Goal: Task Accomplishment & Management: Use online tool/utility

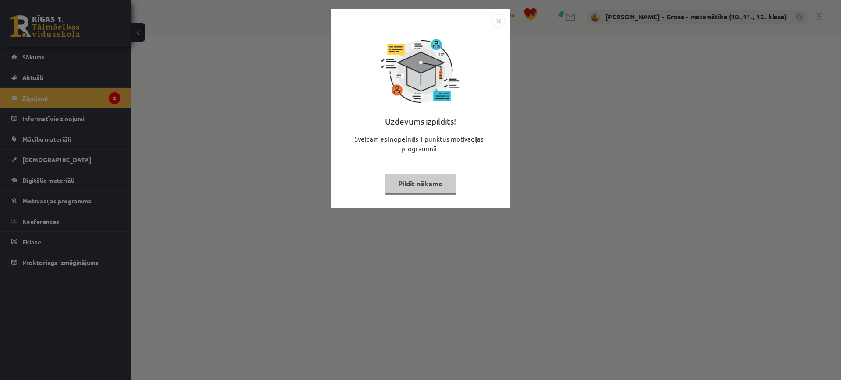
click at [423, 175] on button "Pildīt nākamo" at bounding box center [420, 184] width 72 height 20
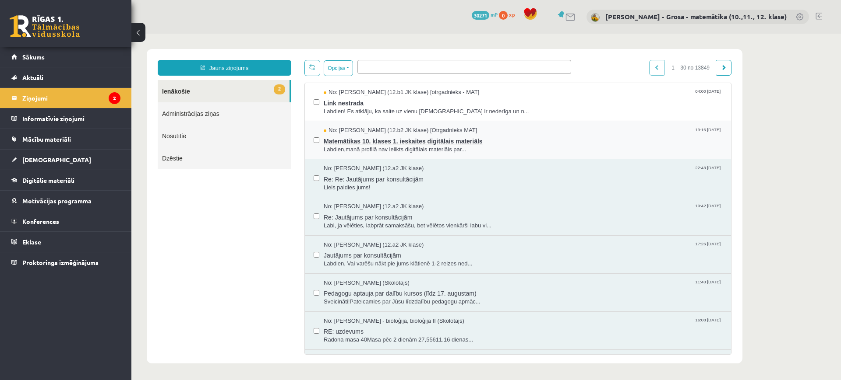
click at [559, 150] on span "Labdien,manā profilā nav ielikts digitālais materiāls par..." at bounding box center [523, 150] width 398 height 8
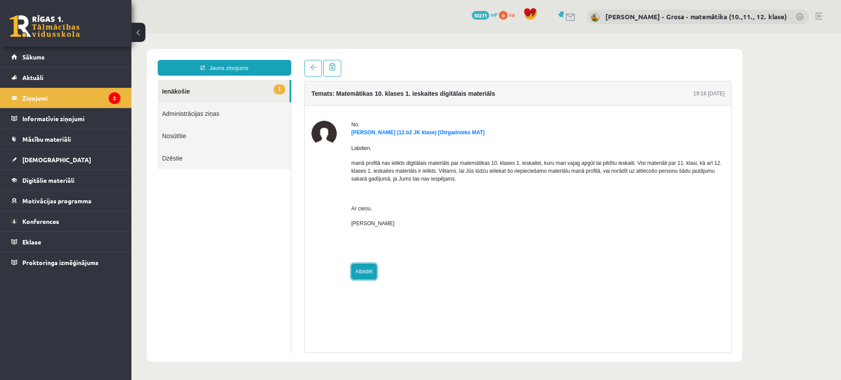
click at [371, 270] on link "Atbildēt" at bounding box center [363, 272] width 25 height 16
type input "**********"
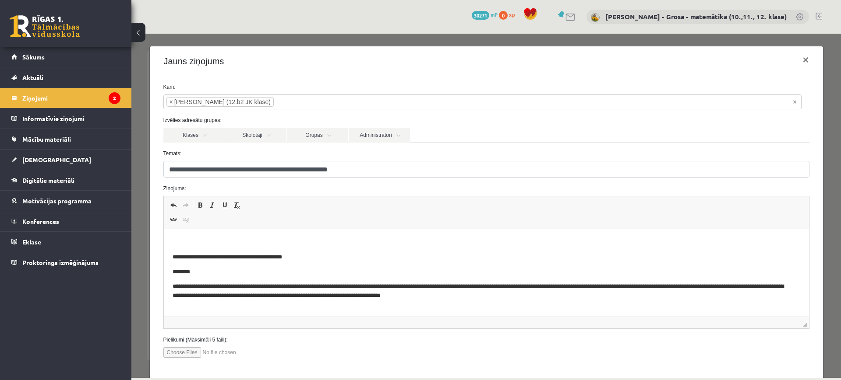
click at [320, 229] on iframe at bounding box center [486, 273] width 645 height 88
click at [327, 240] on p "Bagātinātā teksta redaktors, wiswyg-editor-47363758062920-1756878751-769" at bounding box center [485, 242] width 627 height 9
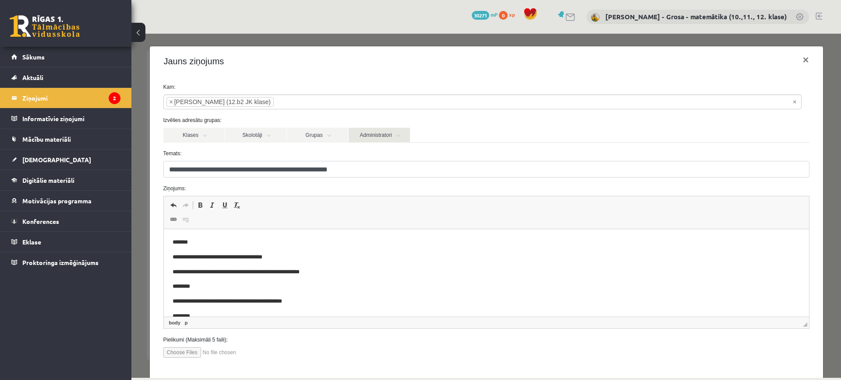
click at [377, 135] on link "Administratori" at bounding box center [379, 135] width 61 height 15
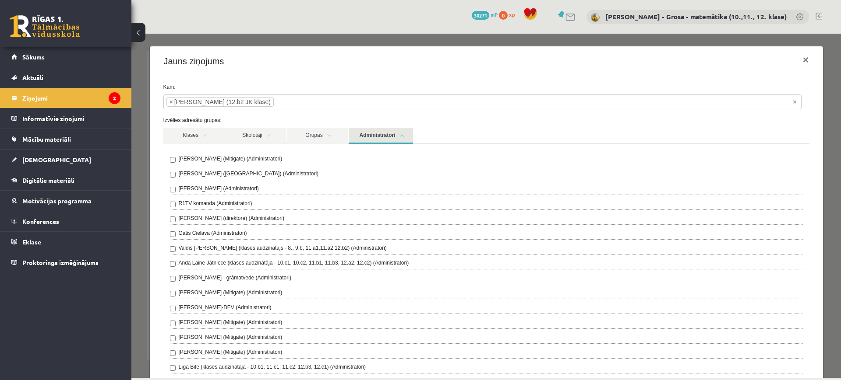
click at [253, 201] on div "R1TV komanda (Administratori)" at bounding box center [486, 205] width 633 height 11
click at [202, 205] on label "R1TV komanda (Administratori)" at bounding box center [216, 204] width 74 height 8
click at [405, 133] on link "Administratori" at bounding box center [381, 136] width 64 height 16
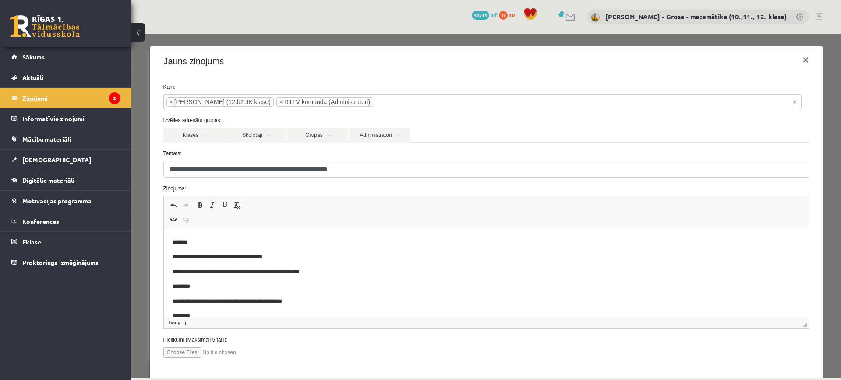
click at [383, 268] on p "**********" at bounding box center [477, 272] width 611 height 9
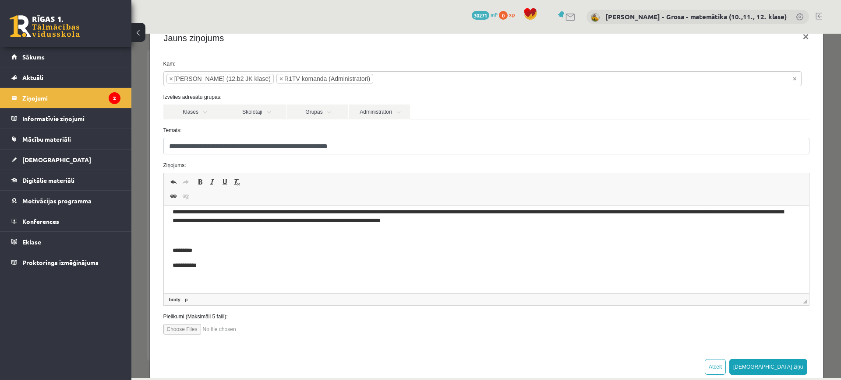
scroll to position [43, 0]
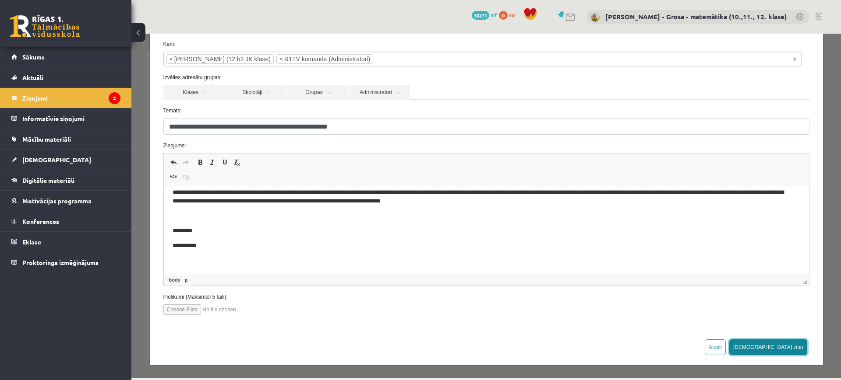
click at [782, 342] on button "[DEMOGRAPHIC_DATA] ziņu" at bounding box center [768, 348] width 78 height 16
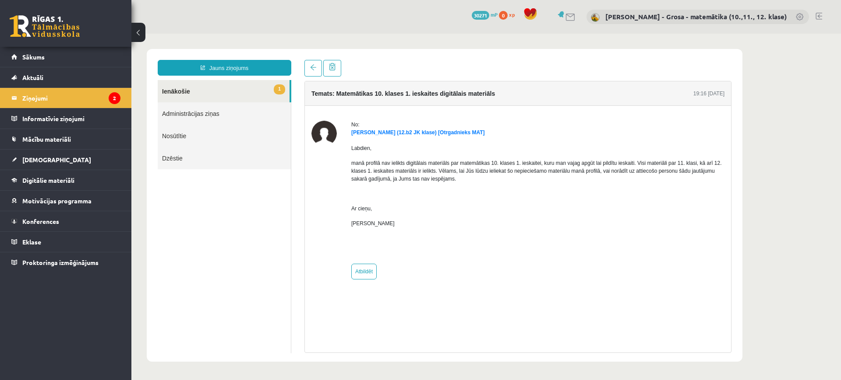
scroll to position [0, 0]
click at [275, 83] on link "1 Ienākošie" at bounding box center [224, 91] width 132 height 22
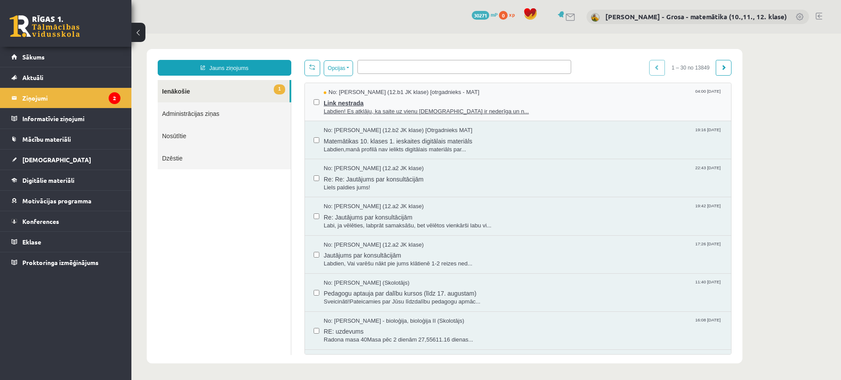
click at [538, 101] on span "Link nestrada" at bounding box center [523, 102] width 398 height 11
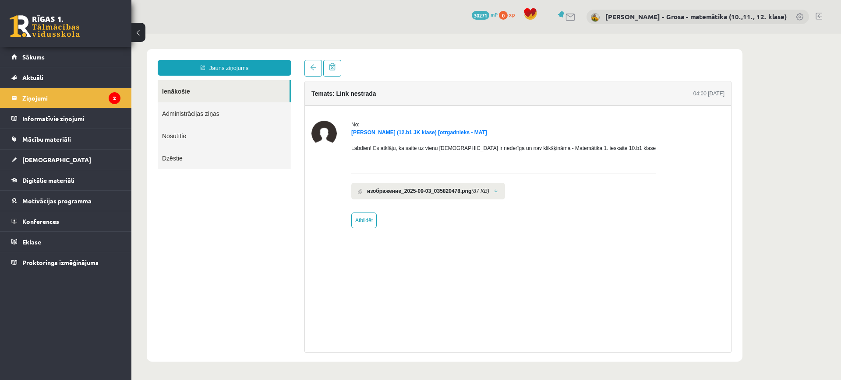
click at [497, 191] on link at bounding box center [495, 192] width 5 height 6
click at [367, 221] on link "Atbildēt" at bounding box center [363, 221] width 25 height 16
type input "**********"
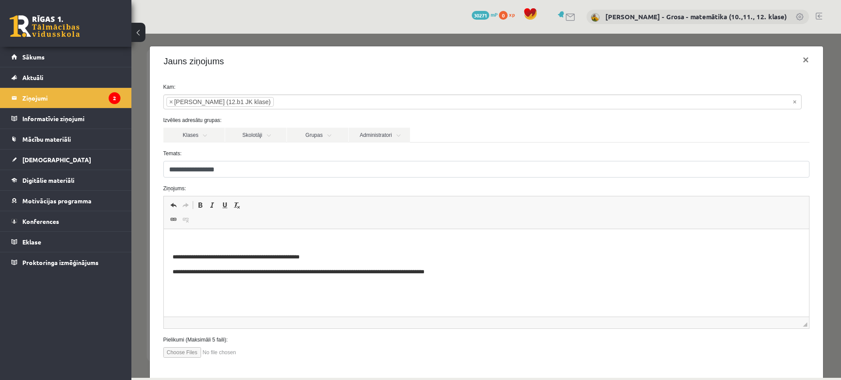
click at [361, 241] on p "Bagātinātā teksta redaktors, wiswyg-editor-47363842867100-1756878839-834" at bounding box center [485, 242] width 627 height 9
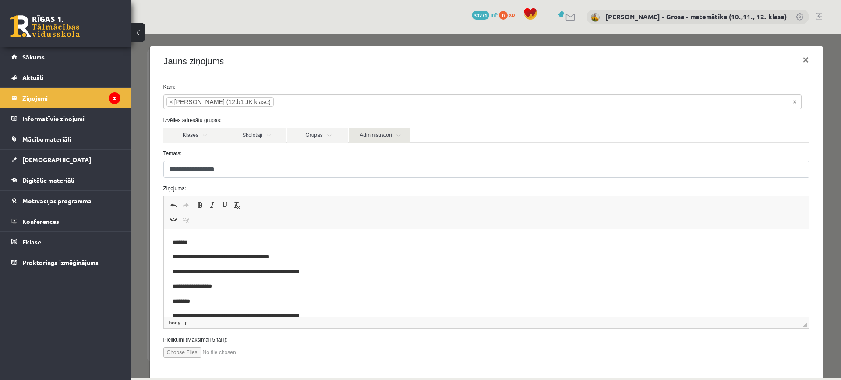
click at [391, 129] on link "Administratori" at bounding box center [379, 135] width 61 height 15
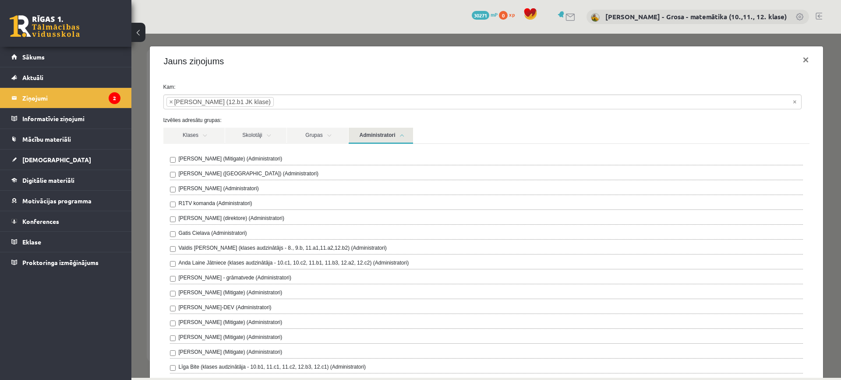
click at [190, 204] on label "R1TV komanda (Administratori)" at bounding box center [216, 204] width 74 height 8
click at [383, 134] on link "Administratori" at bounding box center [381, 136] width 64 height 16
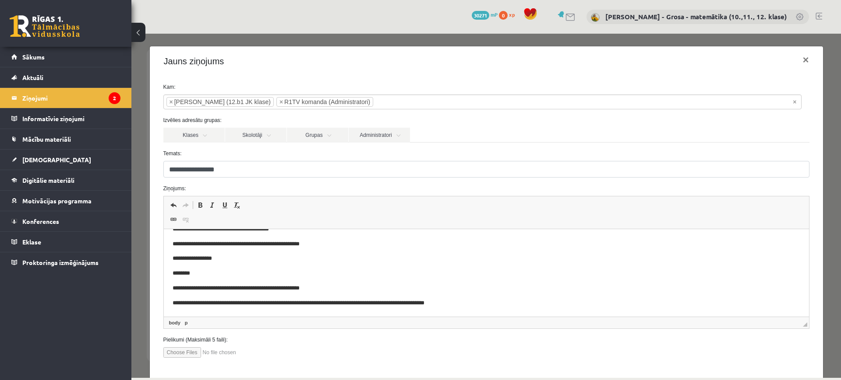
scroll to position [43, 0]
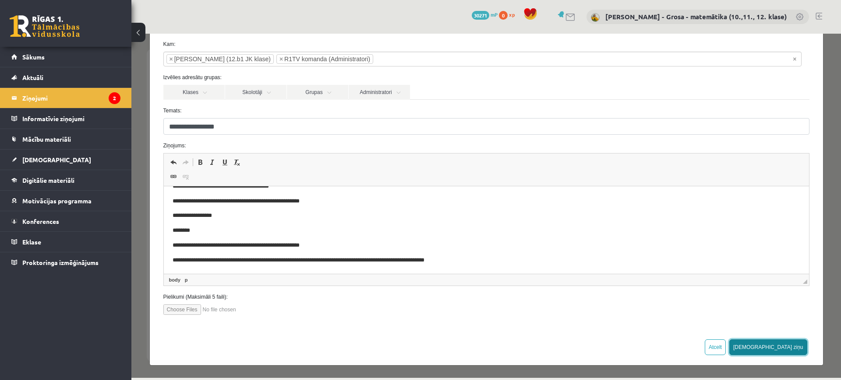
click at [795, 352] on button "[DEMOGRAPHIC_DATA] ziņu" at bounding box center [768, 348] width 78 height 16
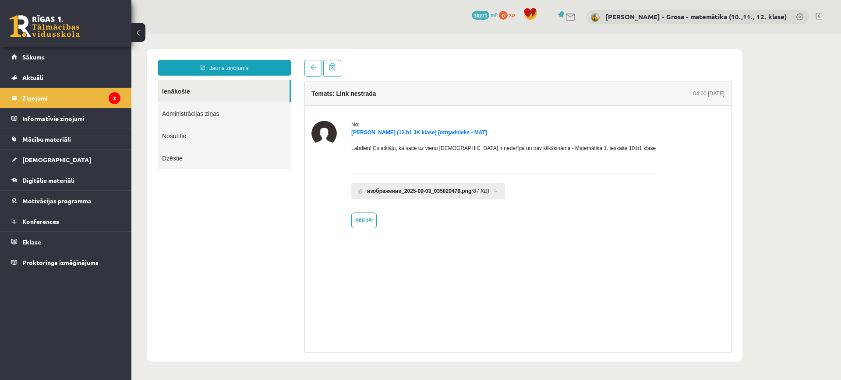
scroll to position [0, 0]
click at [94, 96] on legend "Ziņojumi 2" at bounding box center [71, 98] width 98 height 20
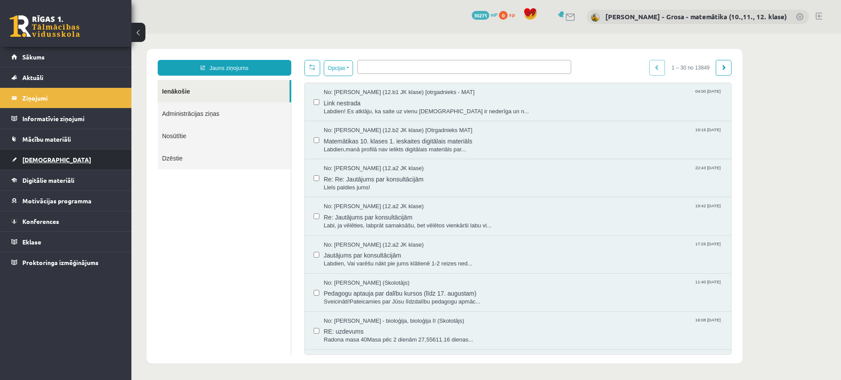
click at [35, 163] on link "[DEMOGRAPHIC_DATA]" at bounding box center [65, 160] width 109 height 20
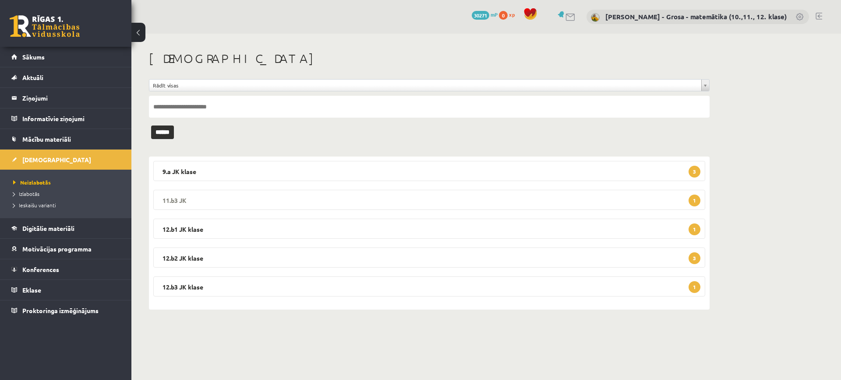
click at [232, 194] on legend "11.b3 JK 1" at bounding box center [429, 200] width 552 height 20
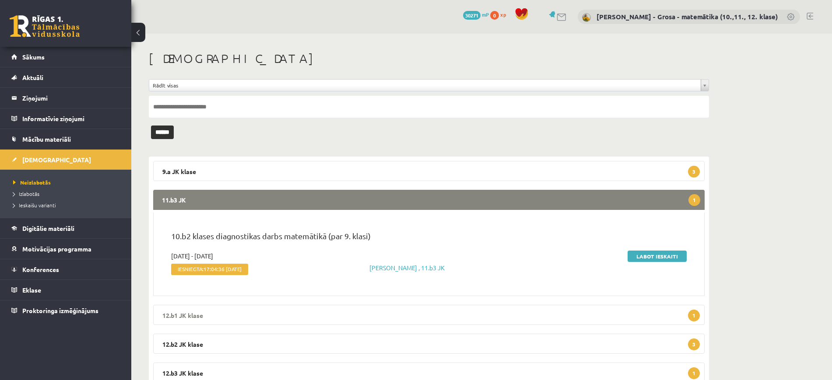
click at [349, 310] on legend "12.b1 JK klase 1" at bounding box center [429, 315] width 552 height 20
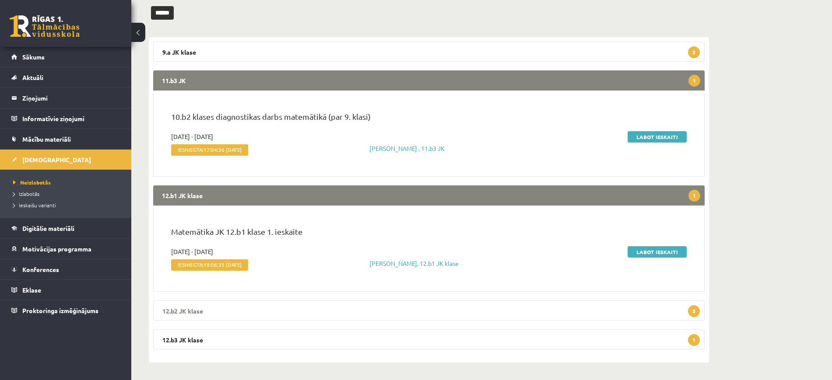
click at [384, 308] on legend "12.b2 JK klase 3" at bounding box center [429, 311] width 552 height 20
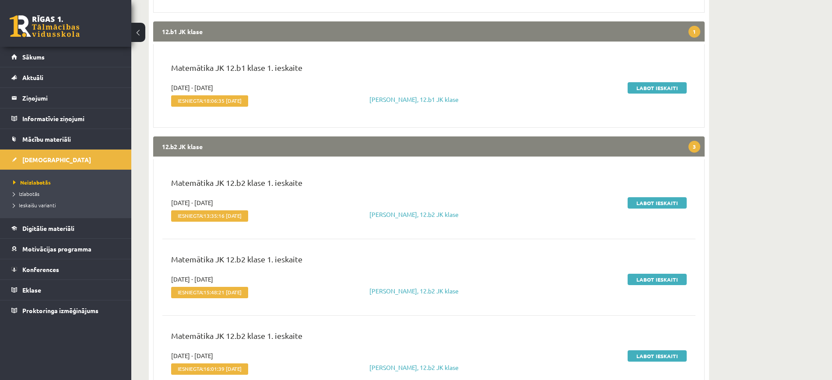
scroll to position [359, 0]
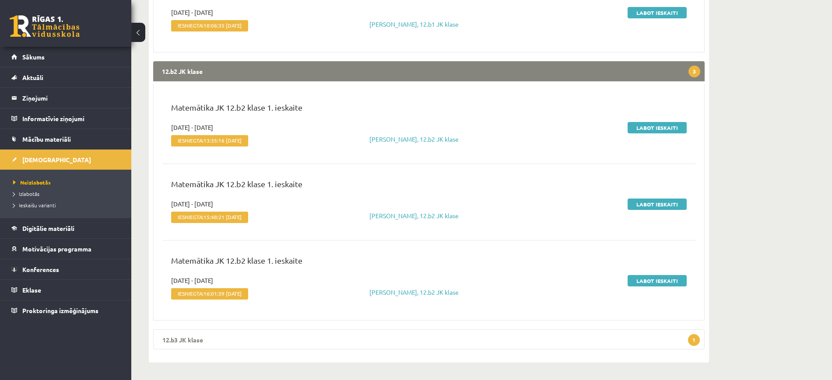
click at [352, 335] on legend "12.b3 JK klase 1" at bounding box center [429, 340] width 552 height 20
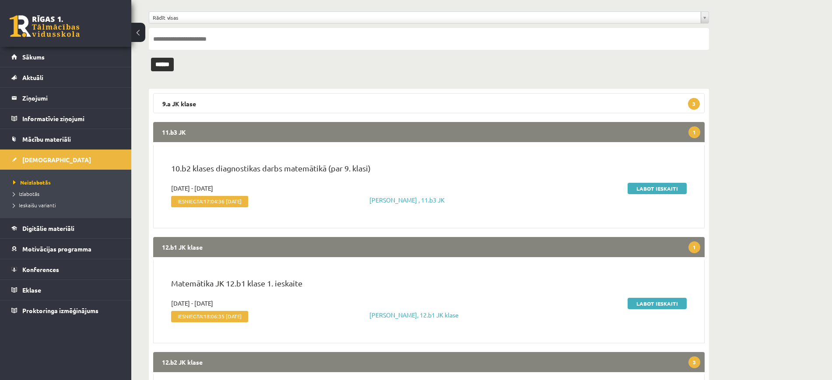
scroll to position [62, 0]
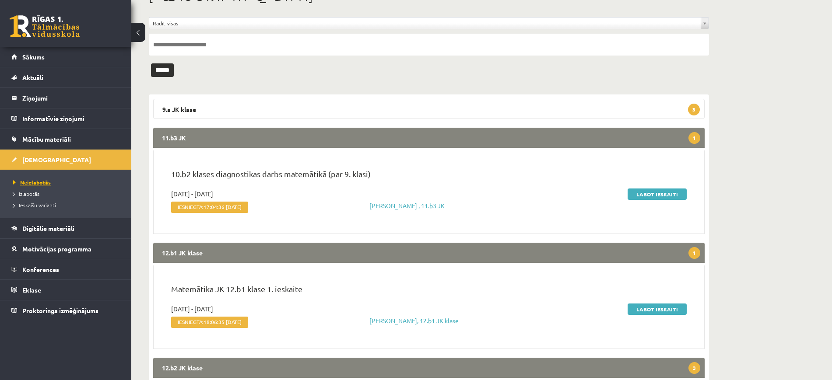
click at [55, 181] on link "Neizlabotās" at bounding box center [67, 183] width 109 height 8
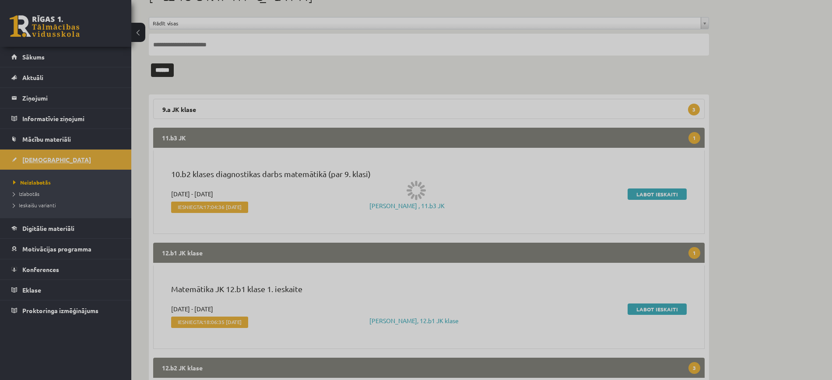
scroll to position [0, 0]
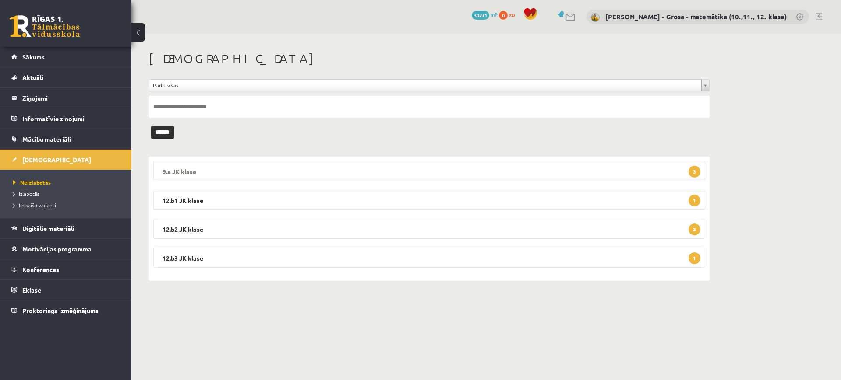
click at [343, 166] on legend "9.a JK klase 3" at bounding box center [429, 171] width 552 height 20
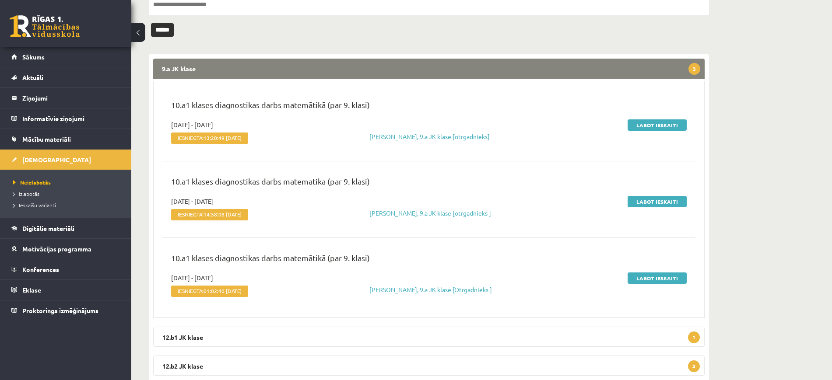
scroll to position [109, 0]
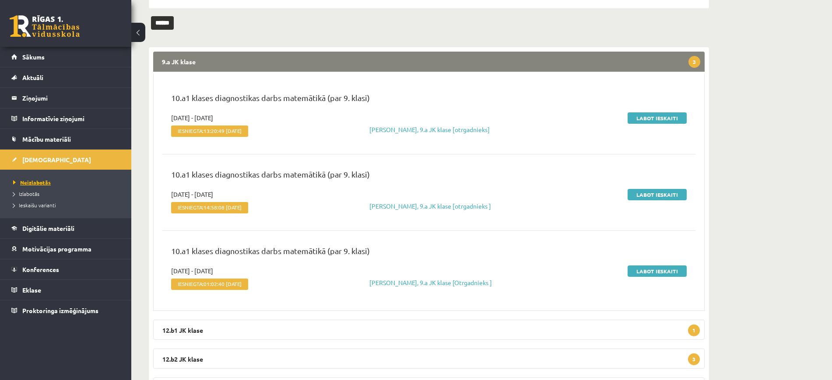
click at [31, 180] on span "Neizlabotās" at bounding box center [32, 182] width 38 height 7
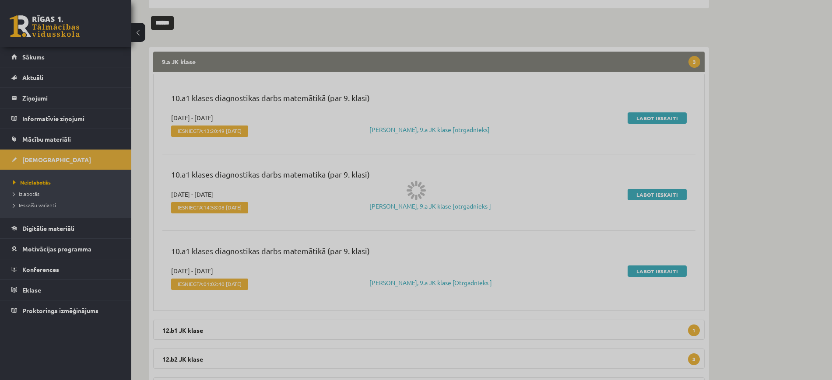
scroll to position [0, 0]
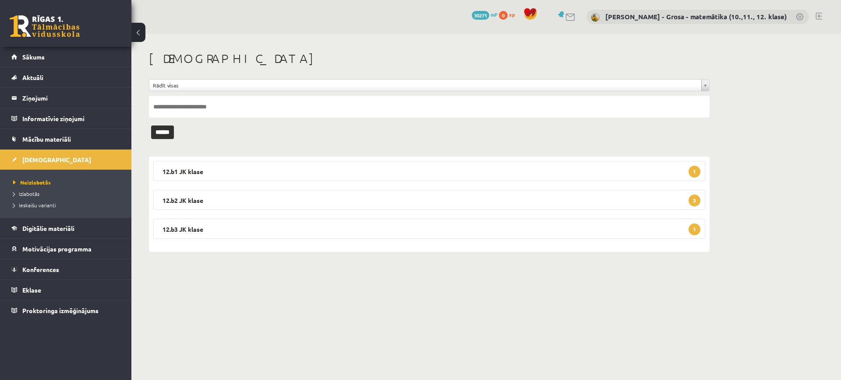
click at [312, 157] on div "12.b1 JK klase 1 Matemātika JK 12.b1 klase 1. ieskaite 2025-09-01 - 2025-09-15 …" at bounding box center [429, 204] width 560 height 95
click at [324, 164] on legend "12.b1 JK klase 1" at bounding box center [429, 171] width 552 height 20
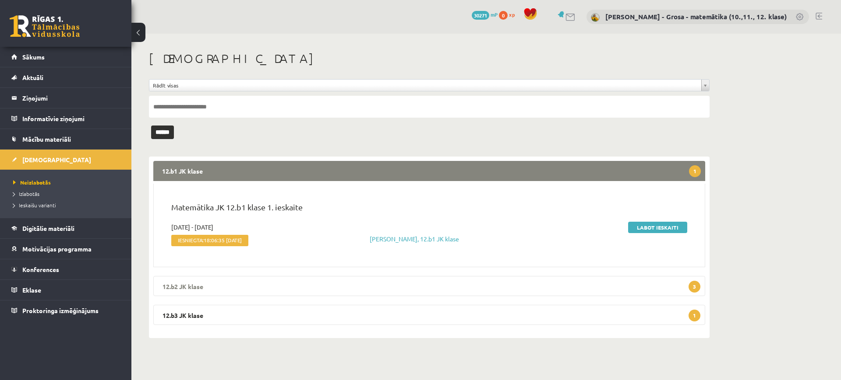
click at [589, 287] on legend "12.b2 JK klase 3" at bounding box center [429, 286] width 552 height 20
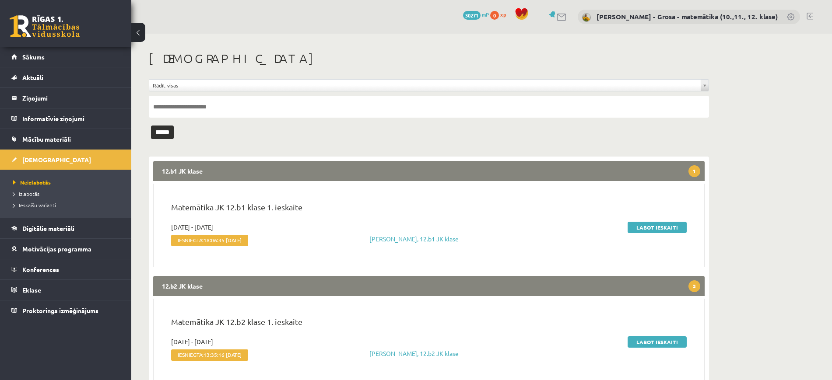
scroll to position [164, 0]
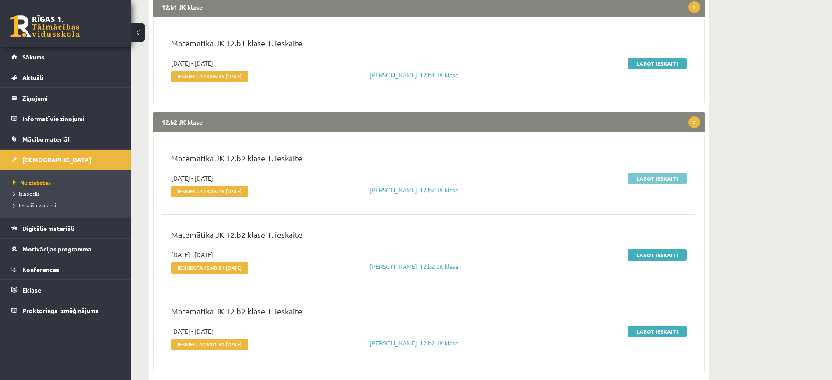
drag, startPoint x: 639, startPoint y: 186, endPoint x: 636, endPoint y: 180, distance: 7.1
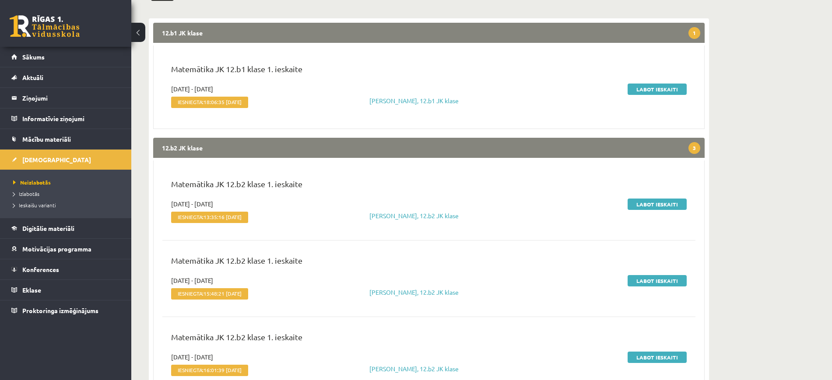
scroll to position [215, 0]
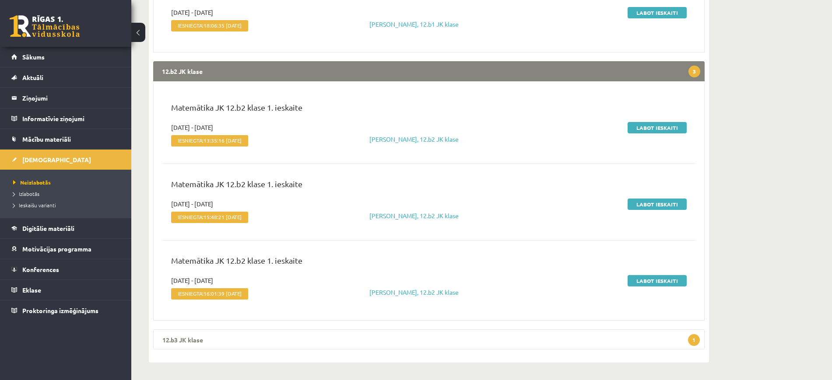
click at [571, 335] on legend "12.b3 JK klase 1" at bounding box center [429, 340] width 552 height 20
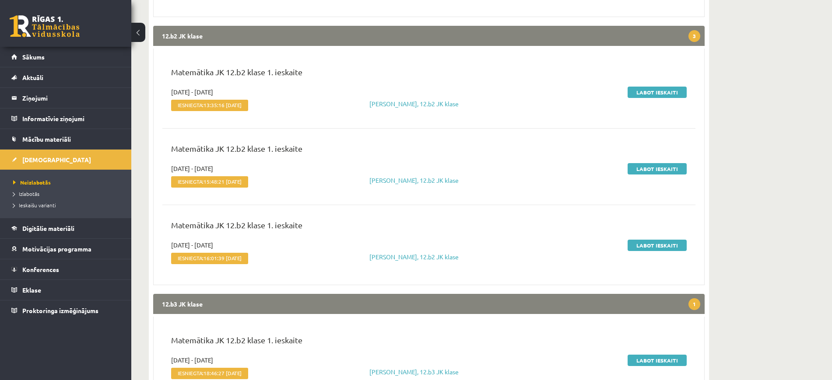
scroll to position [294, 0]
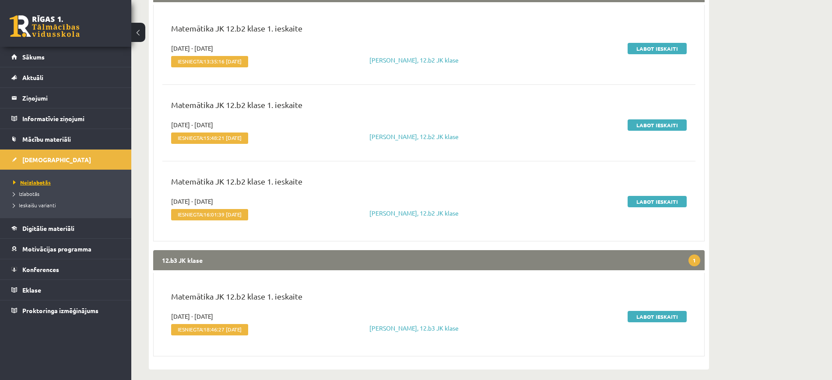
click at [28, 184] on span "Neizlabotās" at bounding box center [32, 182] width 38 height 7
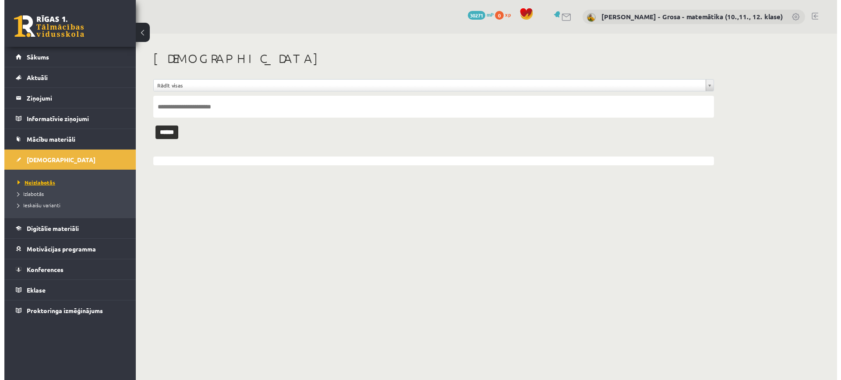
scroll to position [0, 0]
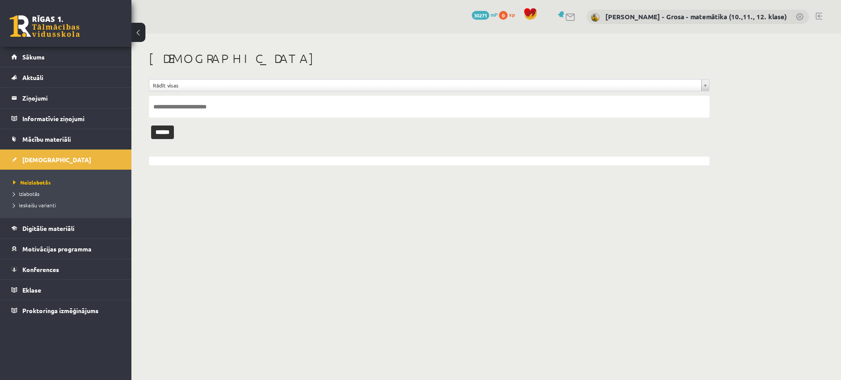
drag, startPoint x: 34, startPoint y: 192, endPoint x: 175, endPoint y: 211, distance: 142.8
click at [175, 211] on body "0 Dāvanas 30271 mP 0 xp Laima Tukāne - Grosa - matemātika (10.,11., 12. klase) …" at bounding box center [420, 190] width 841 height 380
click at [235, 201] on body "0 Dāvanas 30271 mP 0 xp Laima Tukāne - Grosa - matemātika (10.,11., 12. klase) …" at bounding box center [420, 190] width 841 height 380
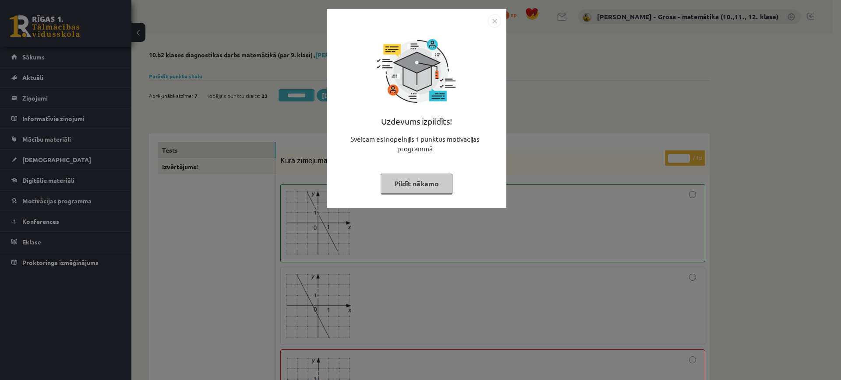
click at [422, 190] on button "Pildīt nākamo" at bounding box center [416, 184] width 72 height 20
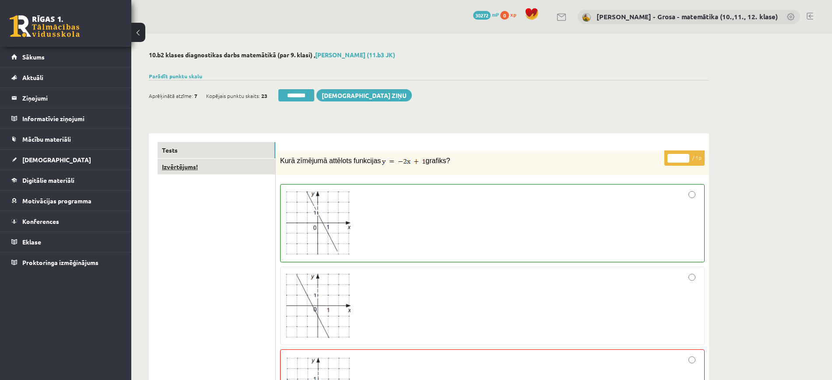
click at [256, 172] on link "Izvērtējums!" at bounding box center [217, 167] width 118 height 16
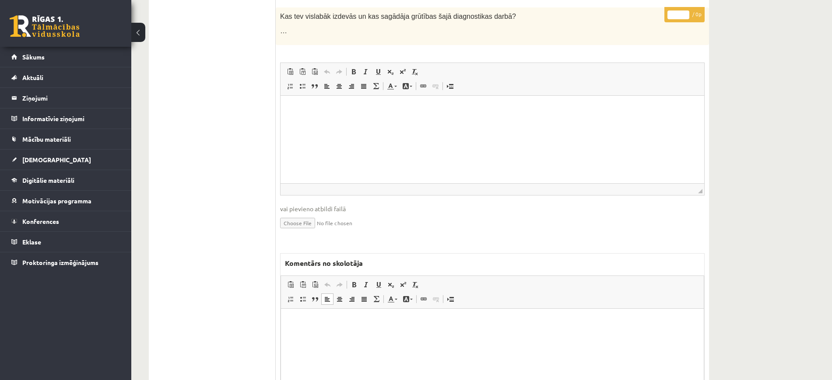
drag, startPoint x: 417, startPoint y: 339, endPoint x: 409, endPoint y: 320, distance: 21.2
click at [414, 335] on html at bounding box center [492, 322] width 423 height 27
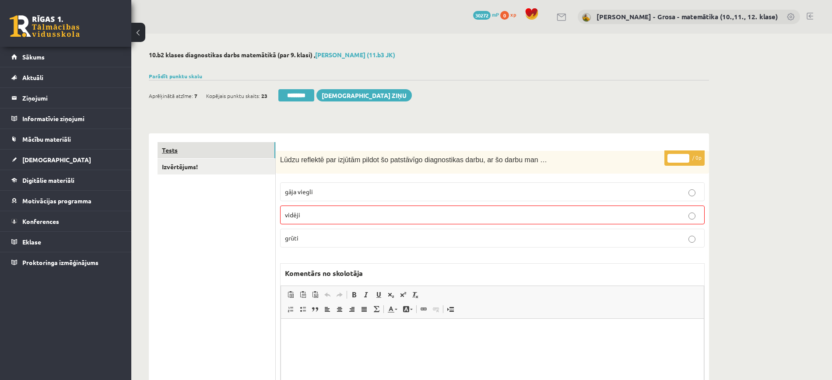
click at [184, 145] on link "Tests" at bounding box center [217, 150] width 118 height 16
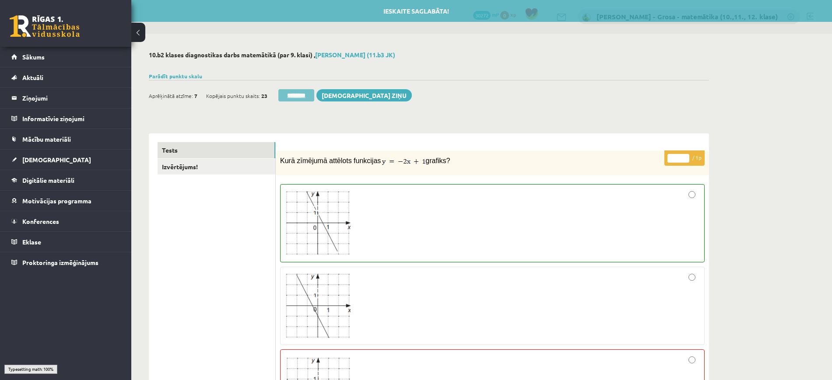
click at [294, 98] on input "********" at bounding box center [296, 95] width 36 height 12
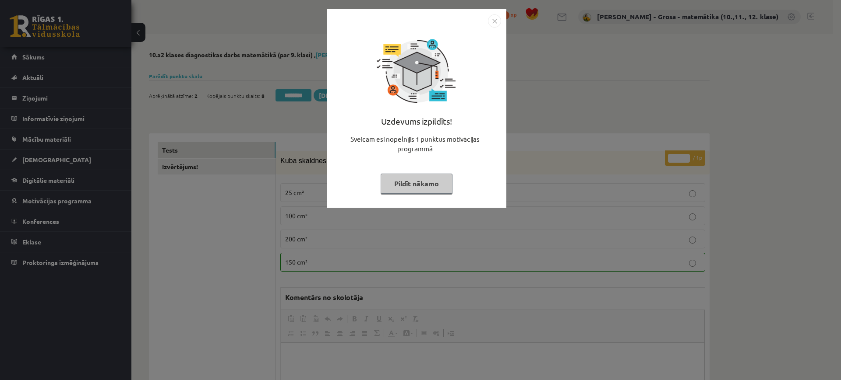
click at [453, 187] on div "Uzdevums izpildīts! Sveicam esi nopelnījis 1 punktus motivācijas programmā Pild…" at bounding box center [416, 115] width 169 height 175
click at [446, 183] on button "Pildīt nākamo" at bounding box center [416, 184] width 72 height 20
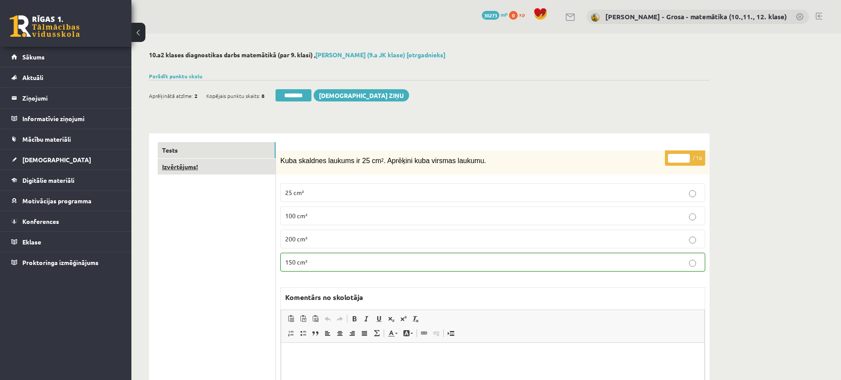
click at [243, 174] on link "Izvērtējums!" at bounding box center [217, 167] width 118 height 16
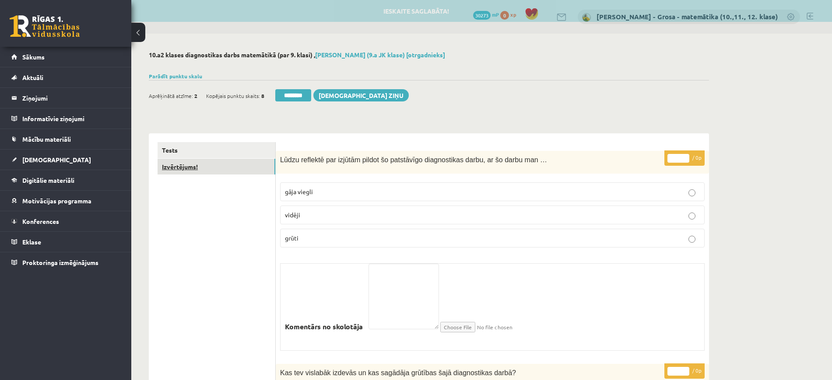
click at [243, 170] on link "Izvērtējums!" at bounding box center [217, 167] width 118 height 16
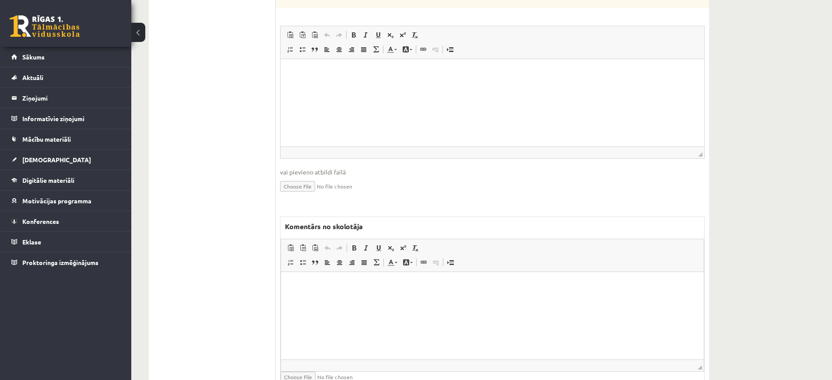
scroll to position [518, 0]
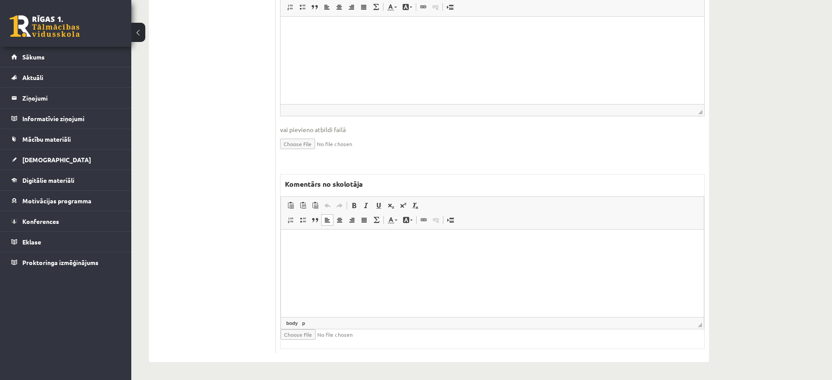
click at [553, 256] on html at bounding box center [492, 242] width 423 height 27
drag, startPoint x: 363, startPoint y: 260, endPoint x: 269, endPoint y: 237, distance: 97.2
click at [281, 237] on html "*" at bounding box center [492, 242] width 423 height 27
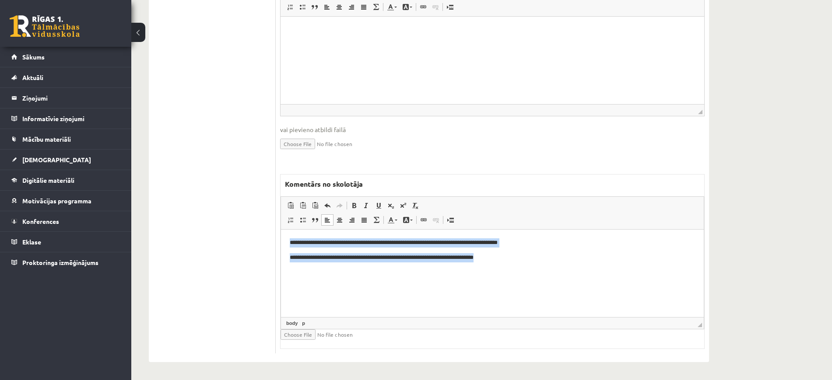
drag, startPoint x: 554, startPoint y: 269, endPoint x: 514, endPoint y: 441, distance: 176.6
click at [281, 229] on html "**********" at bounding box center [492, 250] width 423 height 42
copy body "**********"
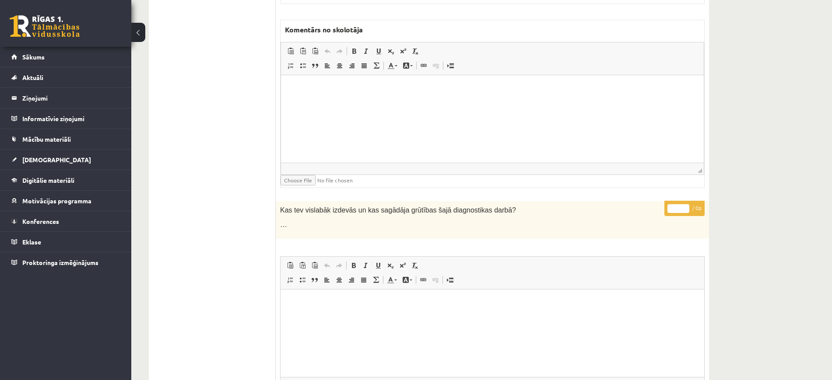
scroll to position [0, 0]
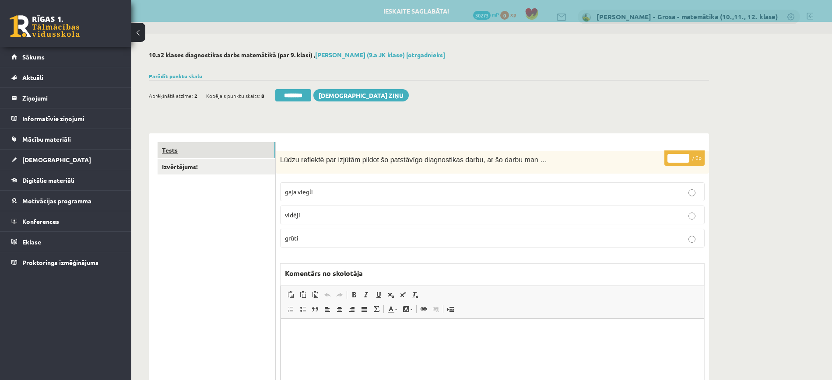
click at [258, 151] on link "Tests" at bounding box center [217, 150] width 118 height 16
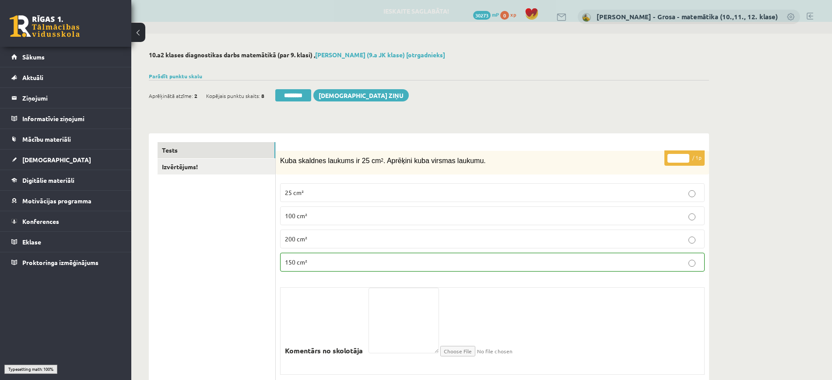
drag, startPoint x: 316, startPoint y: 96, endPoint x: 468, endPoint y: 37, distance: 163.8
click at [311, 96] on input "********" at bounding box center [293, 95] width 36 height 12
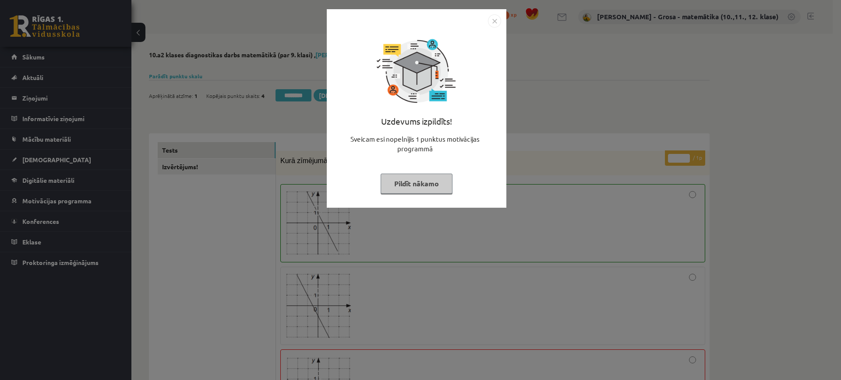
click at [440, 187] on button "Pildīt nākamo" at bounding box center [416, 184] width 72 height 20
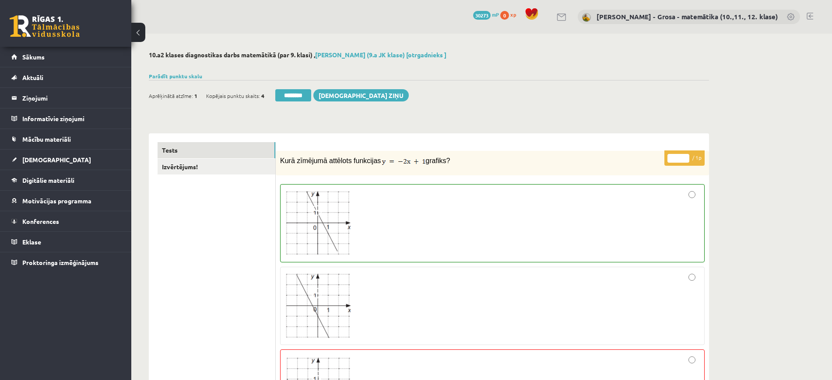
click at [240, 169] on link "Izvērtējums!" at bounding box center [217, 167] width 118 height 16
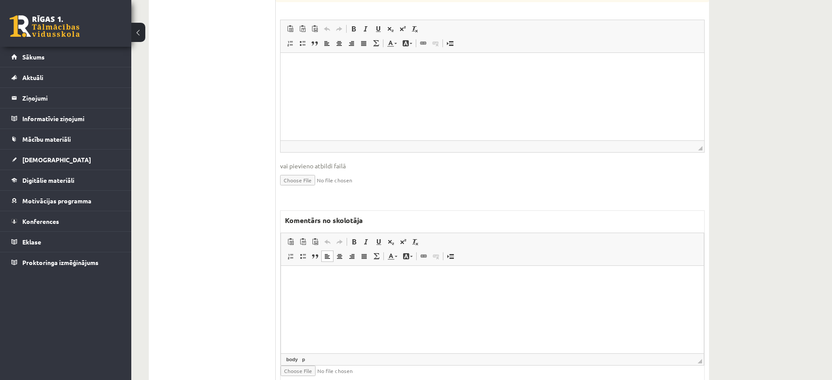
click at [386, 287] on html at bounding box center [492, 279] width 423 height 27
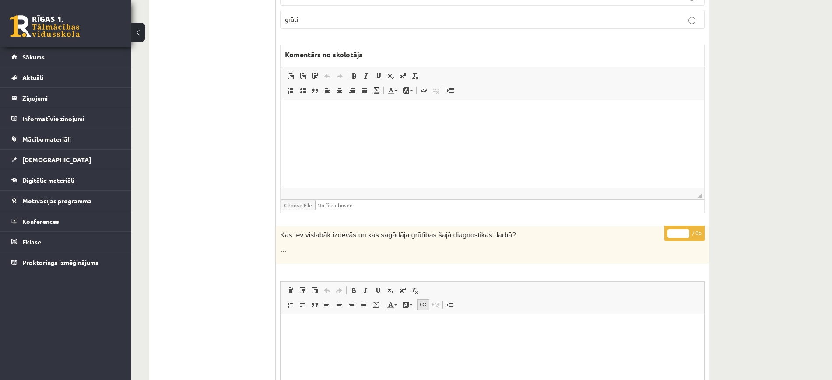
scroll to position [493, 0]
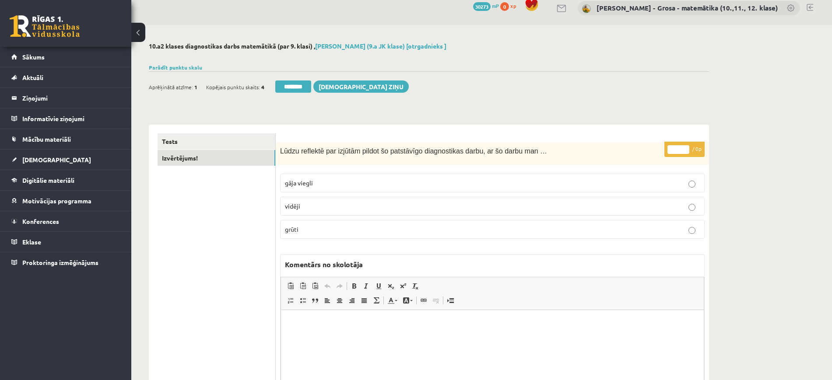
scroll to position [0, 0]
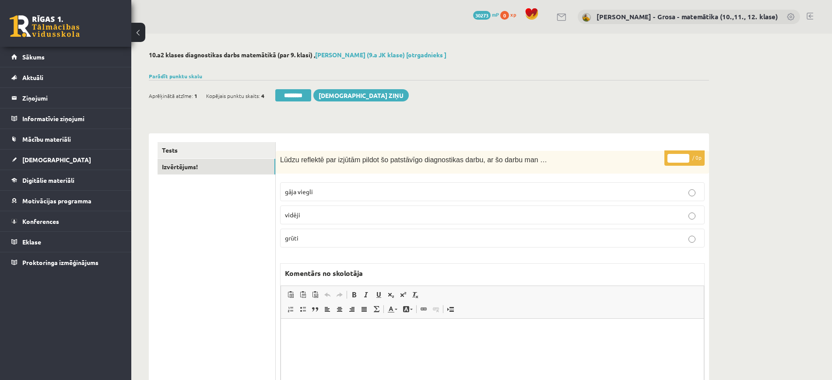
drag, startPoint x: 306, startPoint y: 91, endPoint x: 471, endPoint y: 36, distance: 173.5
click at [306, 92] on input "********" at bounding box center [293, 95] width 36 height 12
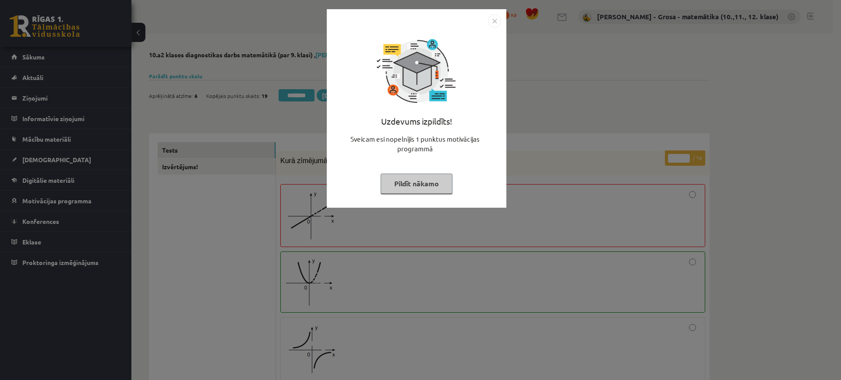
click at [406, 181] on button "Pildīt nākamo" at bounding box center [416, 184] width 72 height 20
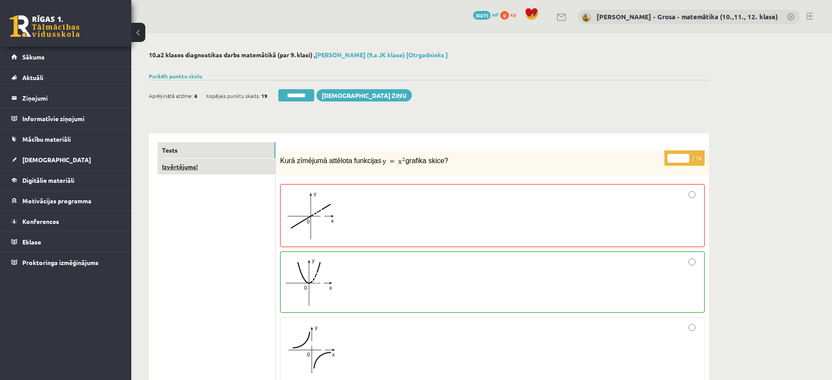
click at [214, 170] on link "Izvērtējums!" at bounding box center [217, 167] width 118 height 16
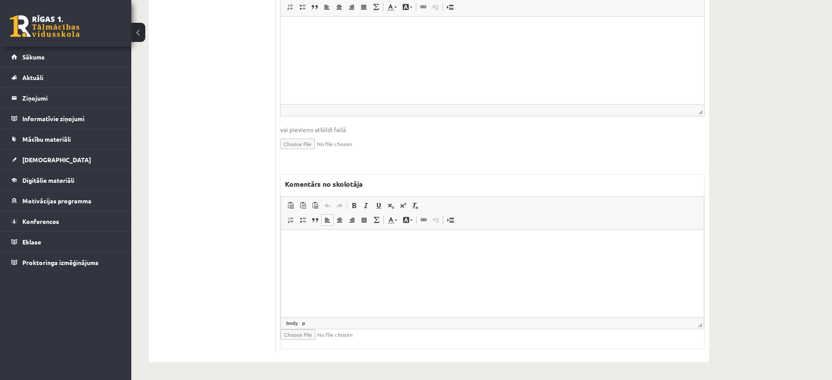
click at [366, 256] on html at bounding box center [492, 242] width 423 height 27
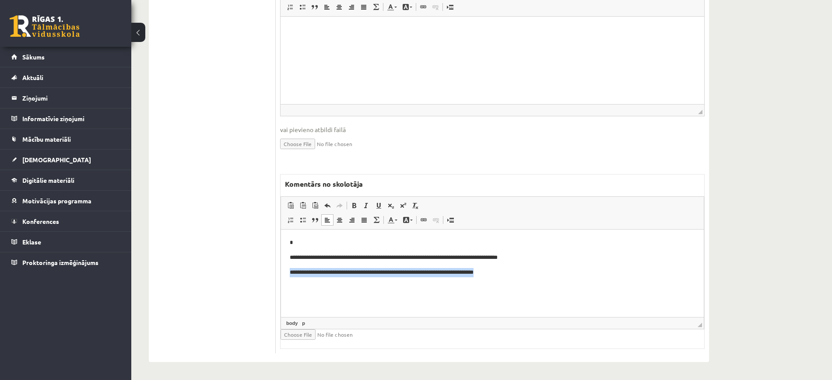
drag, startPoint x: 555, startPoint y: 286, endPoint x: 533, endPoint y: 515, distance: 229.6
click at [281, 285] on html "**********" at bounding box center [492, 257] width 423 height 56
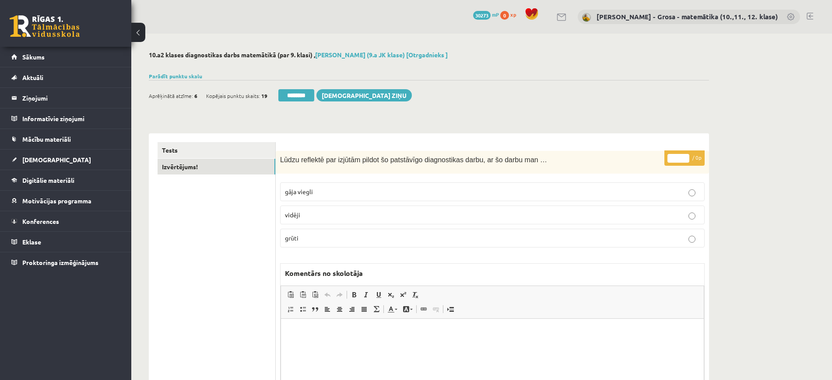
click at [314, 90] on input "********" at bounding box center [296, 95] width 36 height 12
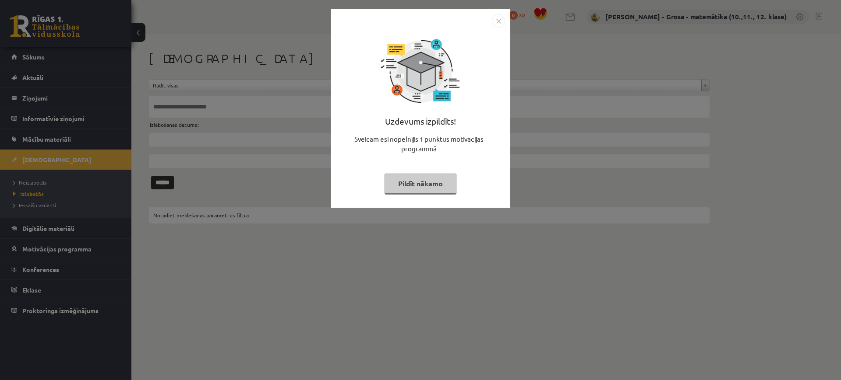
click at [405, 177] on button "Pildīt nākamo" at bounding box center [420, 184] width 72 height 20
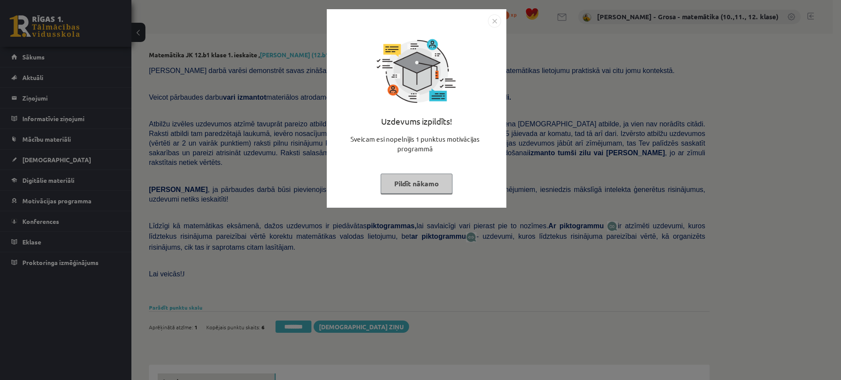
click at [414, 178] on button "Pildīt nākamo" at bounding box center [416, 184] width 72 height 20
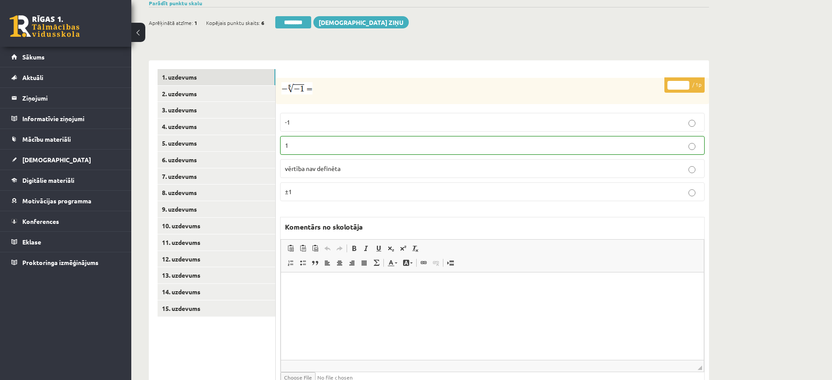
scroll to position [322, 0]
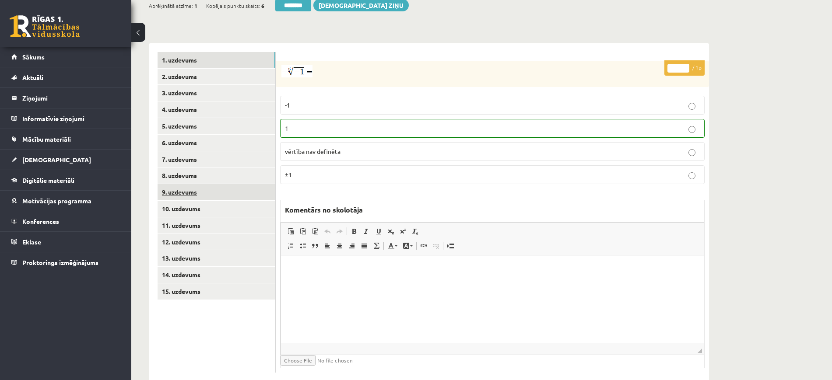
click at [255, 184] on link "9. uzdevums" at bounding box center [217, 192] width 118 height 16
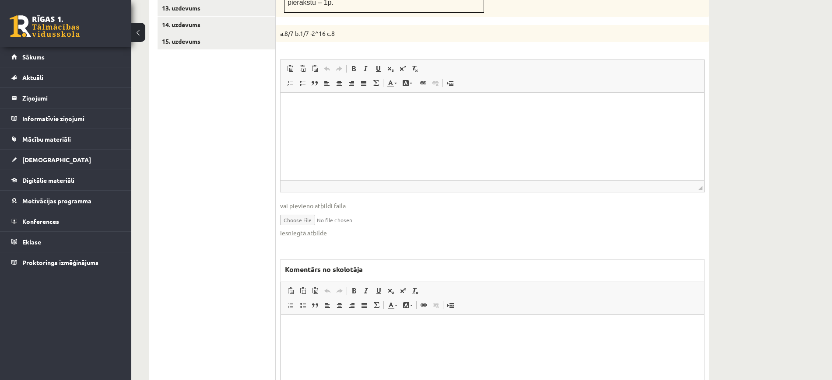
scroll to position [573, 0]
click at [321, 228] on link "Iesniegtā atbilde" at bounding box center [303, 232] width 47 height 9
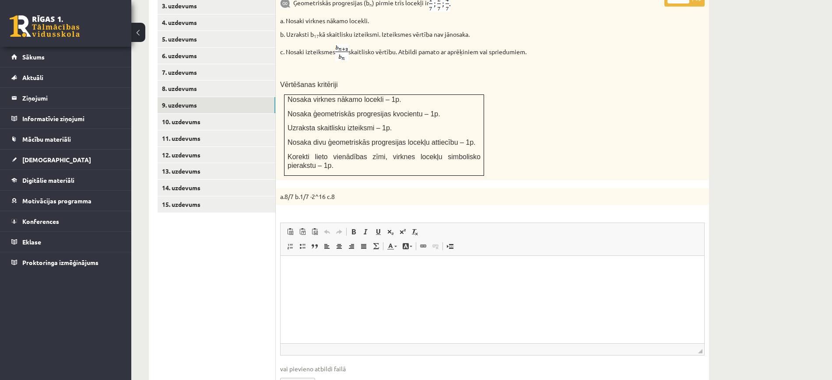
scroll to position [354, 0]
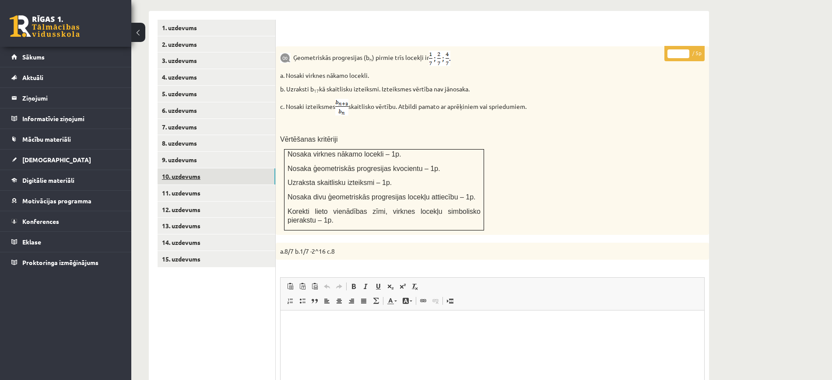
click at [187, 169] on link "10. uzdevums" at bounding box center [217, 177] width 118 height 16
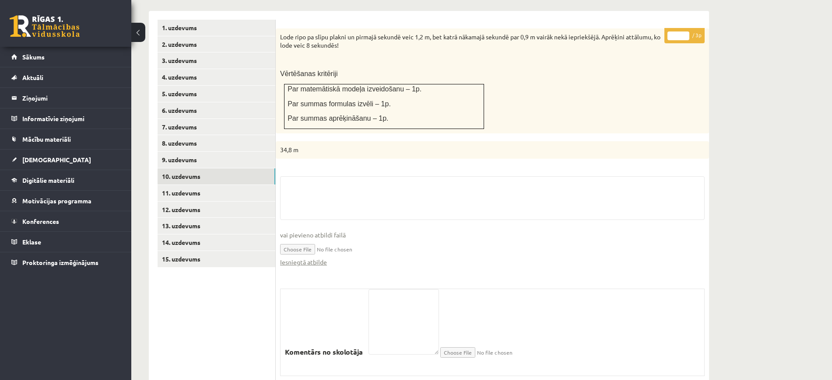
scroll to position [363, 0]
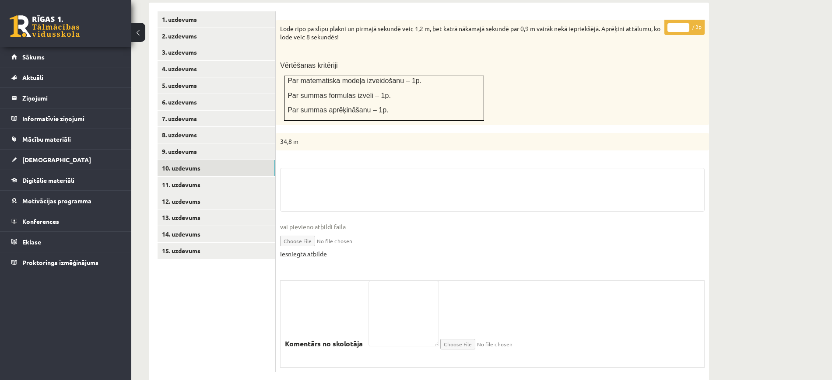
click at [314, 250] on link "Iesniegtā atbilde" at bounding box center [303, 254] width 47 height 9
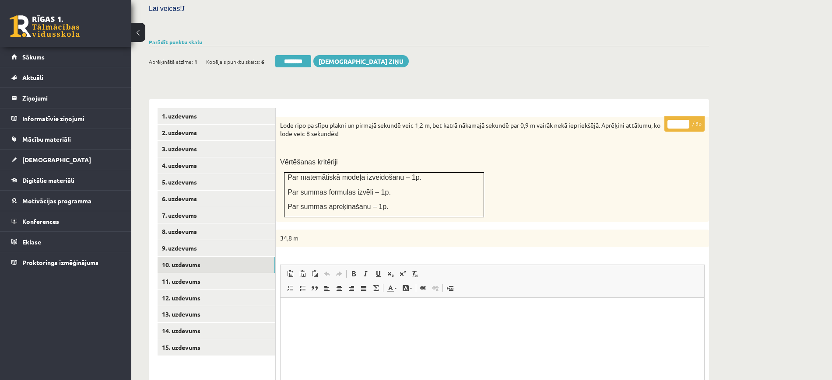
scroll to position [253, 0]
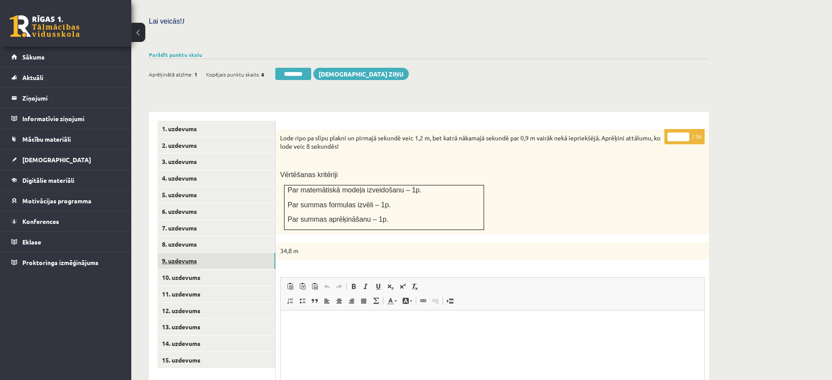
click at [224, 253] on link "9. uzdevums" at bounding box center [217, 261] width 118 height 16
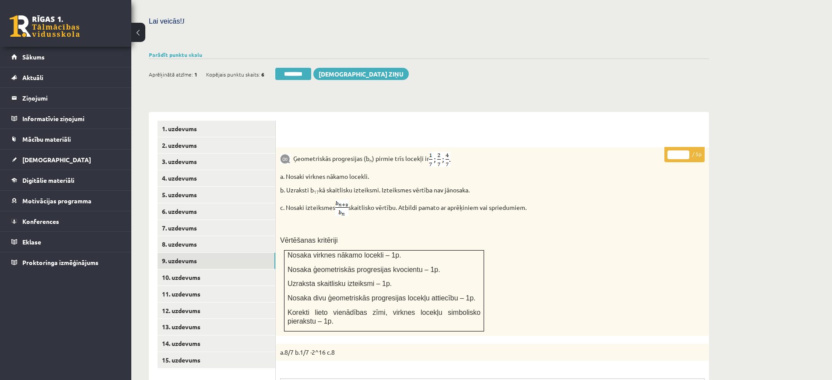
scroll to position [0, 0]
click at [684, 151] on input "*" at bounding box center [679, 155] width 22 height 9
type input "*"
click at [684, 151] on input "*" at bounding box center [679, 155] width 22 height 9
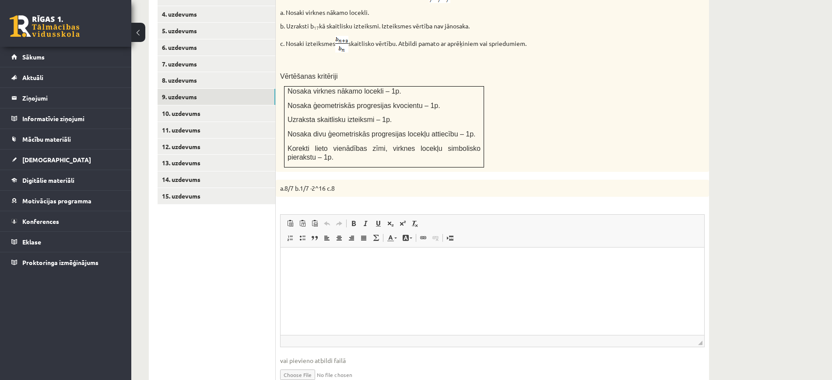
scroll to position [636, 0]
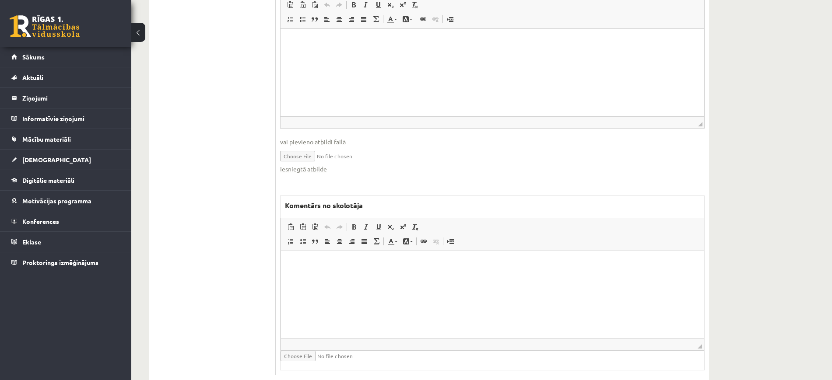
click at [467, 278] on html at bounding box center [492, 264] width 423 height 27
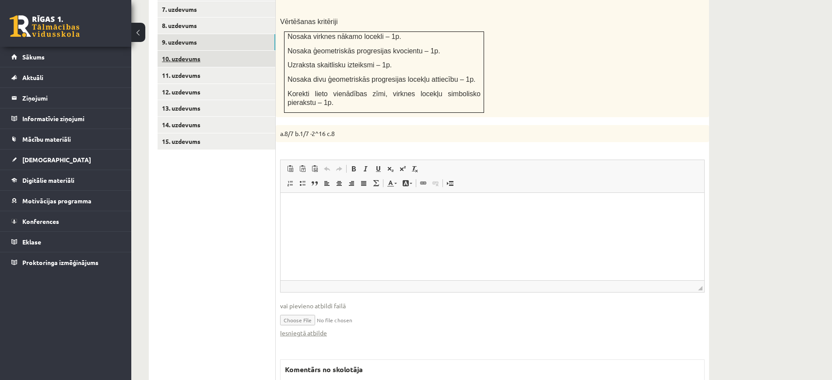
click at [236, 51] on link "10. uzdevums" at bounding box center [217, 59] width 118 height 16
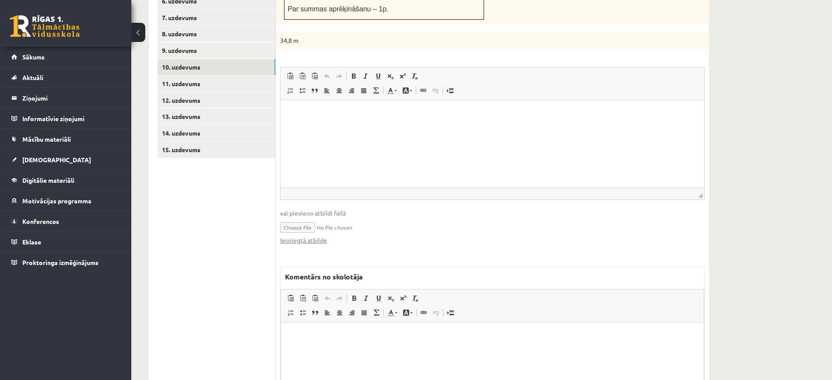
scroll to position [308, 0]
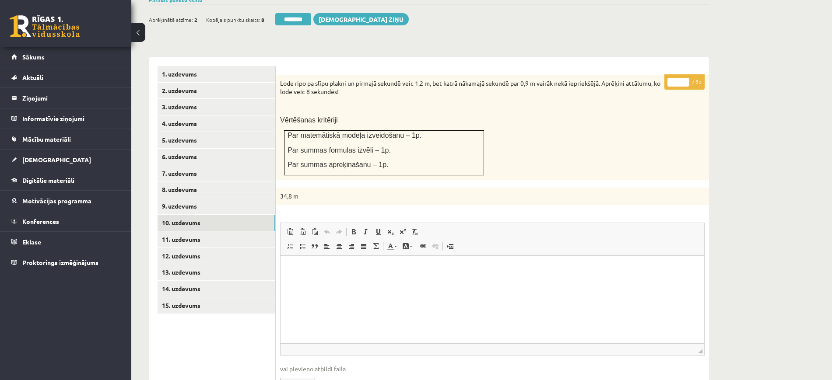
type input "*"
click at [683, 78] on input "*" at bounding box center [679, 82] width 22 height 9
click at [265, 232] on link "11. uzdevums" at bounding box center [217, 240] width 118 height 16
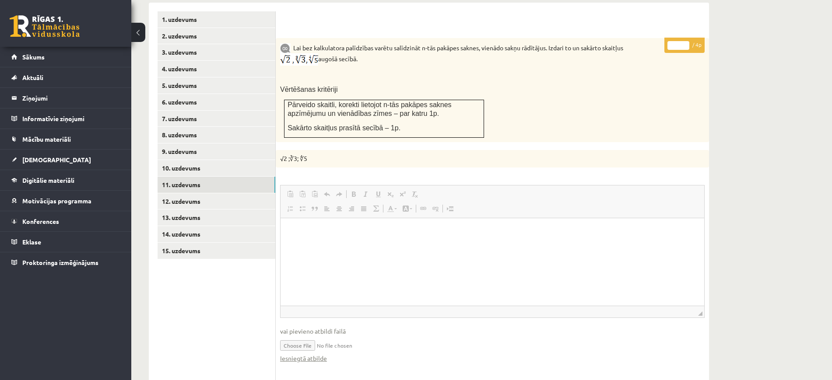
scroll to position [0, 0]
click at [323, 354] on link "Iesniegtā atbilde" at bounding box center [303, 358] width 47 height 9
type input "*"
click at [685, 41] on input "*" at bounding box center [679, 45] width 22 height 9
click at [260, 194] on link "12. uzdevums" at bounding box center [217, 202] width 118 height 16
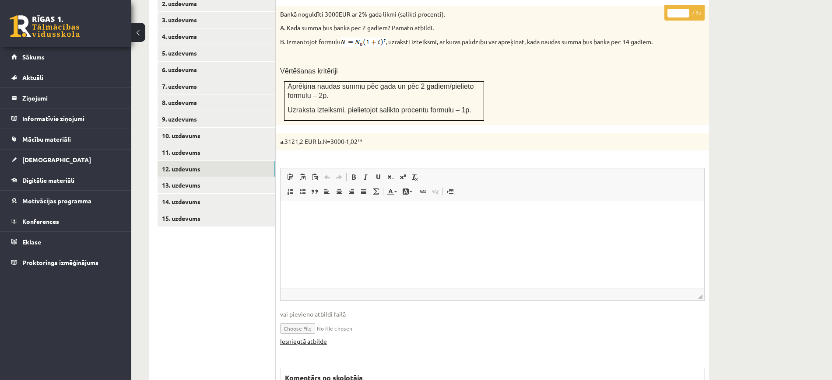
click at [317, 337] on link "Iesniegtā atbilde" at bounding box center [303, 341] width 47 height 9
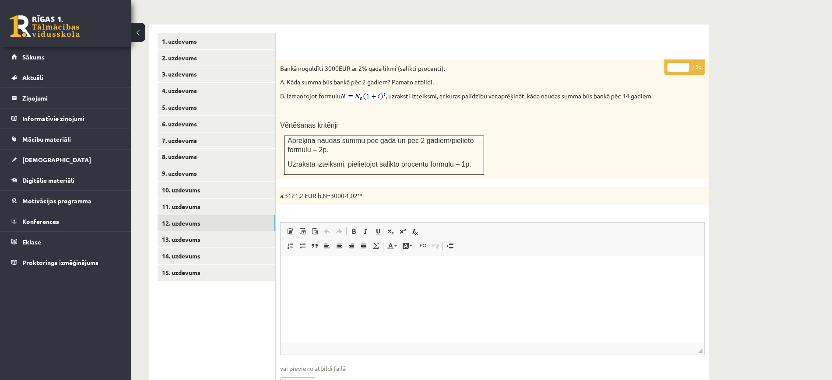
scroll to position [231, 0]
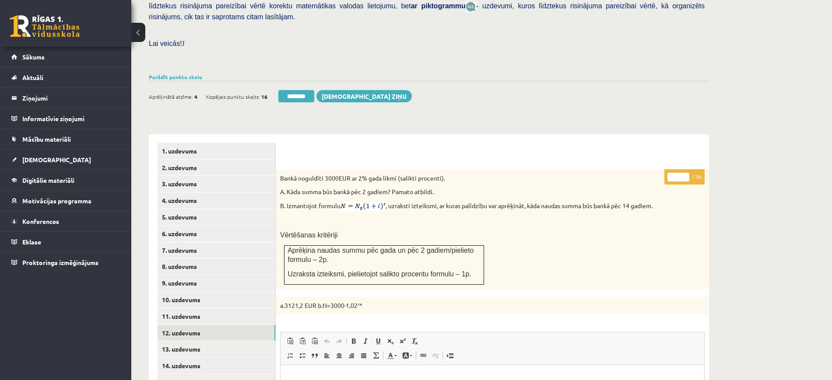
type input "*"
click at [687, 173] on input "*" at bounding box center [679, 177] width 22 height 9
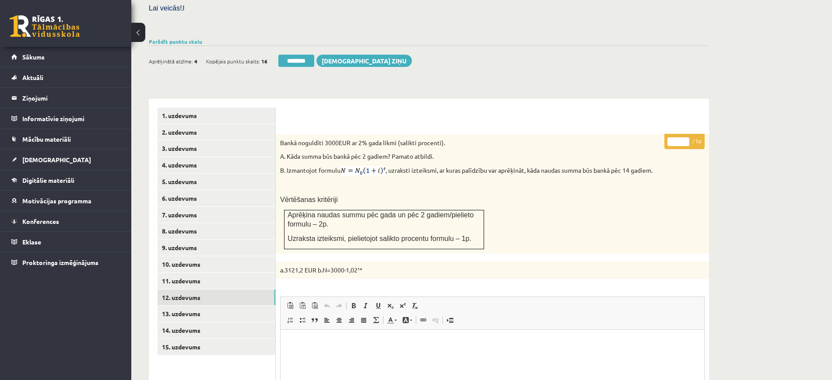
scroll to position [285, 0]
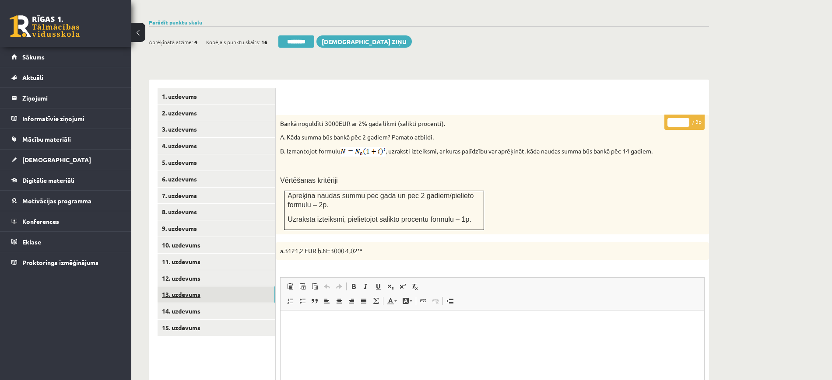
click at [260, 287] on link "13. uzdevums" at bounding box center [217, 295] width 118 height 16
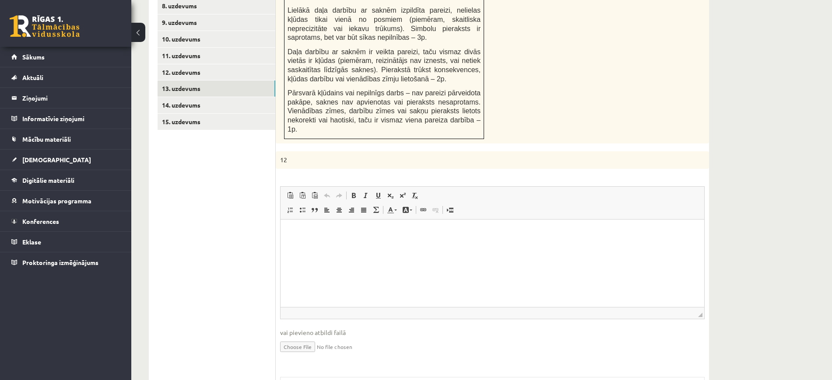
scroll to position [666, 0]
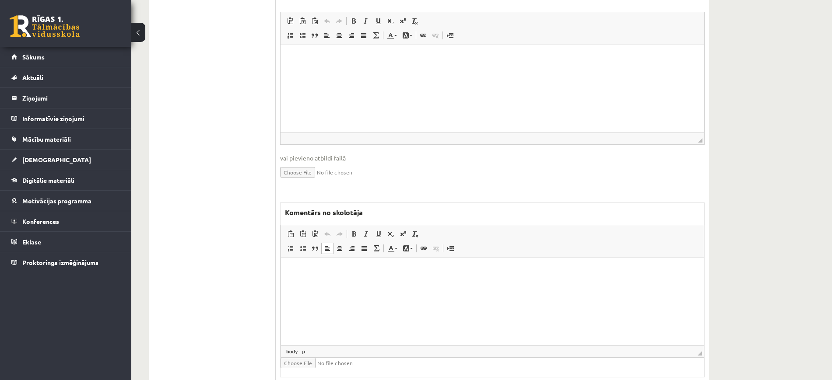
click at [472, 285] on html at bounding box center [492, 271] width 423 height 27
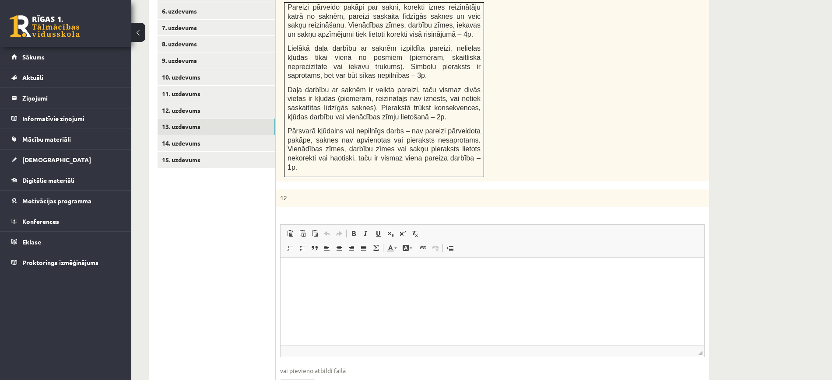
scroll to position [447, 0]
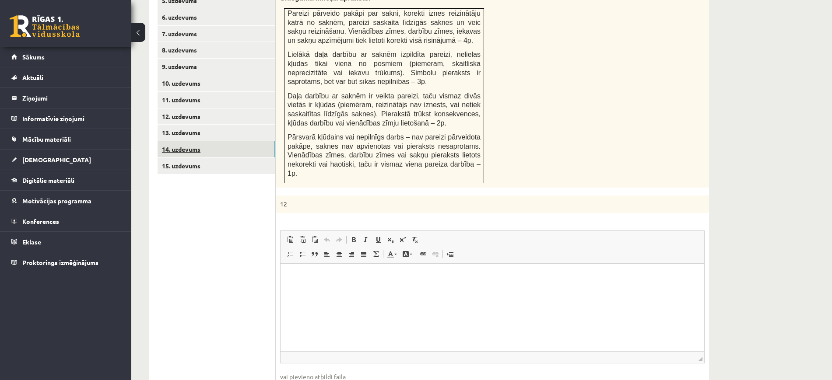
click at [225, 141] on link "14. uzdevums" at bounding box center [217, 149] width 118 height 16
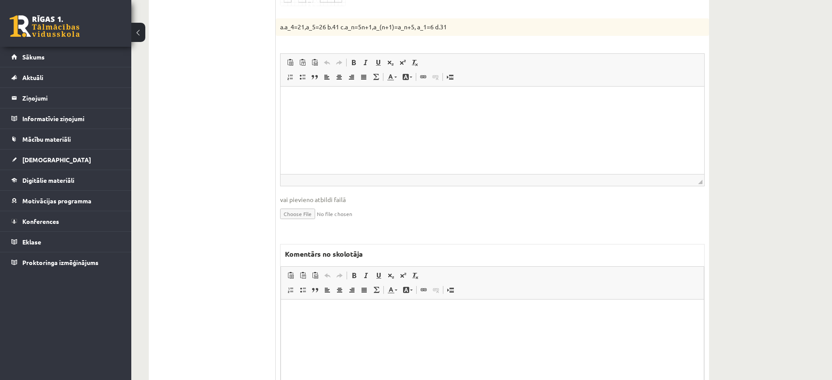
scroll to position [0, 0]
click at [359, 327] on html at bounding box center [492, 313] width 423 height 27
drag, startPoint x: 376, startPoint y: 333, endPoint x: 454, endPoint y: 574, distance: 252.7
click at [281, 311] on html "**********" at bounding box center [492, 313] width 423 height 27
copy p "**********"
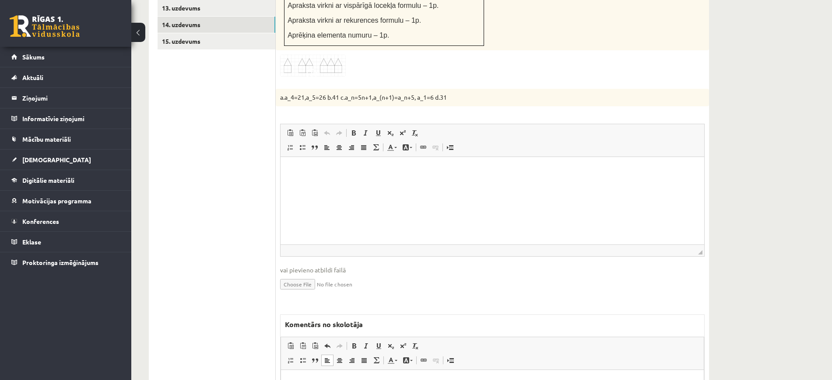
scroll to position [479, 0]
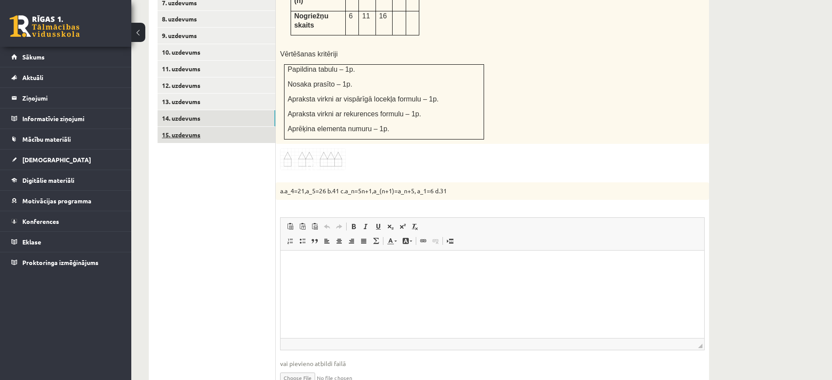
click at [205, 127] on link "15. uzdevums" at bounding box center [217, 135] width 118 height 16
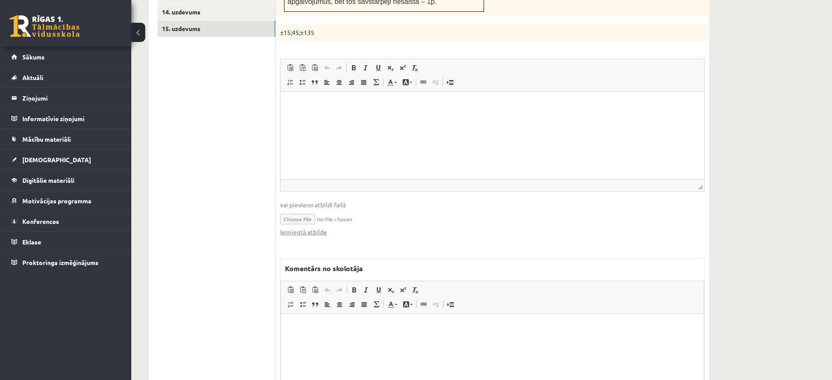
scroll to position [0, 0]
click at [312, 228] on link "Iesniegtā atbilde" at bounding box center [303, 232] width 47 height 9
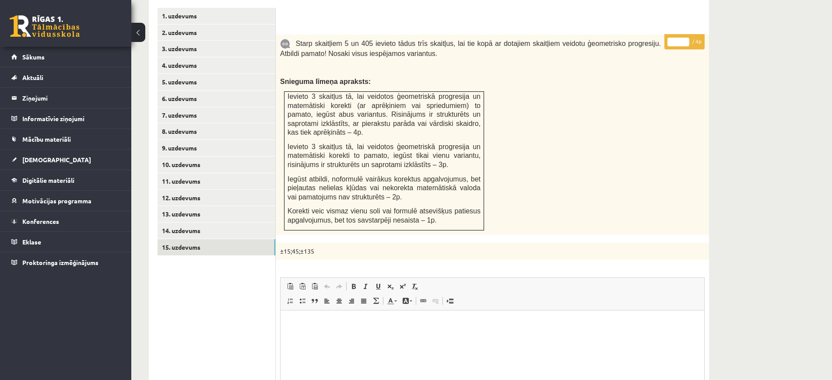
scroll to position [257, 0]
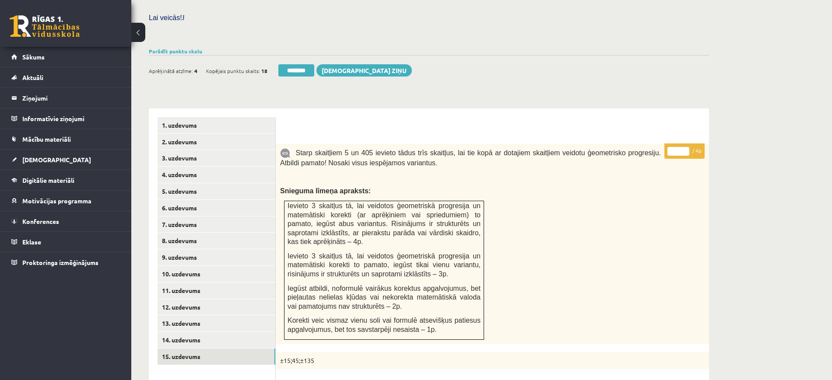
type input "*"
click at [687, 147] on input "*" at bounding box center [679, 151] width 22 height 9
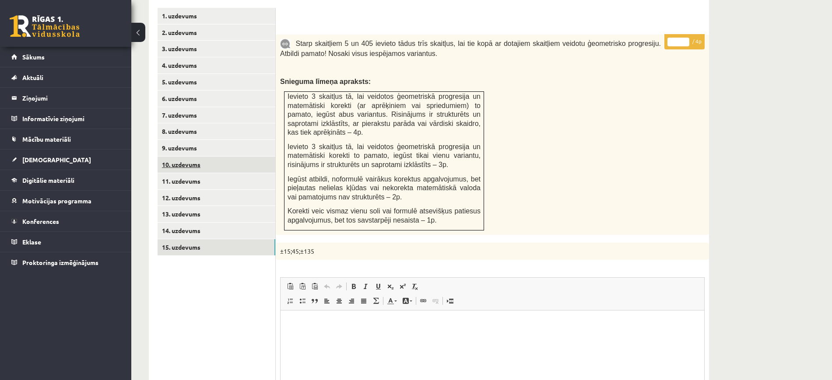
click at [223, 157] on link "10. uzdevums" at bounding box center [217, 165] width 118 height 16
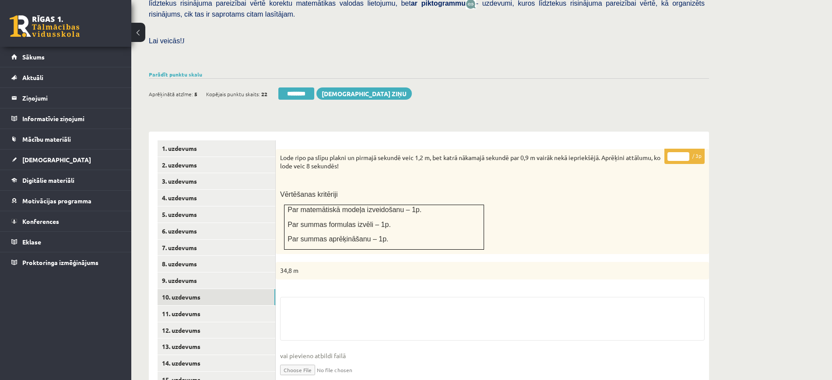
scroll to position [198, 0]
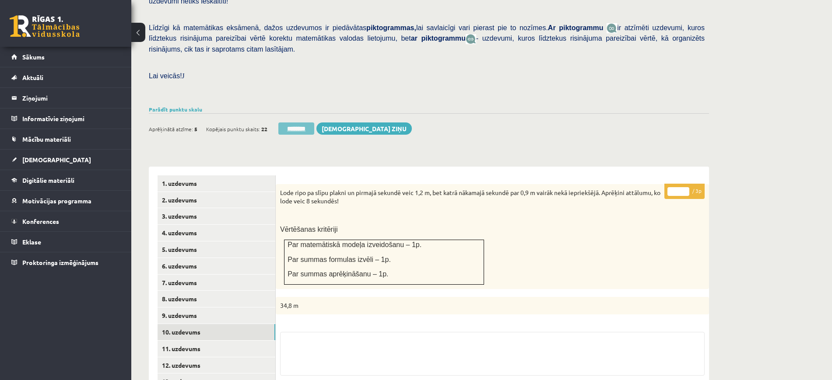
click at [298, 123] on input "********" at bounding box center [296, 129] width 36 height 12
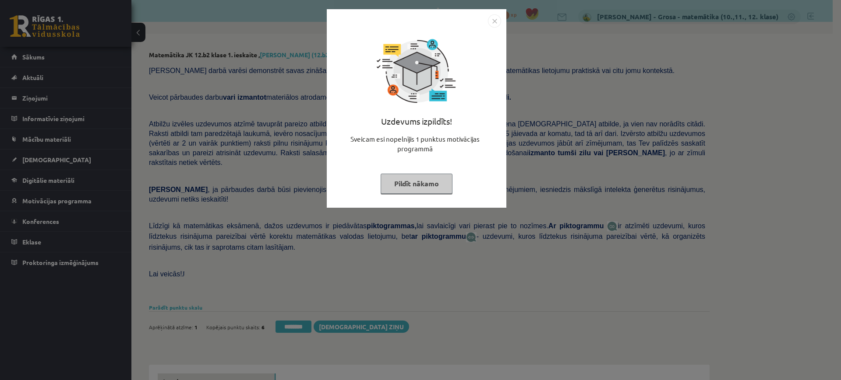
click at [425, 176] on button "Pildīt nākamo" at bounding box center [416, 184] width 72 height 20
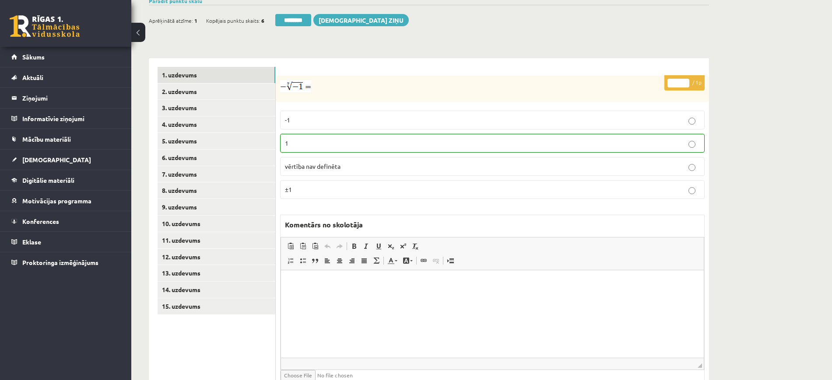
scroll to position [322, 0]
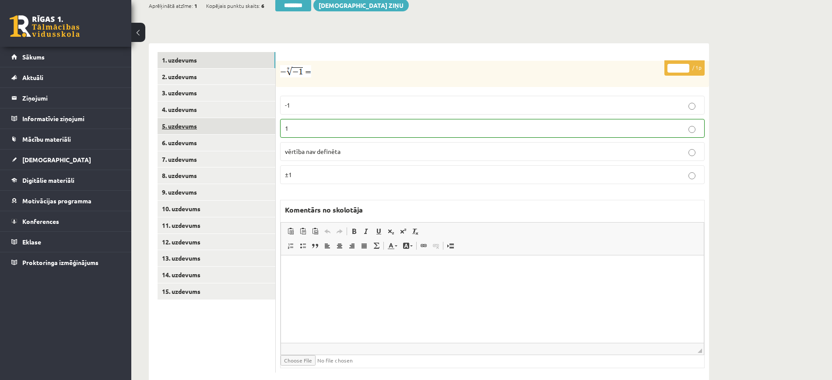
click at [237, 118] on link "5. uzdevums" at bounding box center [217, 126] width 118 height 16
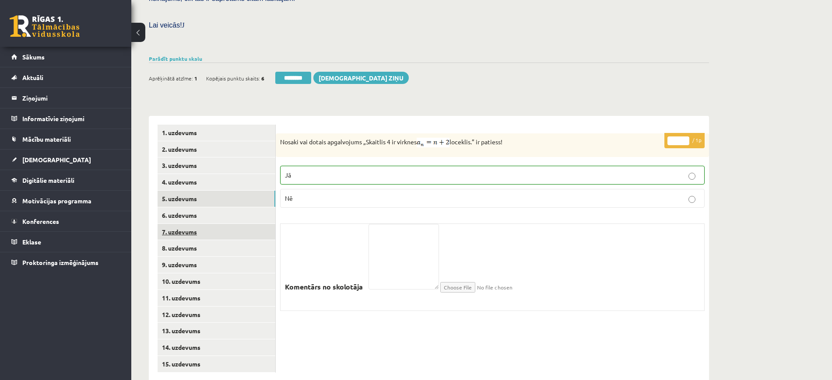
click at [247, 257] on link "9. uzdevums" at bounding box center [217, 265] width 118 height 16
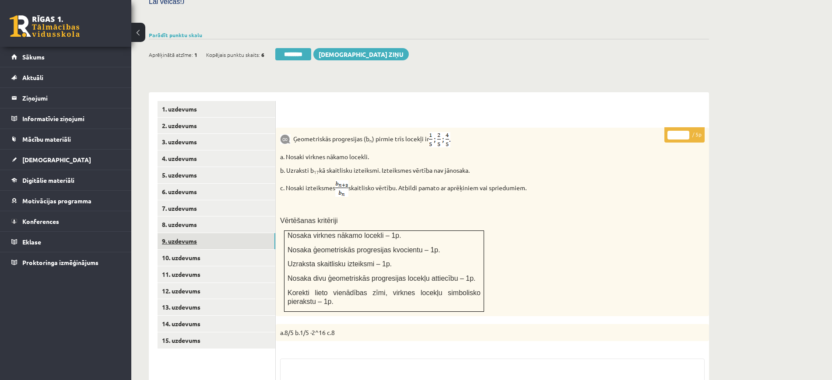
click at [244, 233] on link "9. uzdevums" at bounding box center [217, 241] width 118 height 16
click at [243, 217] on link "8. uzdevums" at bounding box center [217, 225] width 118 height 16
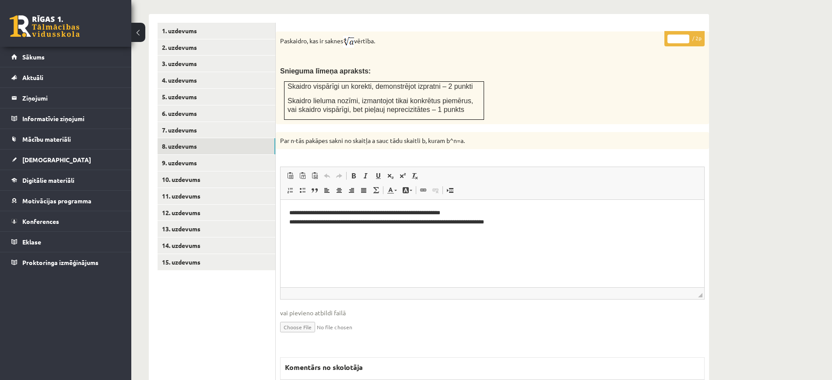
scroll to position [515, 0]
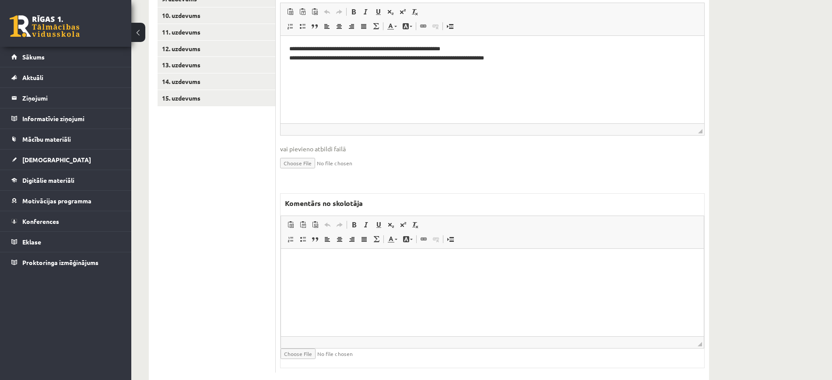
click at [352, 276] on html at bounding box center [492, 262] width 423 height 27
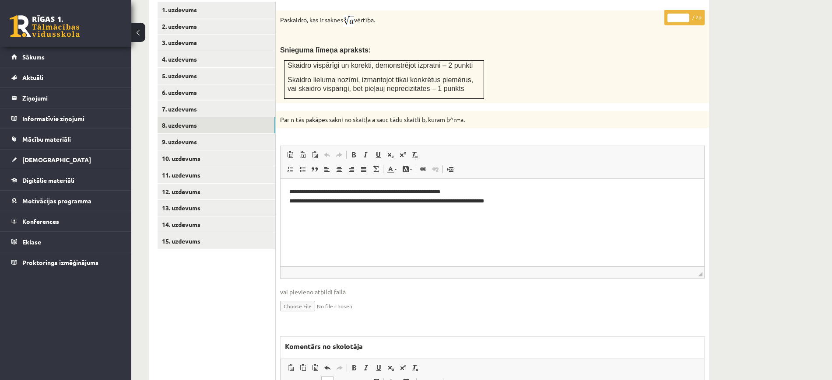
scroll to position [242, 0]
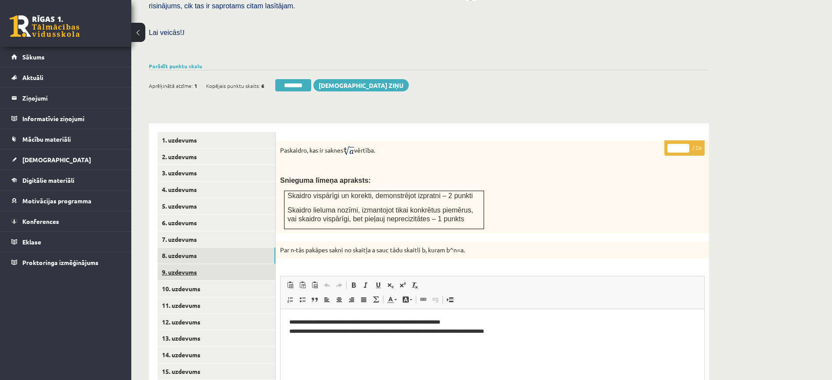
click at [240, 264] on link "9. uzdevums" at bounding box center [217, 272] width 118 height 16
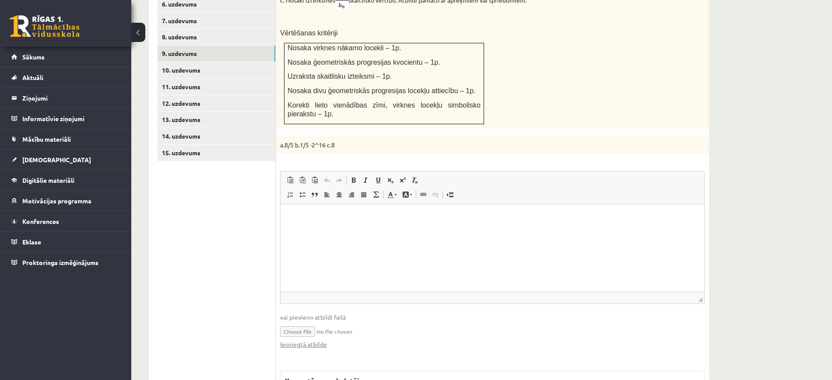
scroll to position [0, 0]
click at [321, 340] on link "Iesniegtā atbilde" at bounding box center [303, 344] width 47 height 9
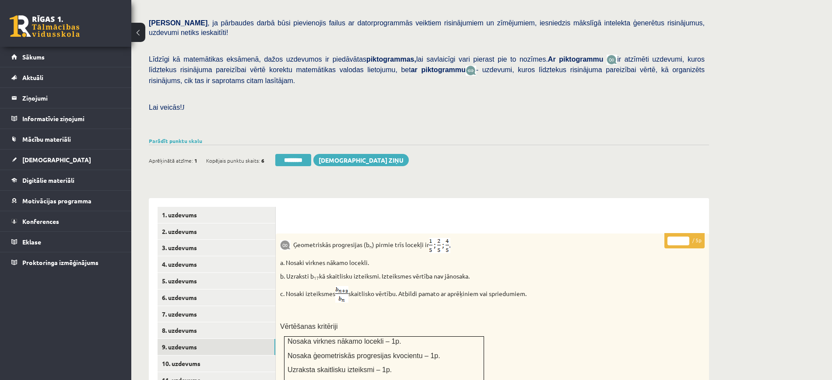
scroll to position [274, 0]
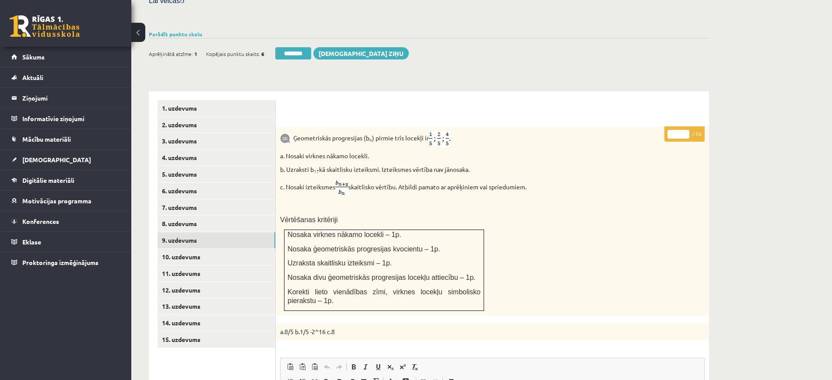
type input "*"
click at [688, 130] on input "*" at bounding box center [679, 134] width 22 height 9
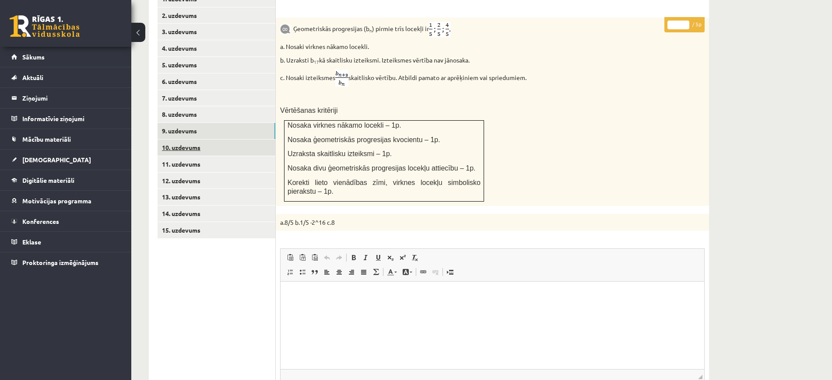
click at [205, 140] on link "10. uzdevums" at bounding box center [217, 148] width 118 height 16
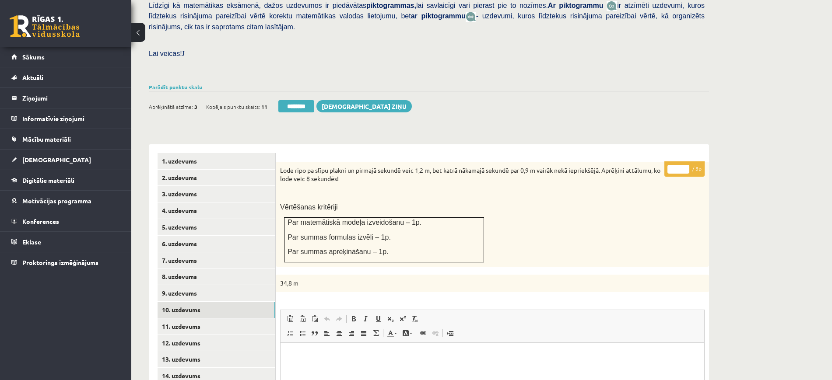
scroll to position [219, 0]
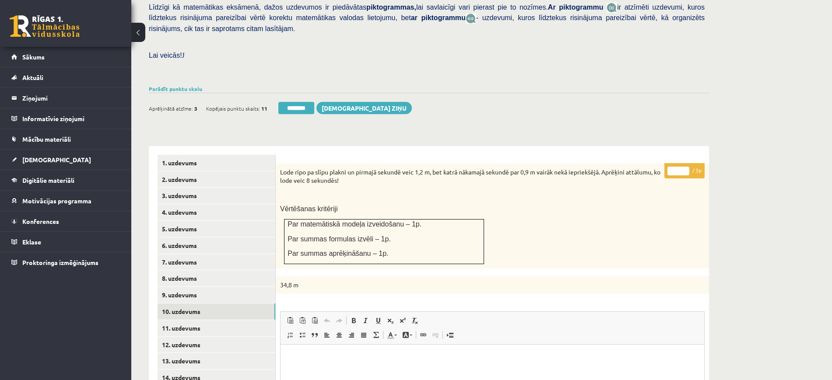
type input "*"
click at [682, 167] on input "*" at bounding box center [679, 171] width 22 height 9
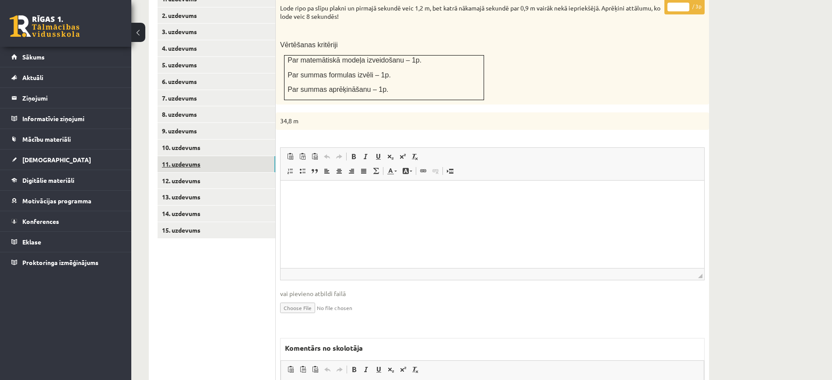
click at [259, 156] on link "11. uzdevums" at bounding box center [217, 164] width 118 height 16
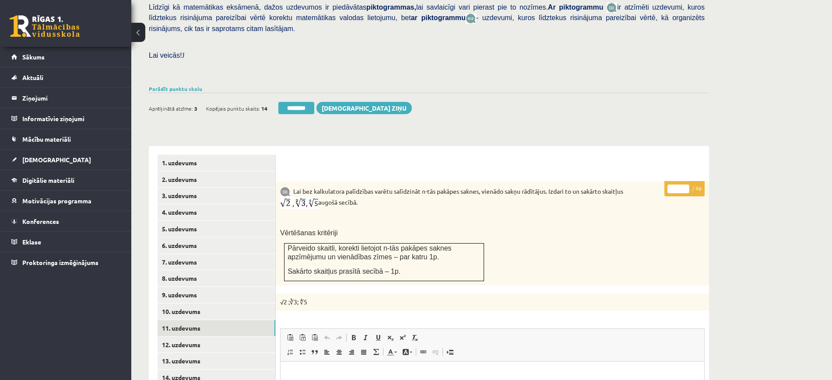
type input "*"
click at [687, 185] on input "*" at bounding box center [679, 189] width 22 height 9
click at [232, 337] on link "12. uzdevums" at bounding box center [217, 345] width 118 height 16
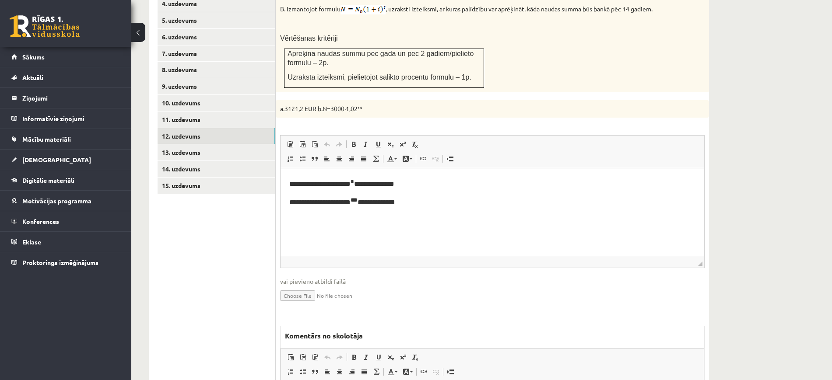
scroll to position [493, 0]
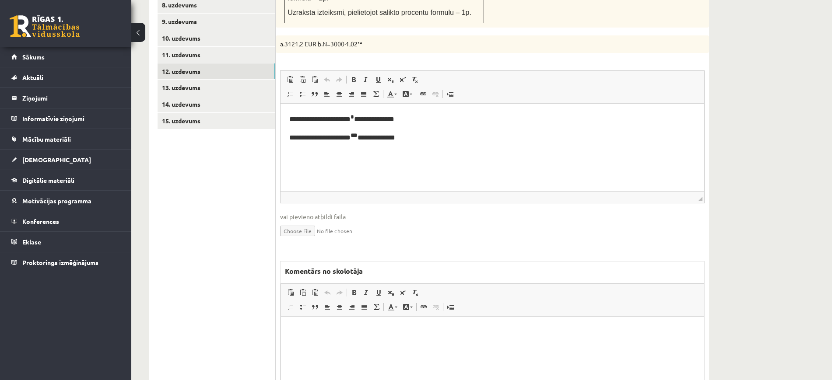
click at [418, 343] on html at bounding box center [492, 330] width 423 height 27
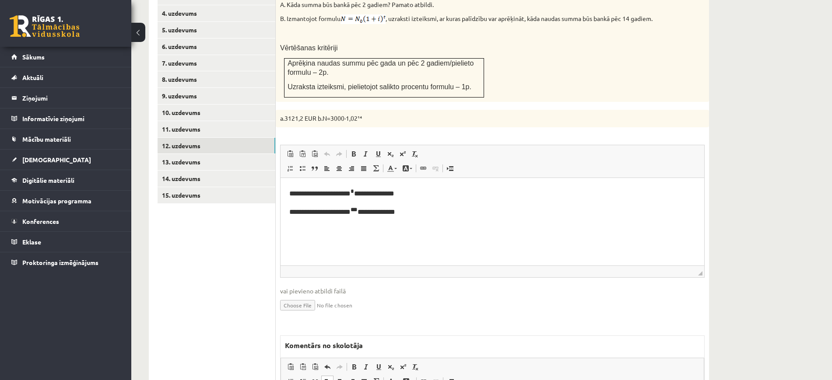
scroll to position [328, 0]
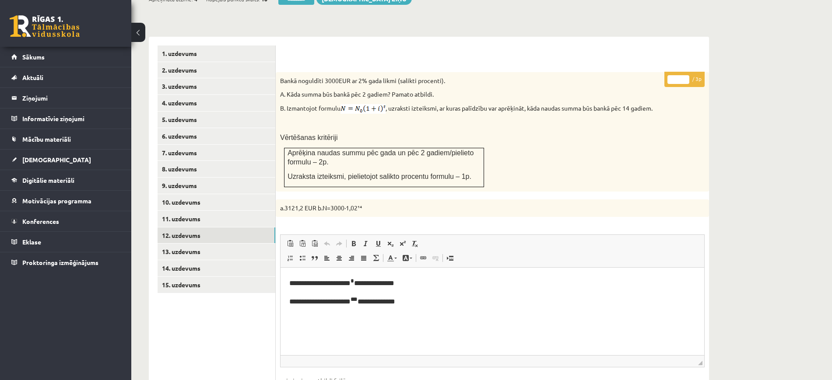
click at [685, 75] on input "*" at bounding box center [679, 79] width 22 height 9
type input "*"
click at [685, 75] on input "*" at bounding box center [679, 79] width 22 height 9
click at [264, 244] on link "13. uzdevums" at bounding box center [217, 252] width 118 height 16
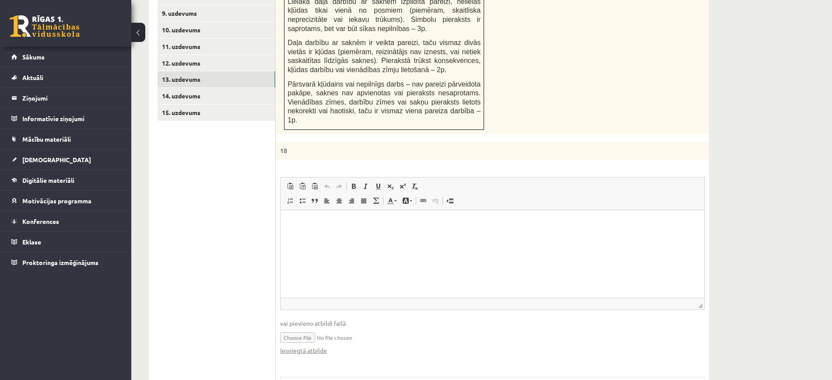
scroll to position [0, 0]
click at [309, 346] on link "Iesniegtā atbilde" at bounding box center [303, 350] width 47 height 9
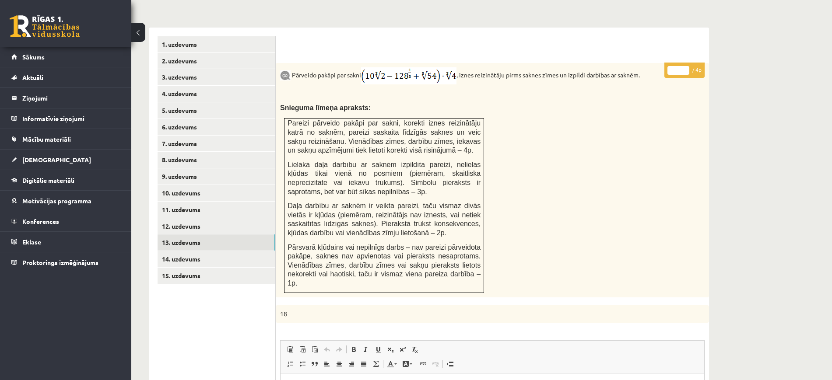
scroll to position [337, 0]
click at [213, 203] on link "11. uzdevums" at bounding box center [217, 211] width 118 height 16
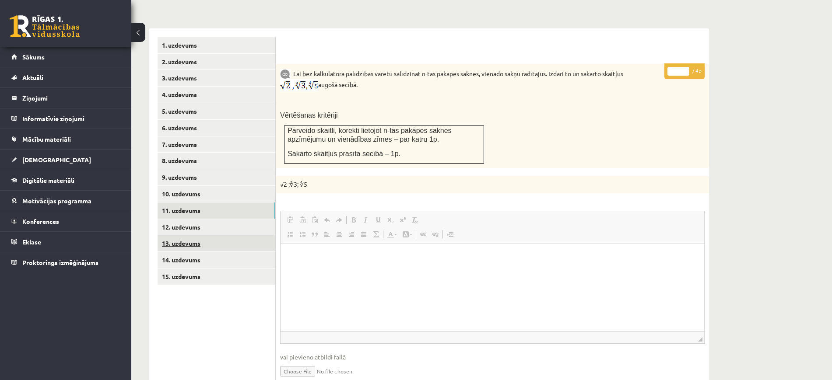
scroll to position [0, 0]
click at [211, 236] on link "13. uzdevums" at bounding box center [217, 244] width 118 height 16
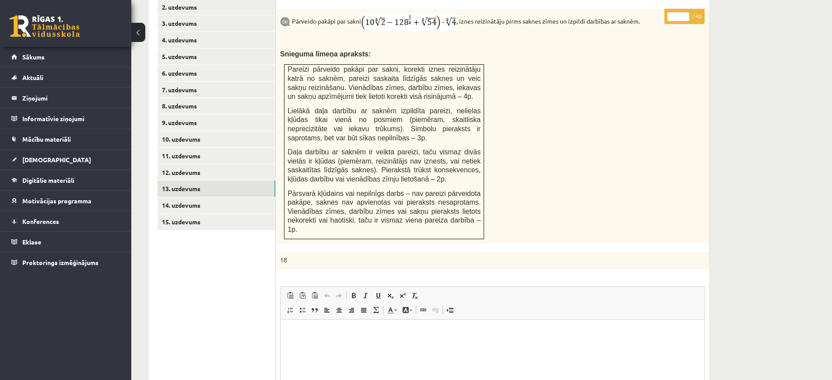
scroll to position [337, 0]
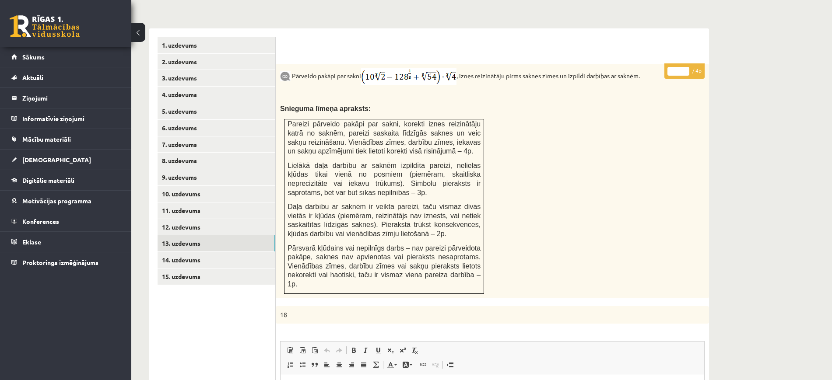
type input "*"
click at [686, 67] on input "*" at bounding box center [679, 71] width 22 height 9
click at [194, 252] on link "14. uzdevums" at bounding box center [217, 260] width 118 height 16
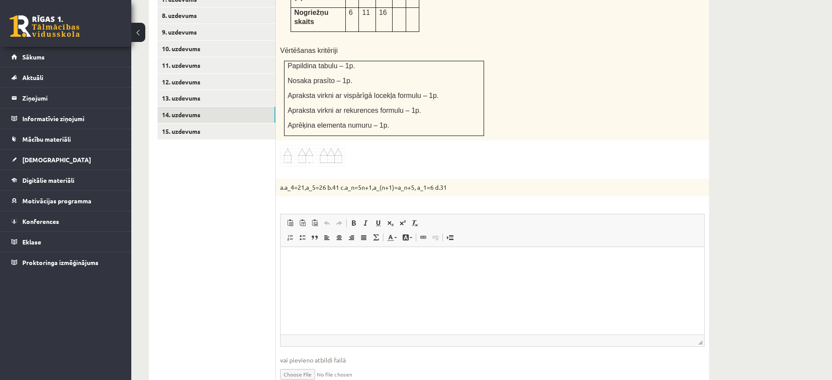
scroll to position [501, 0]
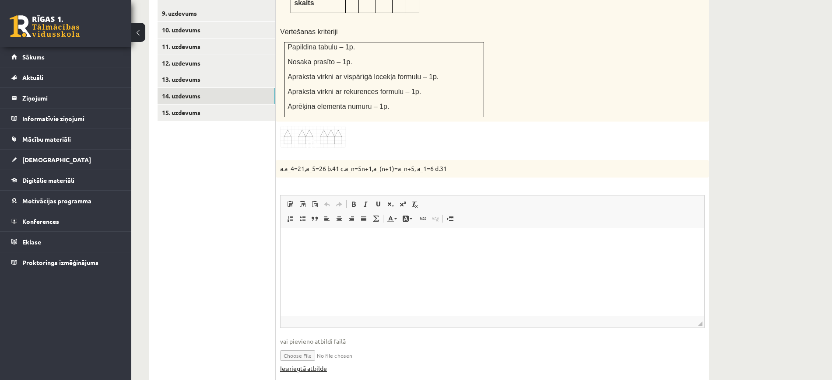
click at [319, 364] on link "Iesniegtā atbilde" at bounding box center [303, 368] width 47 height 9
drag, startPoint x: 278, startPoint y: 129, endPoint x: 468, endPoint y: 135, distance: 190.6
click at [468, 160] on p "a.a_4=21,a_5=26 b.41 c.a_n=5n+1,a_(n+1)=a_n+5, a_1=6 d.31" at bounding box center [492, 169] width 433 height 18
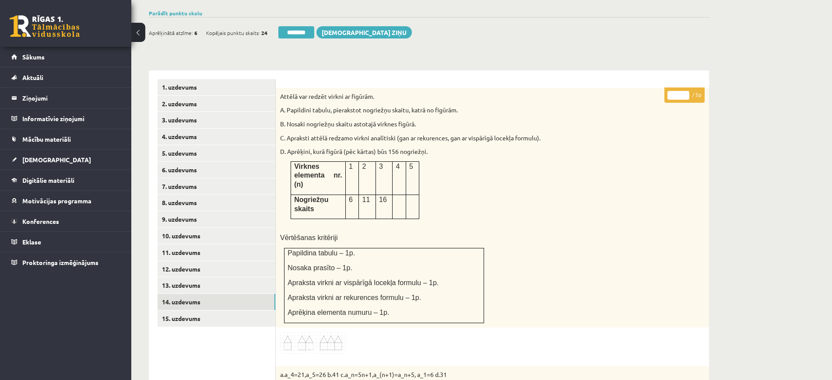
scroll to position [227, 0]
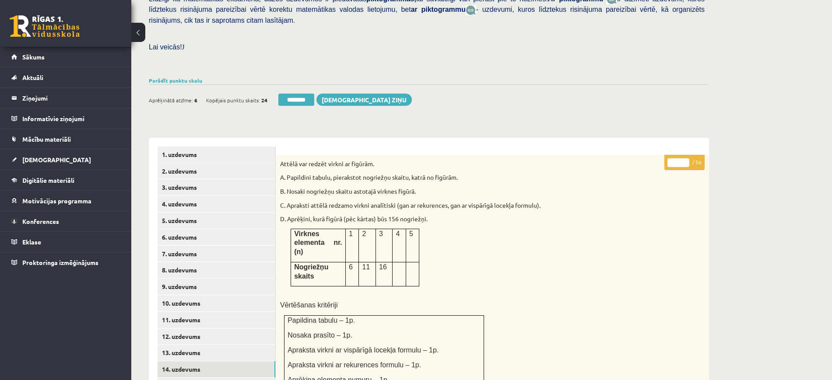
type input "*"
click at [686, 158] on input "*" at bounding box center [679, 162] width 22 height 9
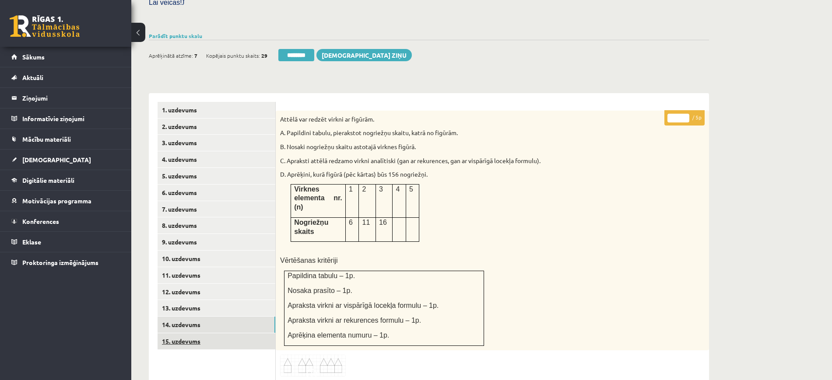
scroll to position [356, 0]
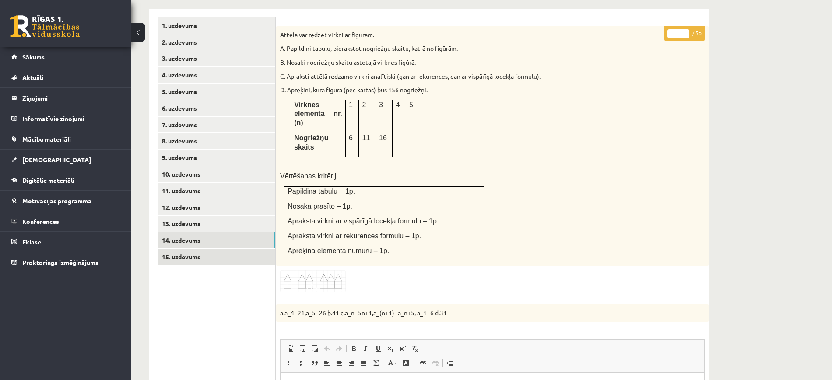
click at [234, 249] on link "15. uzdevums" at bounding box center [217, 257] width 118 height 16
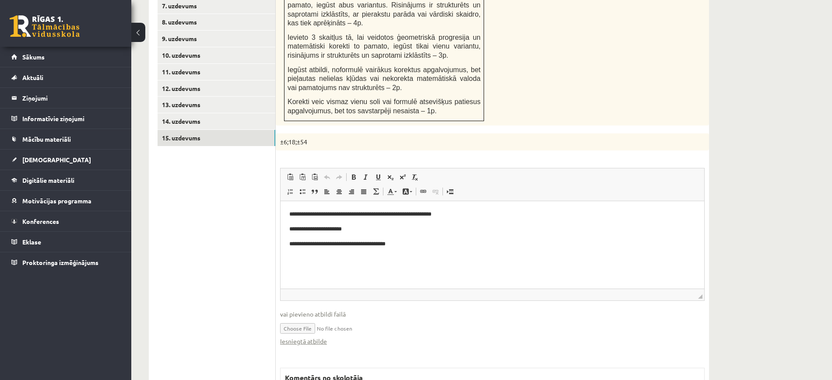
scroll to position [585, 0]
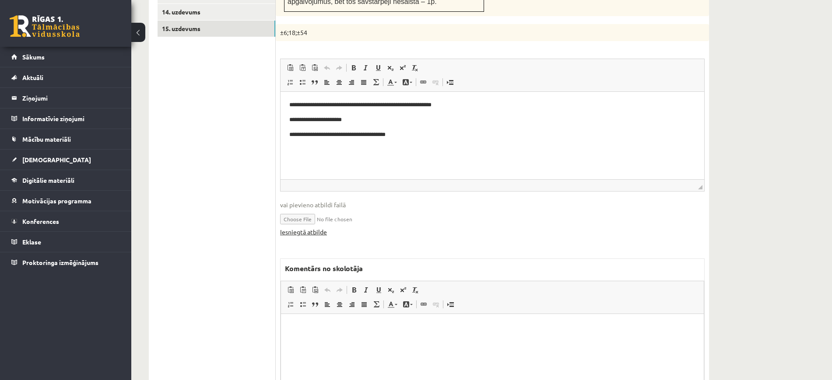
click at [325, 228] on link "Iesniegtā atbilde" at bounding box center [303, 232] width 47 height 9
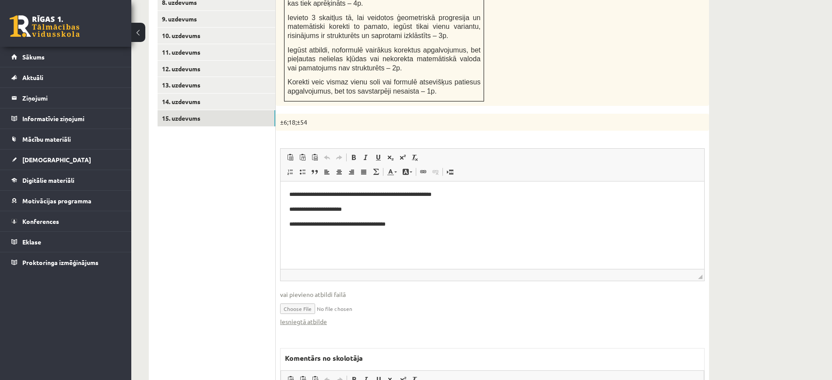
scroll to position [431, 0]
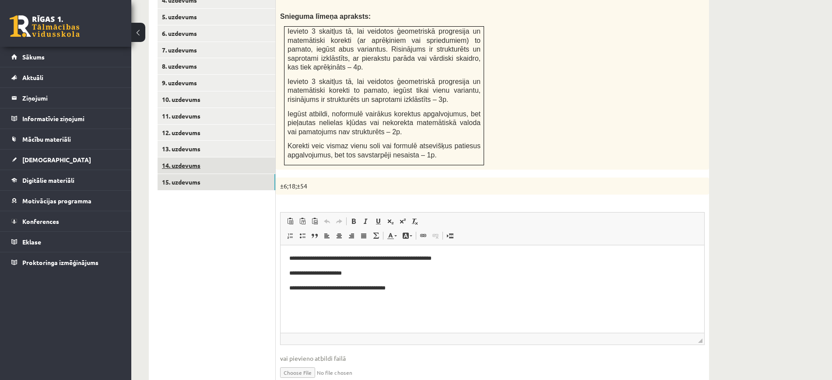
click at [219, 158] on link "14. uzdevums" at bounding box center [217, 166] width 118 height 16
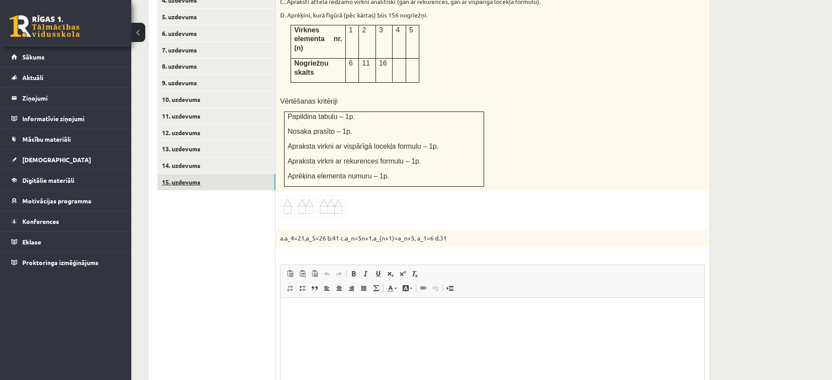
click at [212, 174] on link "15. uzdevums" at bounding box center [217, 182] width 118 height 16
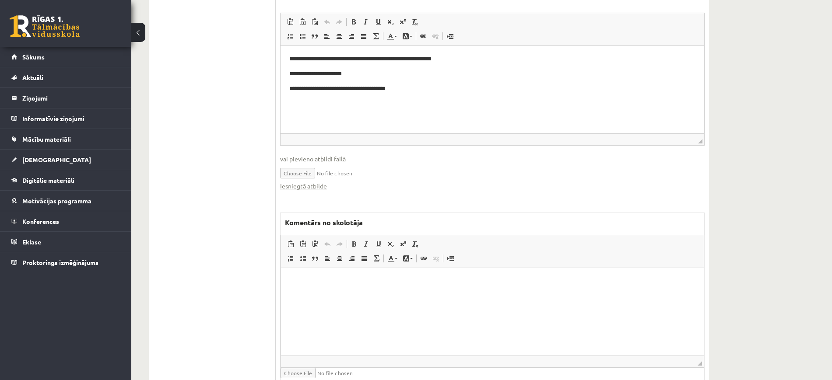
scroll to position [650, 0]
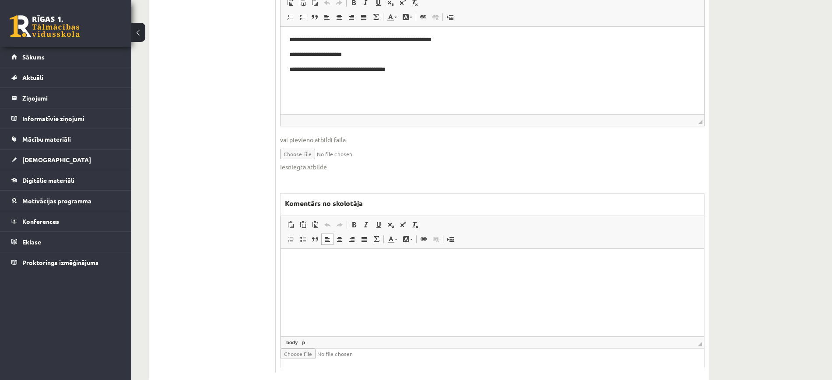
click at [480, 276] on html at bounding box center [492, 262] width 423 height 27
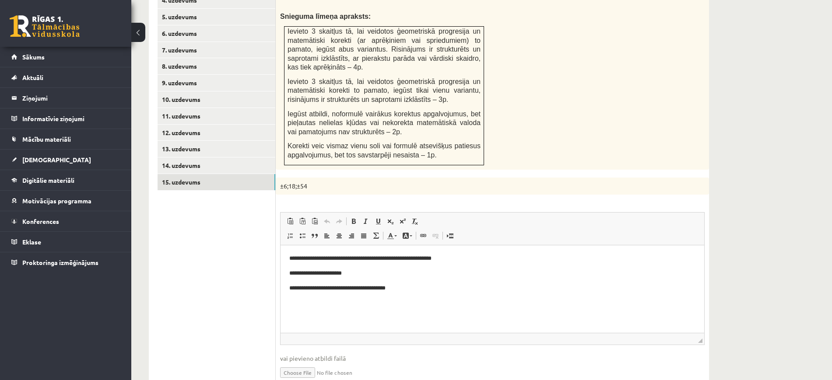
scroll to position [267, 0]
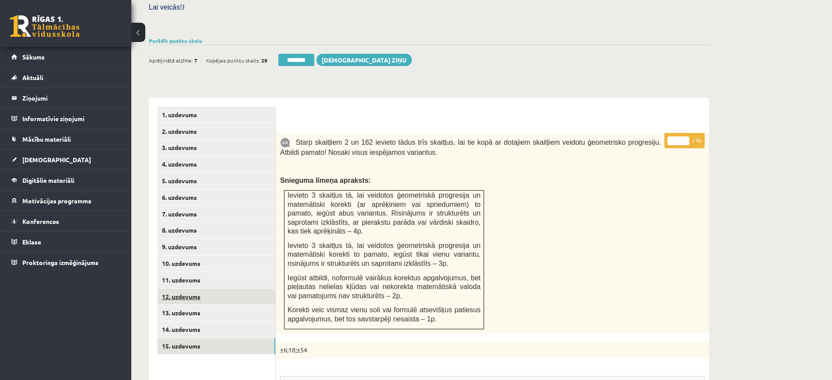
click at [222, 289] on link "12. uzdevums" at bounding box center [217, 297] width 118 height 16
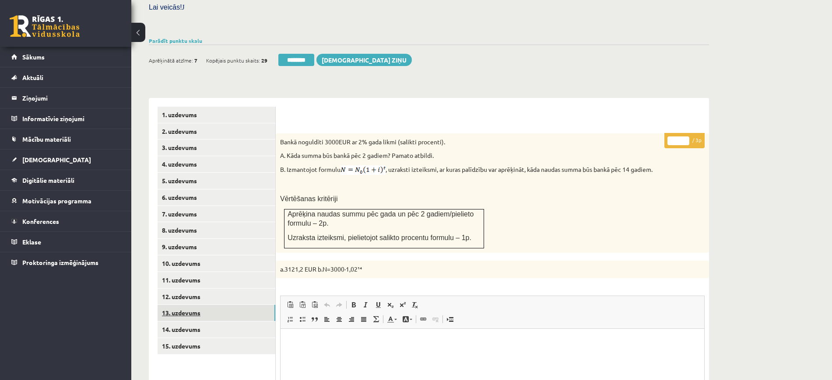
click at [232, 305] on link "13. uzdevums" at bounding box center [217, 313] width 118 height 16
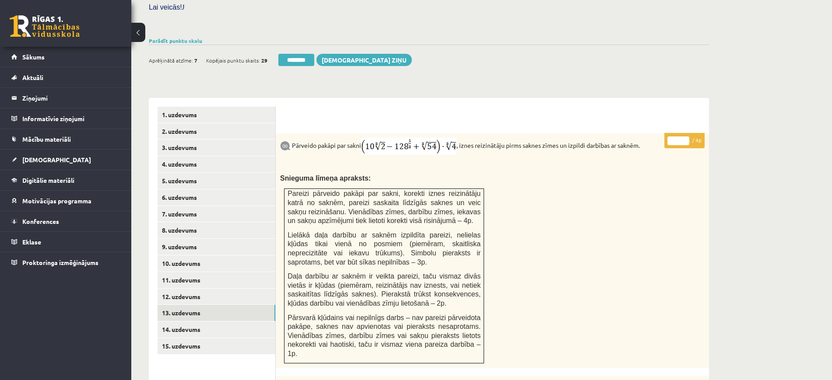
scroll to position [0, 0]
click at [270, 289] on link "12. uzdevums" at bounding box center [217, 297] width 118 height 16
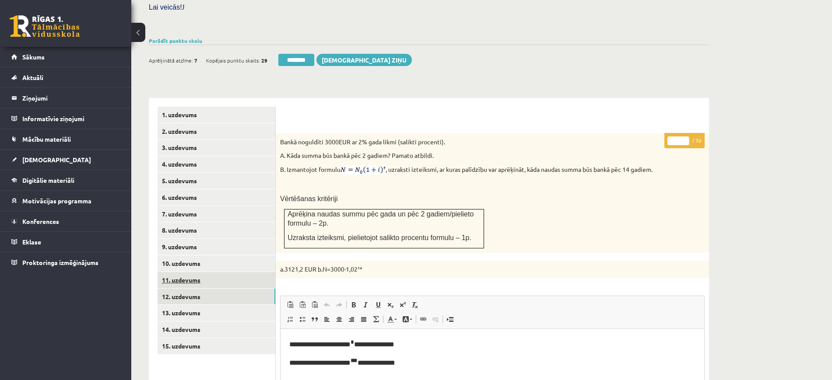
click at [274, 272] on link "11. uzdevums" at bounding box center [217, 280] width 118 height 16
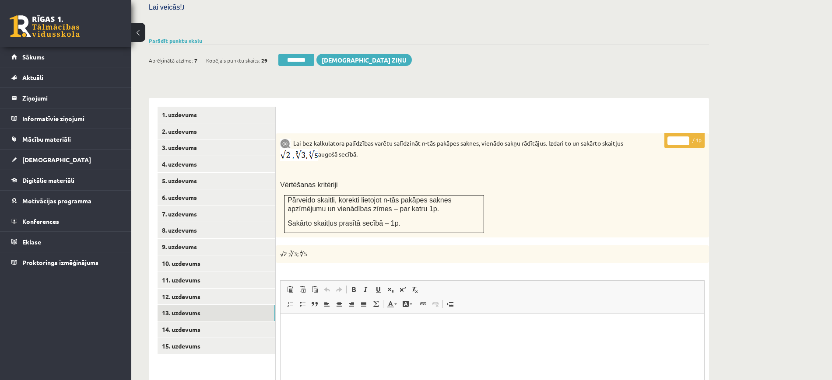
click at [239, 305] on link "13. uzdevums" at bounding box center [217, 313] width 118 height 16
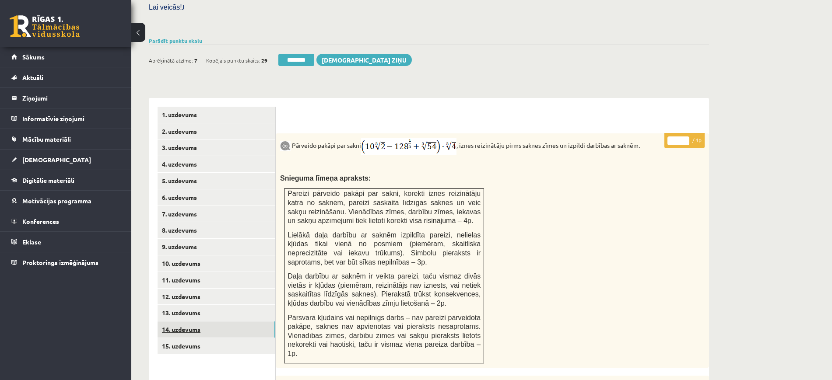
click at [238, 322] on link "14. uzdevums" at bounding box center [217, 330] width 118 height 16
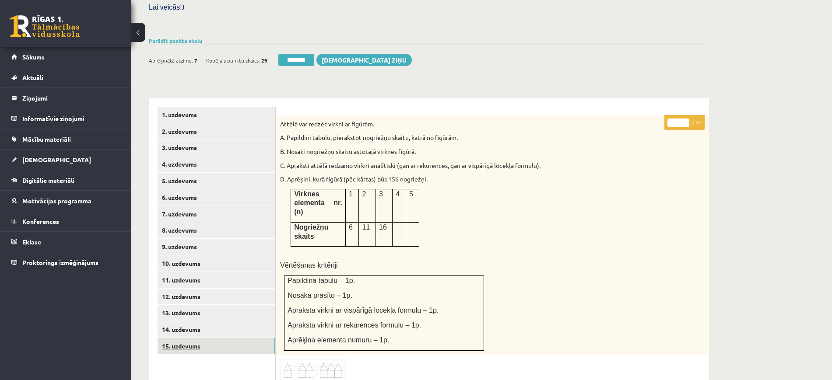
click at [236, 338] on link "15. uzdevums" at bounding box center [217, 346] width 118 height 16
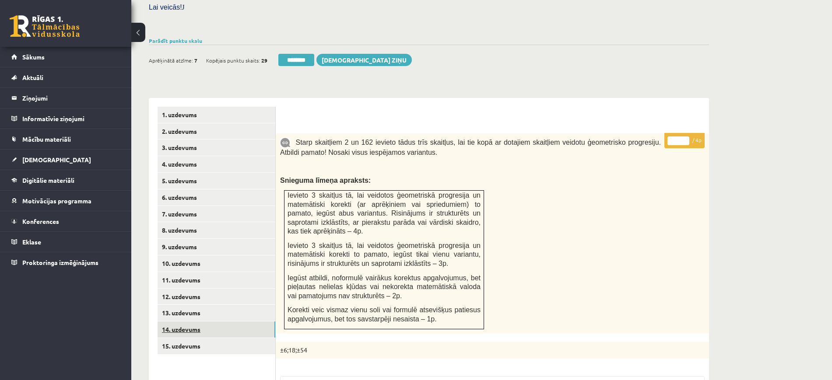
click at [236, 322] on link "14. uzdevums" at bounding box center [217, 330] width 118 height 16
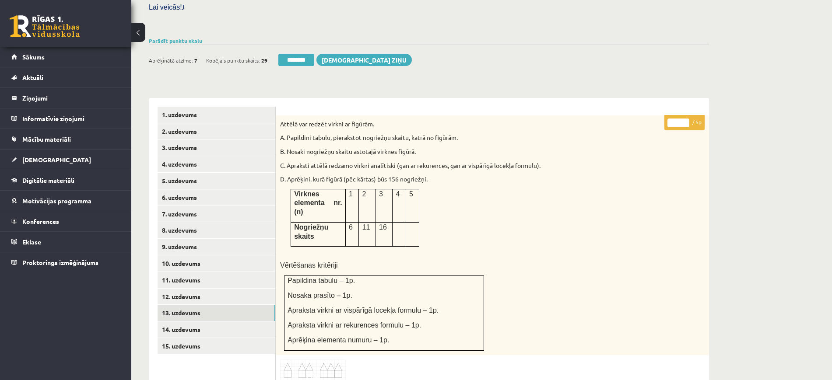
click at [240, 305] on link "13. uzdevums" at bounding box center [217, 313] width 118 height 16
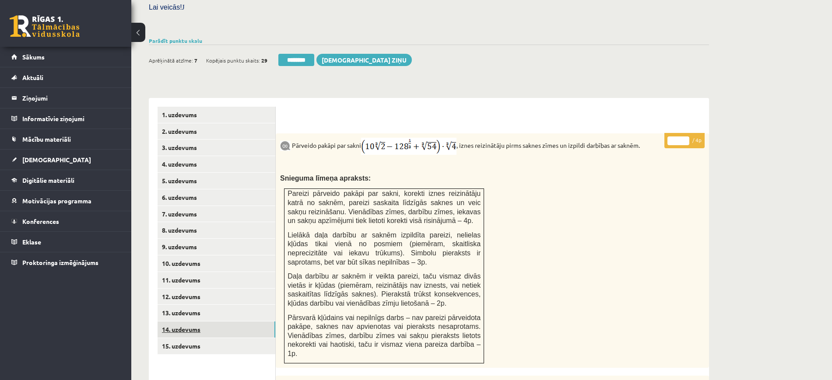
click at [224, 322] on link "14. uzdevums" at bounding box center [217, 330] width 118 height 16
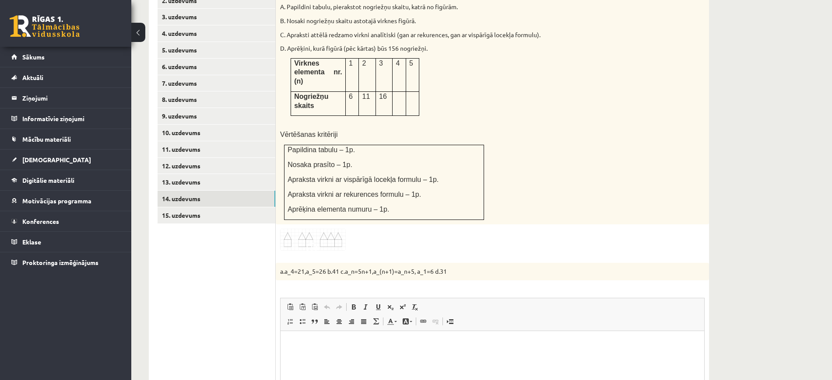
scroll to position [486, 0]
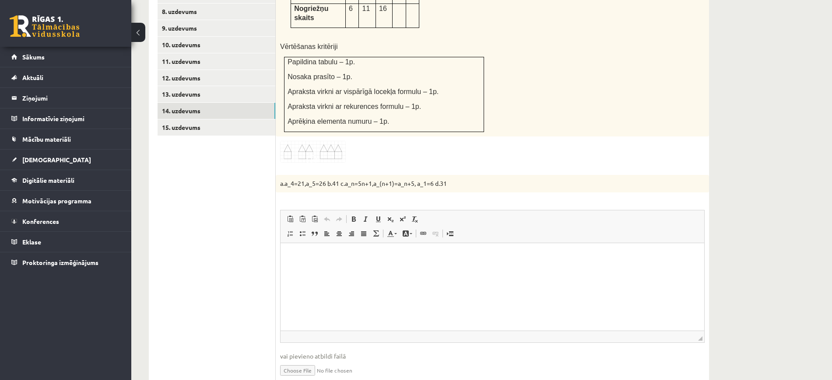
click at [318, 379] on link "Iesniegtā atbilde" at bounding box center [303, 383] width 47 height 9
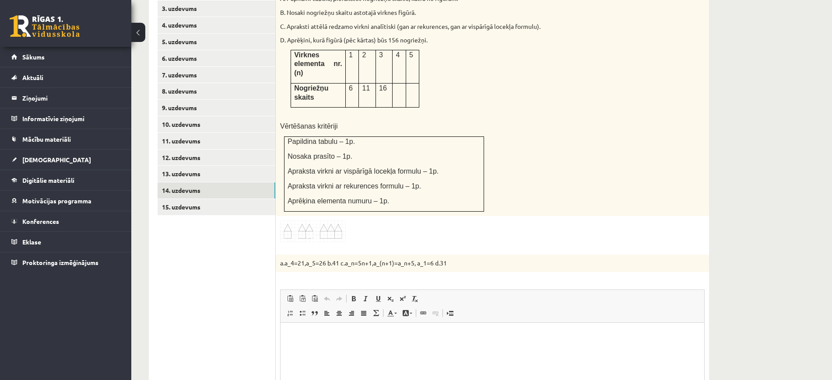
scroll to position [322, 0]
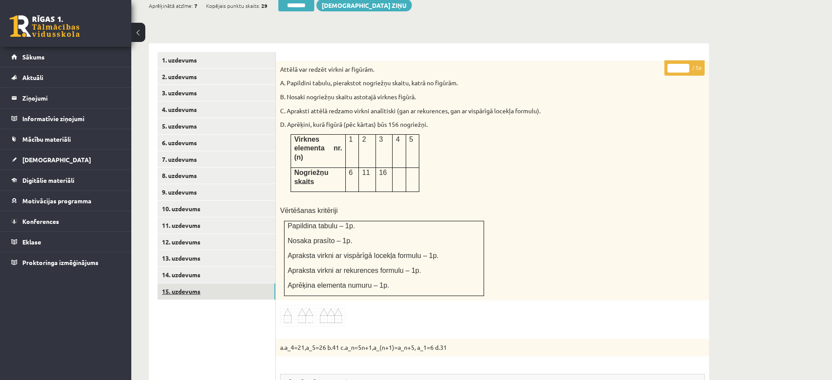
click at [250, 284] on link "15. uzdevums" at bounding box center [217, 292] width 118 height 16
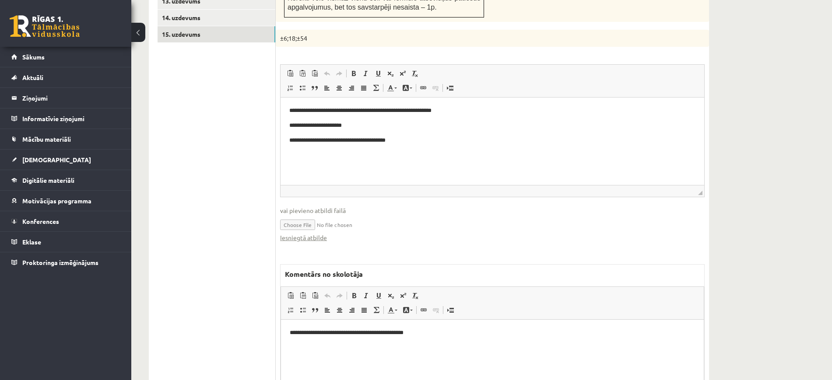
scroll to position [595, 0]
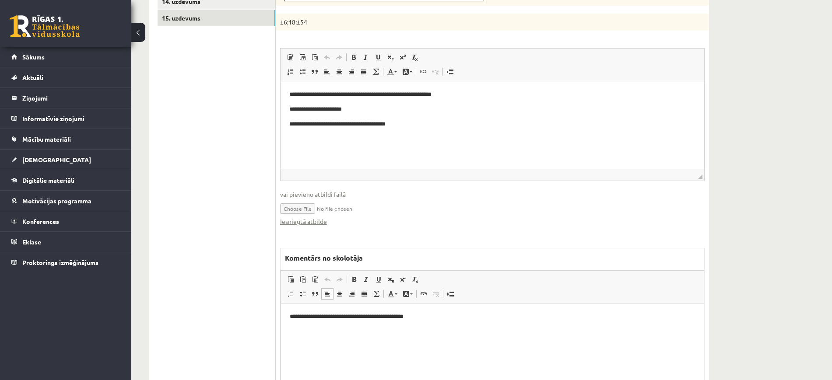
click at [570, 330] on html "**********" at bounding box center [492, 317] width 423 height 27
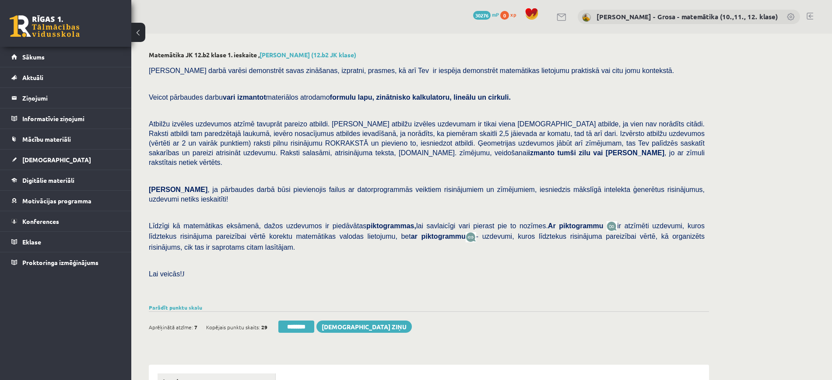
scroll to position [219, 0]
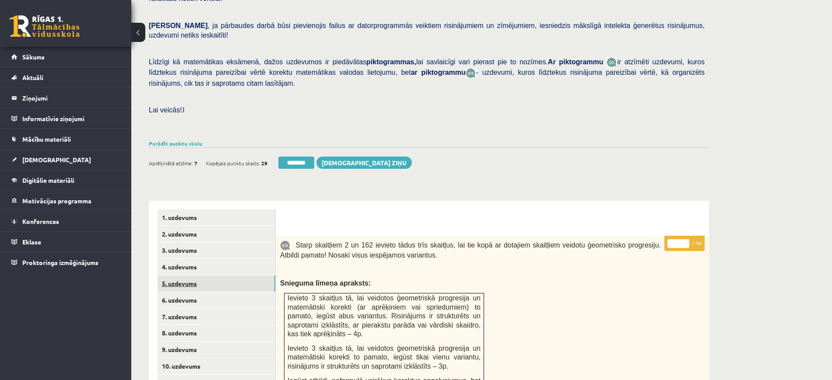
click at [256, 276] on link "5. uzdevums" at bounding box center [217, 284] width 118 height 16
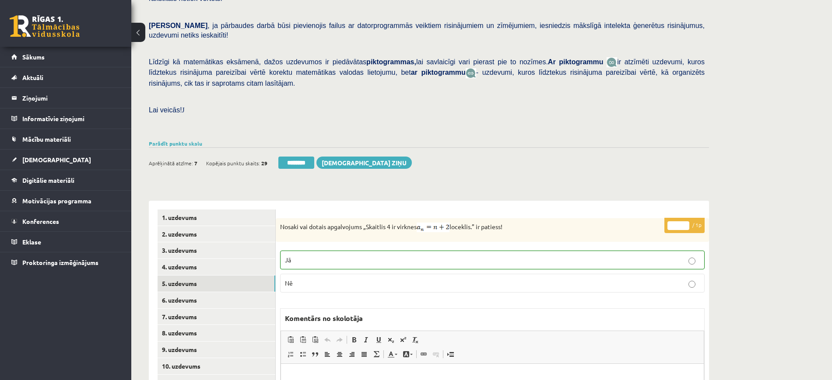
scroll to position [0, 0]
click at [270, 292] on link "6. uzdevums" at bounding box center [217, 300] width 118 height 16
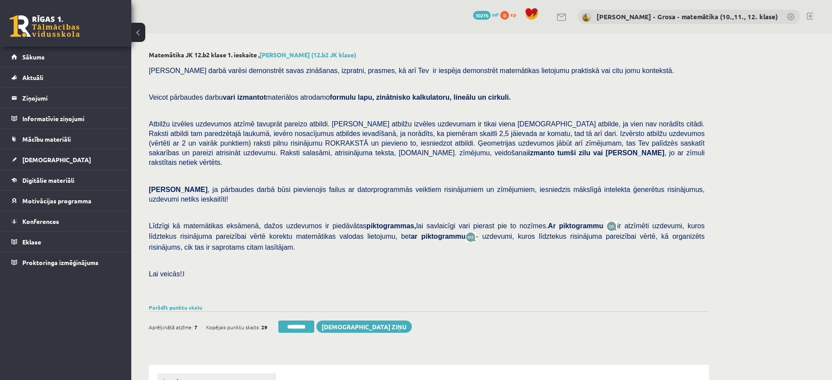
click at [239, 374] on link "1. uzdevums" at bounding box center [217, 382] width 118 height 16
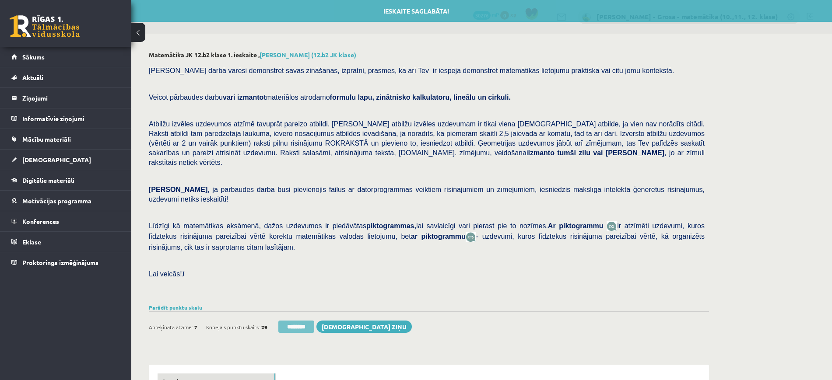
click at [301, 321] on input "********" at bounding box center [296, 327] width 36 height 12
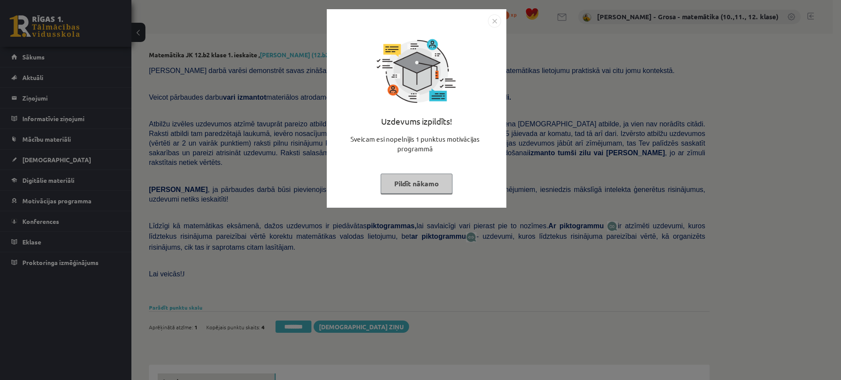
click at [422, 191] on button "Pildīt nākamo" at bounding box center [416, 184] width 72 height 20
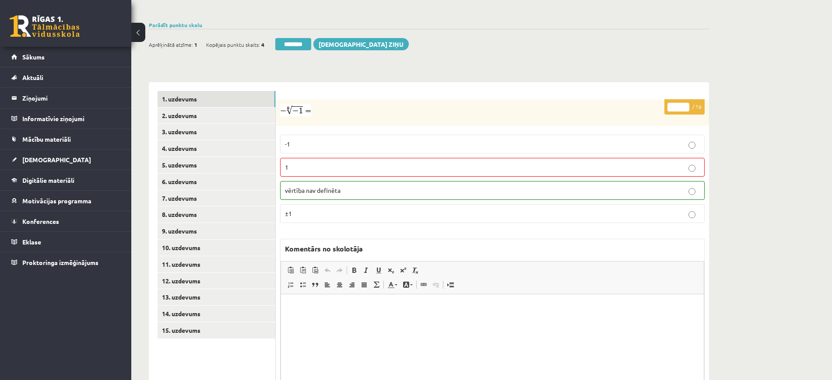
scroll to position [322, 0]
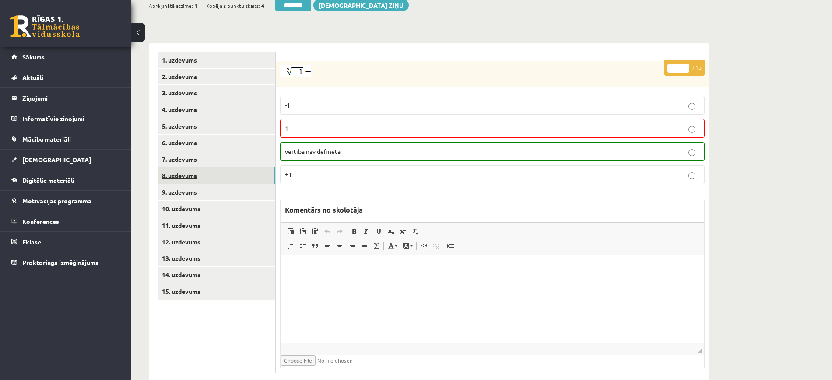
click at [211, 168] on link "8. uzdevums" at bounding box center [217, 176] width 118 height 16
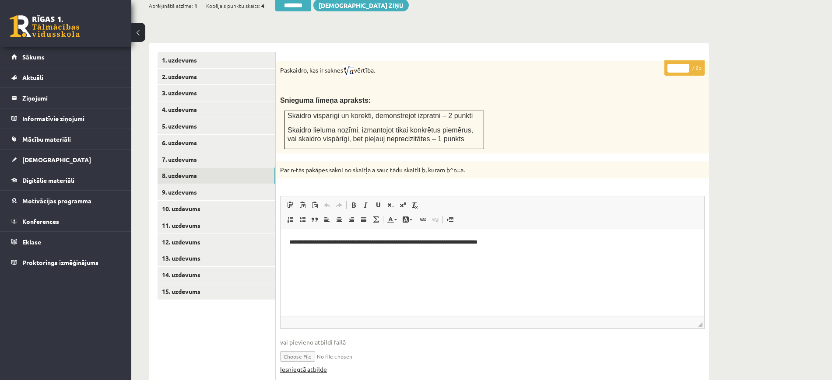
click at [321, 365] on link "Iesniegtā atbilde" at bounding box center [303, 369] width 47 height 9
click at [688, 64] on input "*" at bounding box center [679, 68] width 22 height 9
type input "*"
click at [688, 64] on input "*" at bounding box center [679, 68] width 22 height 9
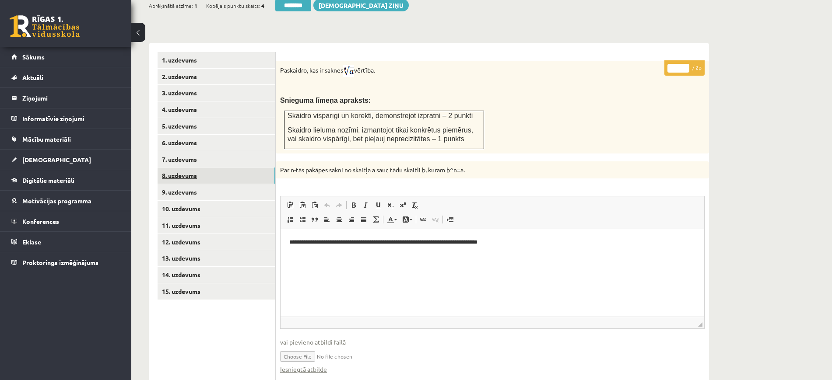
click at [209, 168] on link "8. uzdevums" at bounding box center [217, 176] width 118 height 16
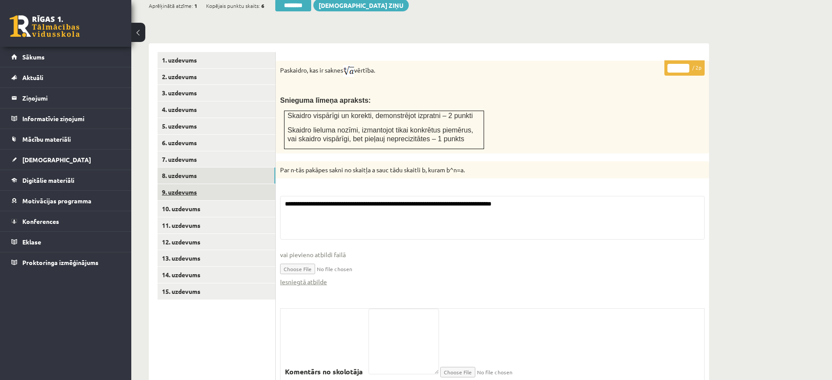
click at [208, 184] on link "9. uzdevums" at bounding box center [217, 192] width 118 height 16
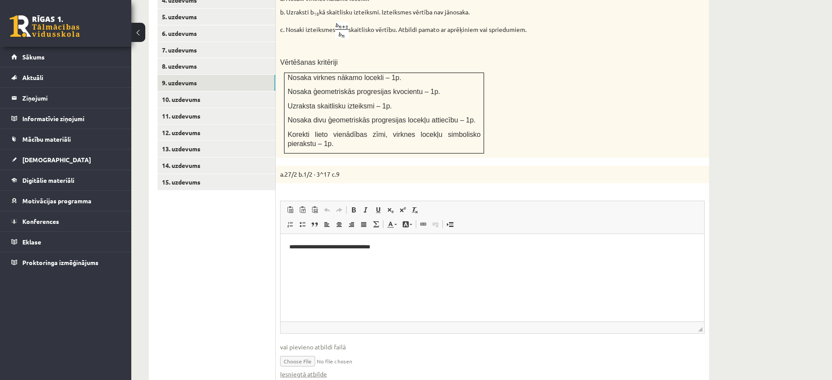
scroll to position [0, 0]
click at [315, 370] on link "Iesniegtā atbilde" at bounding box center [303, 374] width 47 height 9
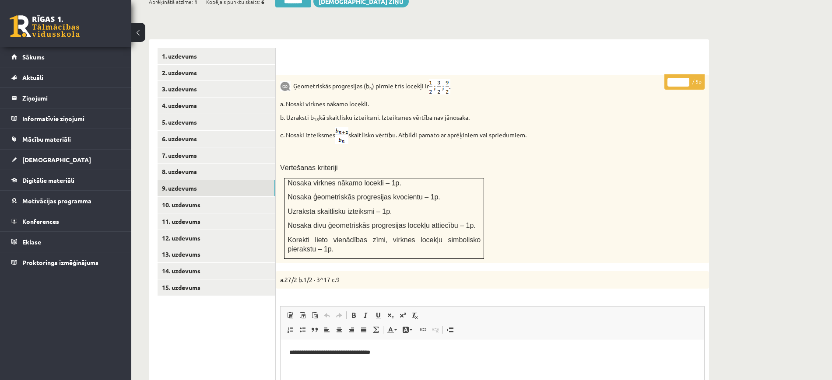
scroll to position [322, 0]
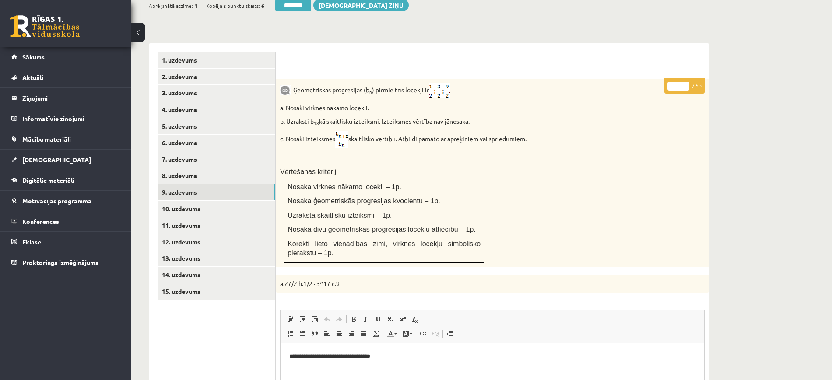
type input "*"
click at [684, 82] on input "*" at bounding box center [679, 86] width 22 height 9
click at [236, 201] on link "10. uzdevums" at bounding box center [217, 209] width 118 height 16
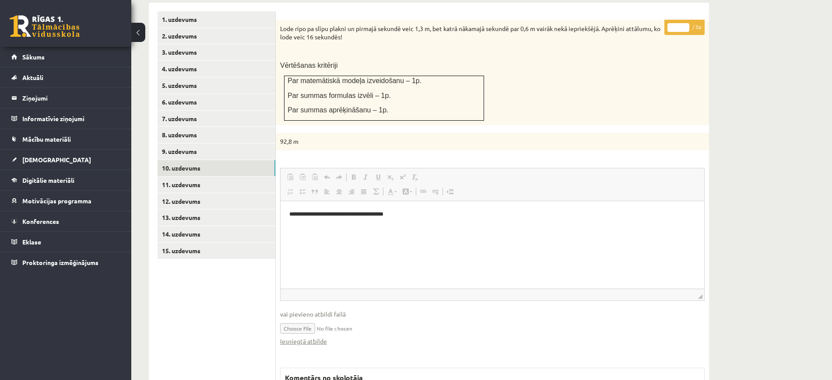
scroll to position [0, 0]
click at [321, 337] on link "Iesniegtā atbilde" at bounding box center [303, 341] width 47 height 9
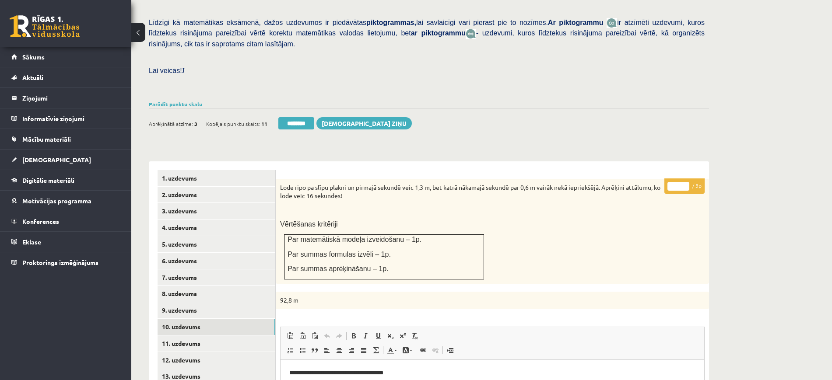
scroll to position [198, 0]
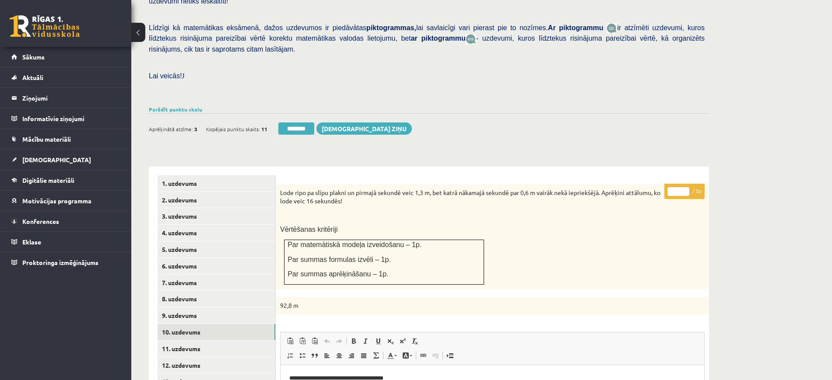
drag, startPoint x: 686, startPoint y: 173, endPoint x: 688, endPoint y: 169, distance: 4.5
type input "*"
click at [688, 187] on input "*" at bounding box center [679, 191] width 22 height 9
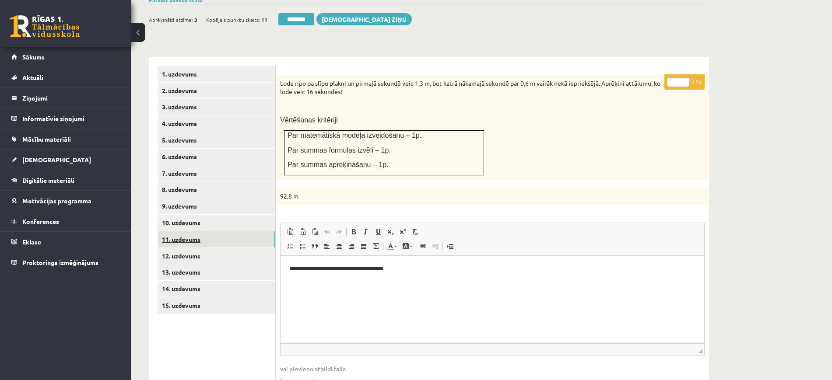
click at [262, 232] on link "11. uzdevums" at bounding box center [217, 240] width 118 height 16
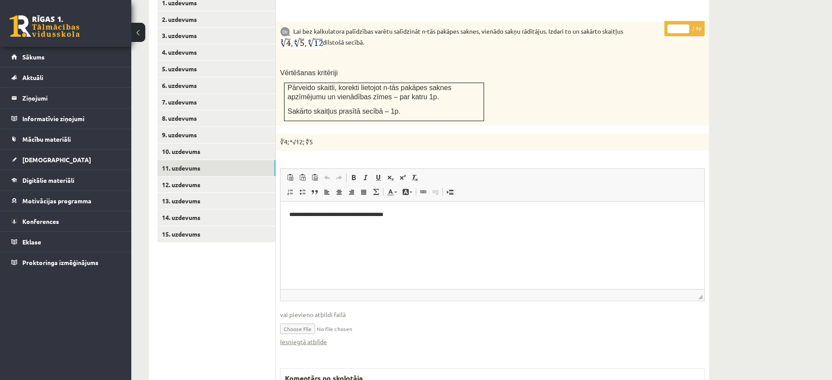
scroll to position [0, 0]
click at [307, 328] on fieldset "**********" at bounding box center [492, 262] width 425 height 187
click at [308, 338] on link "Iesniegtā atbilde" at bounding box center [303, 342] width 47 height 9
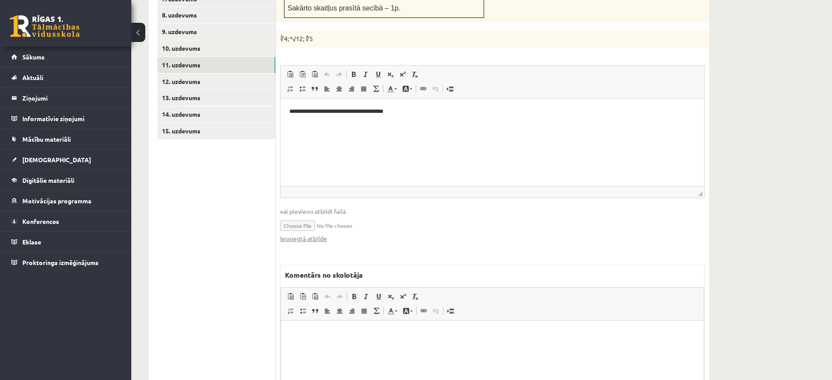
scroll to position [554, 0]
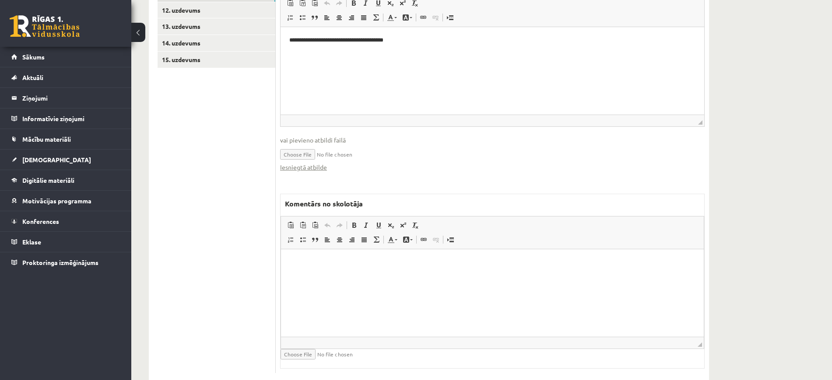
click at [404, 276] on html at bounding box center [492, 262] width 423 height 27
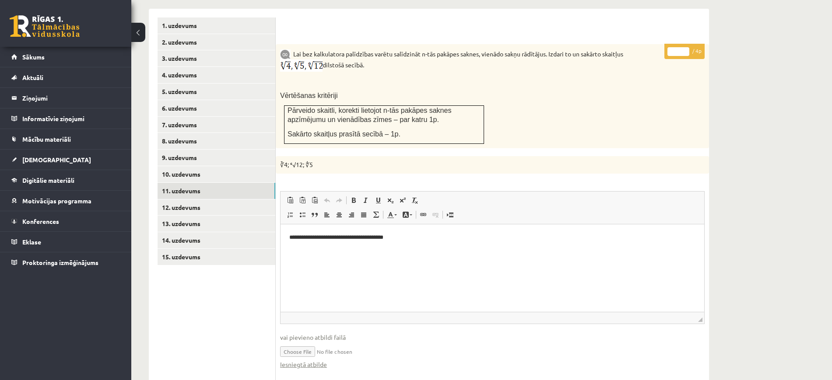
scroll to position [225, 0]
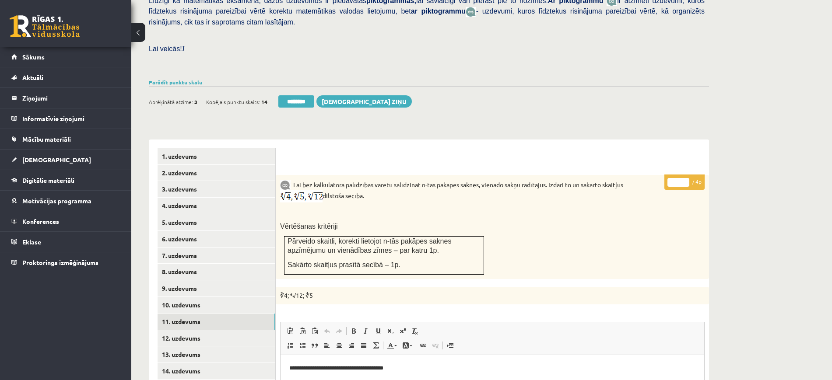
click at [687, 178] on input "*" at bounding box center [679, 182] width 22 height 9
type input "*"
click at [687, 178] on input "*" at bounding box center [679, 182] width 22 height 9
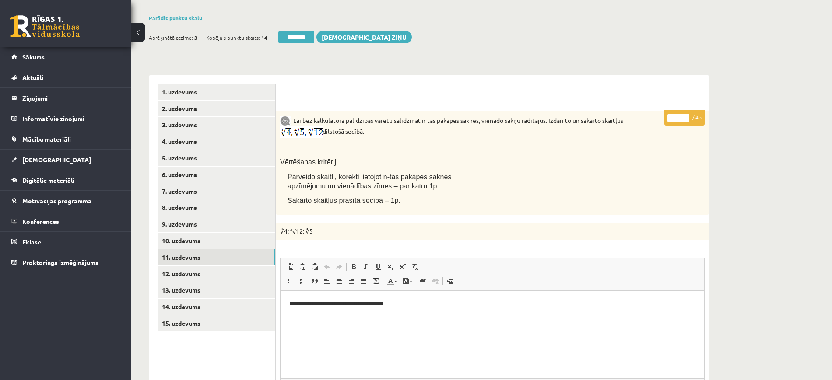
scroll to position [444, 0]
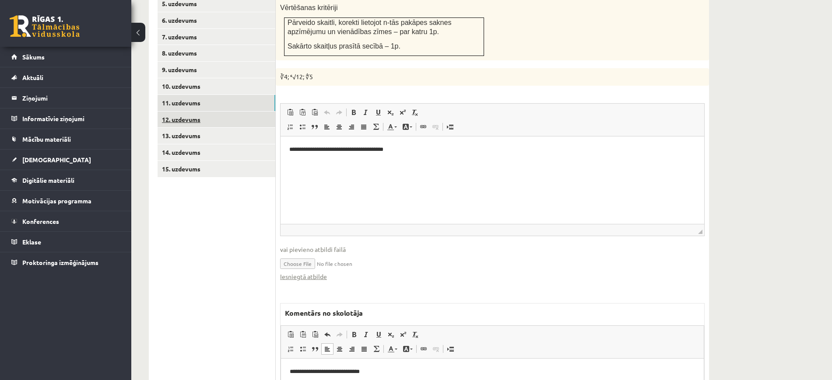
click at [250, 112] on link "12. uzdevums" at bounding box center [217, 120] width 118 height 16
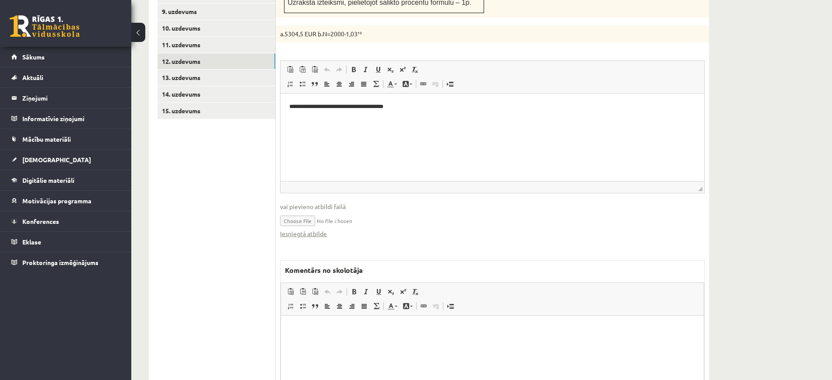
scroll to position [504, 0]
click at [320, 228] on link "Iesniegtā atbilde" at bounding box center [303, 232] width 47 height 9
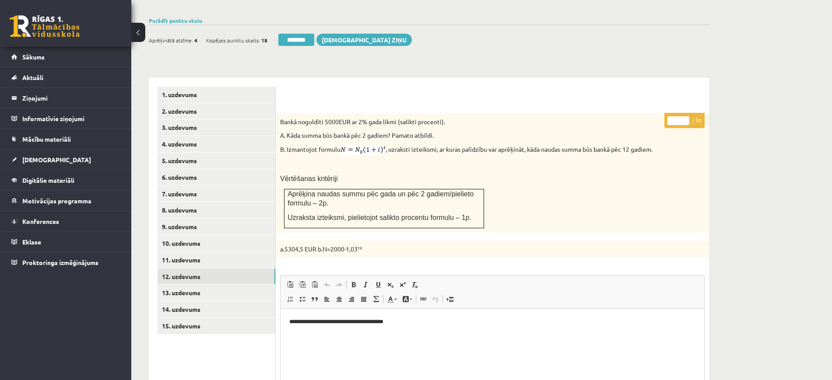
scroll to position [285, 0]
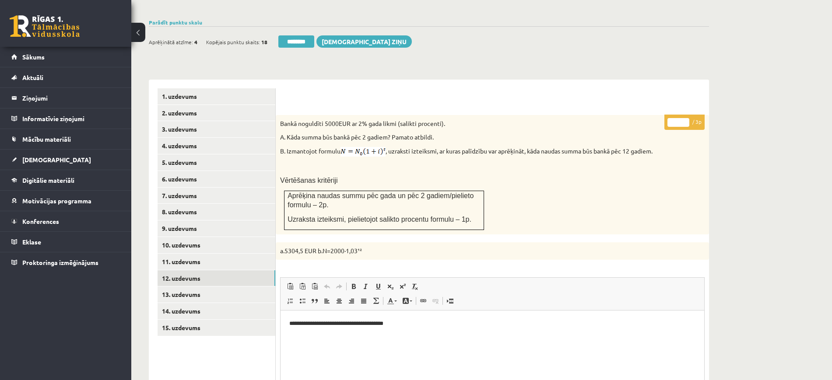
type input "*"
click at [687, 118] on input "*" at bounding box center [679, 122] width 22 height 9
click at [253, 287] on link "13. uzdevums" at bounding box center [217, 295] width 118 height 16
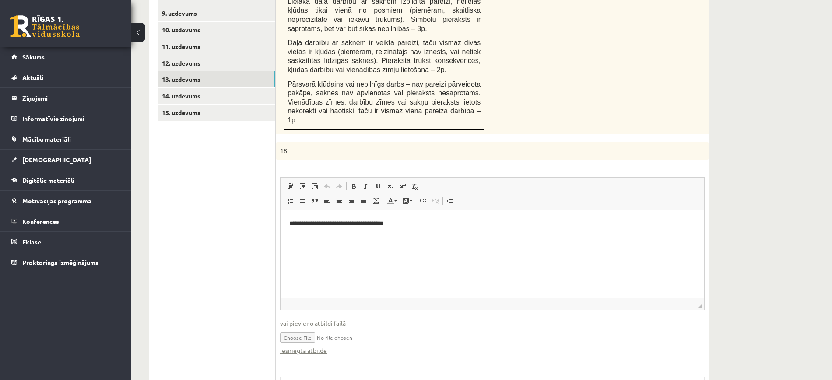
scroll to position [0, 0]
click at [319, 346] on link "Iesniegtā atbilde" at bounding box center [303, 350] width 47 height 9
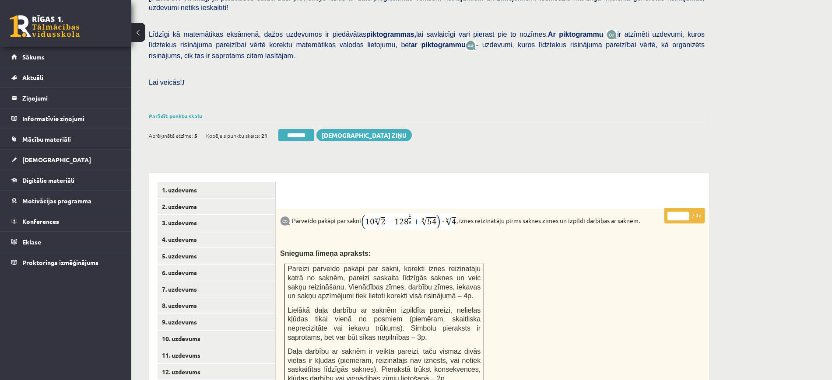
scroll to position [219, 0]
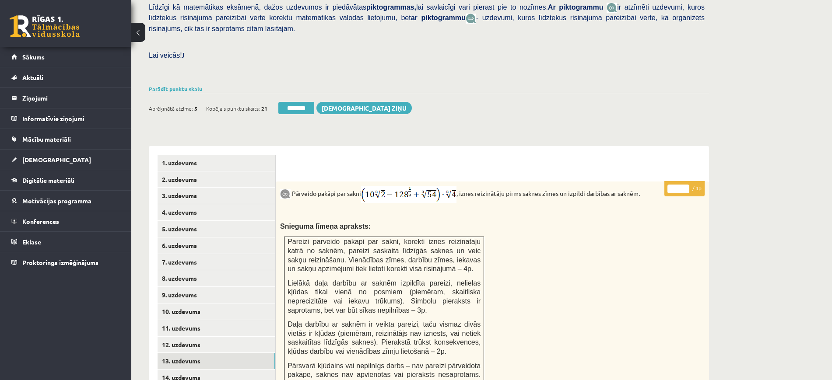
type input "*"
click at [688, 185] on input "*" at bounding box center [679, 189] width 22 height 9
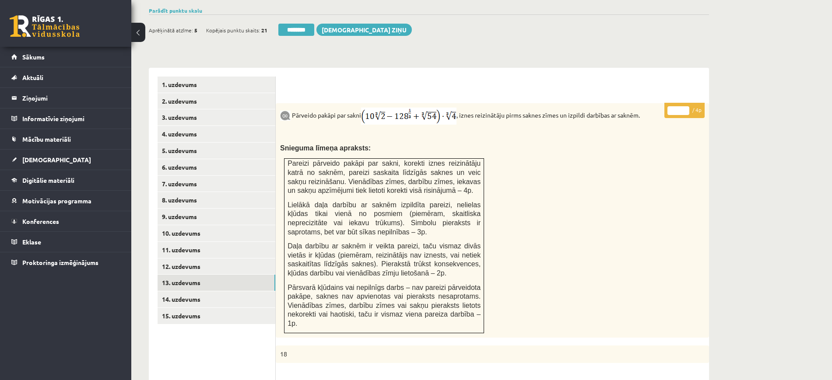
scroll to position [328, 0]
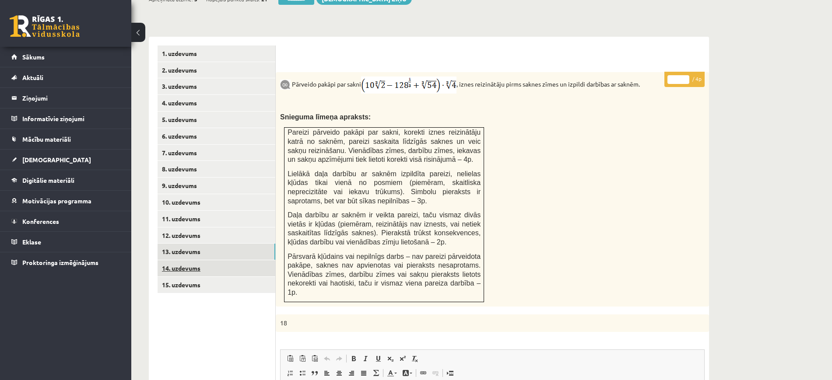
click at [245, 261] on link "14. uzdevums" at bounding box center [217, 269] width 118 height 16
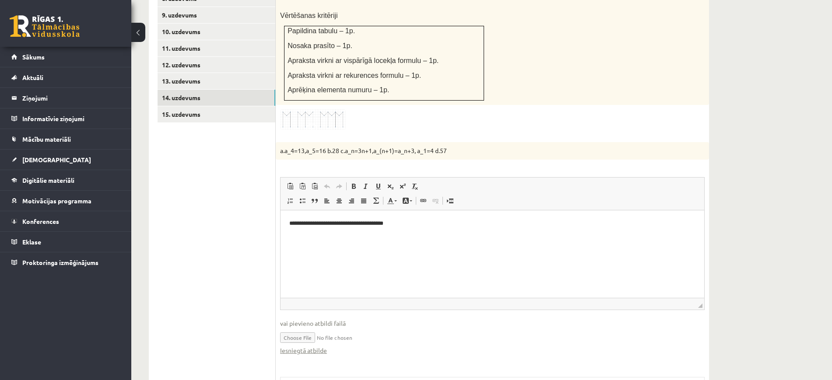
scroll to position [0, 0]
click at [318, 346] on link "Iesniegtā atbilde" at bounding box center [303, 350] width 47 height 9
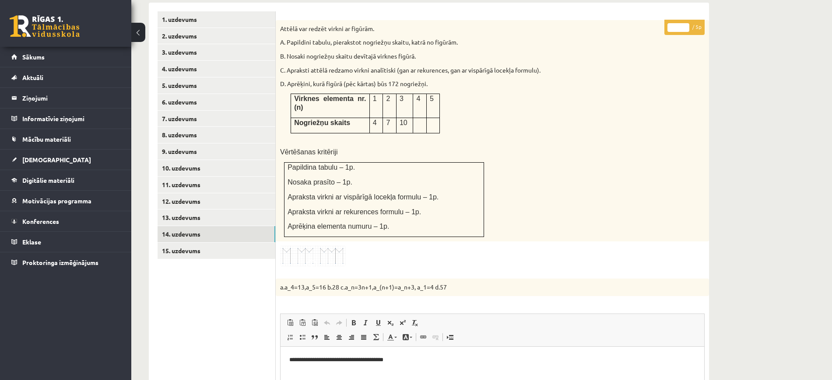
scroll to position [280, 0]
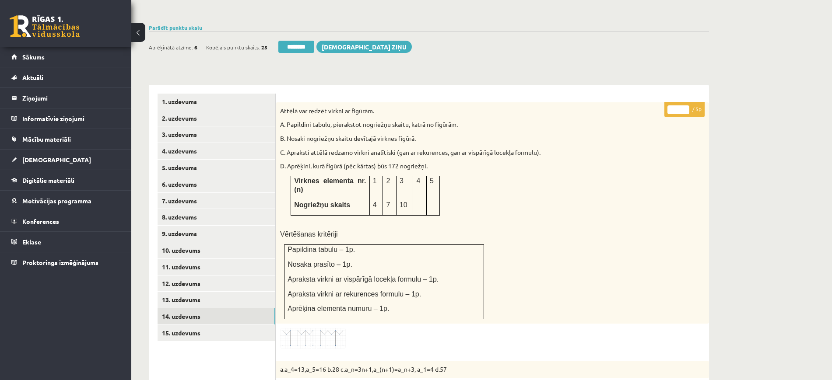
type input "*"
click at [685, 106] on input "*" at bounding box center [679, 110] width 22 height 9
click at [240, 325] on link "15. uzdevums" at bounding box center [217, 333] width 118 height 16
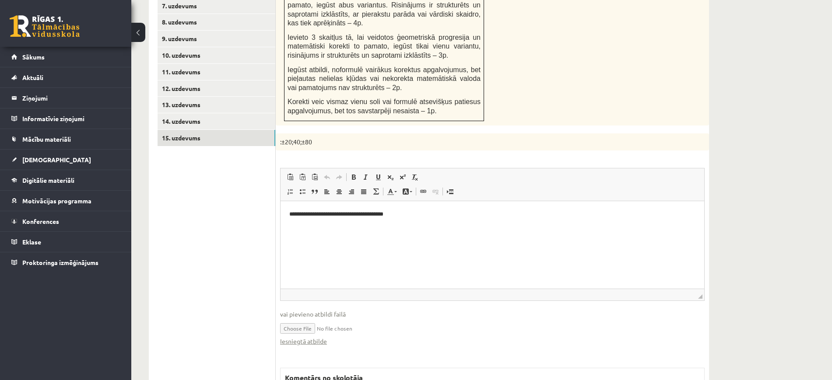
scroll to position [0, 0]
click at [321, 337] on link "Iesniegtā atbilde" at bounding box center [303, 341] width 47 height 9
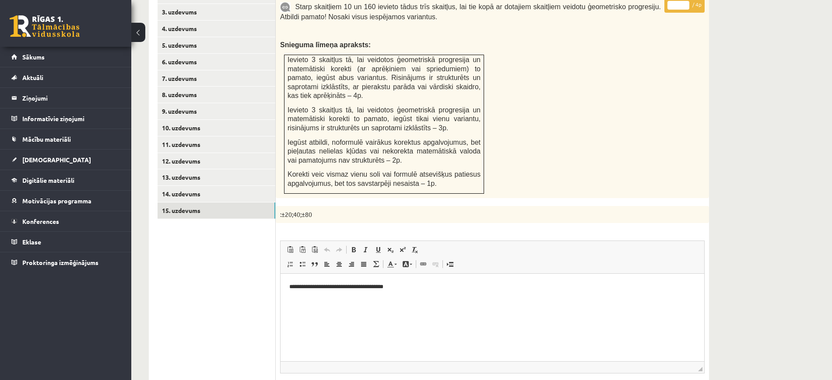
scroll to position [257, 0]
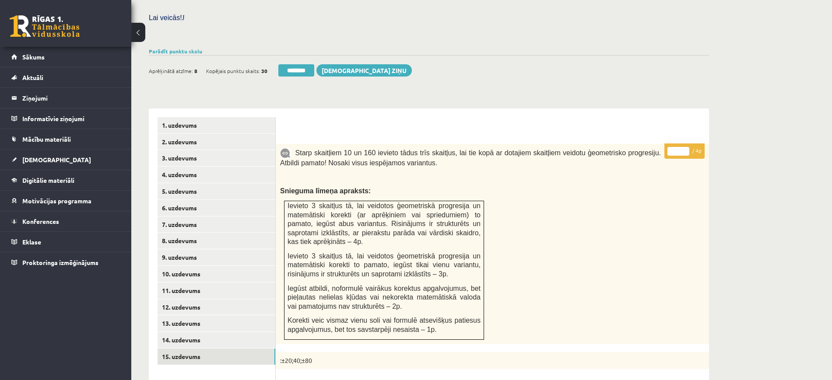
type input "*"
click at [683, 147] on input "*" at bounding box center [679, 151] width 22 height 9
click at [229, 134] on link "2. uzdevums" at bounding box center [217, 142] width 118 height 16
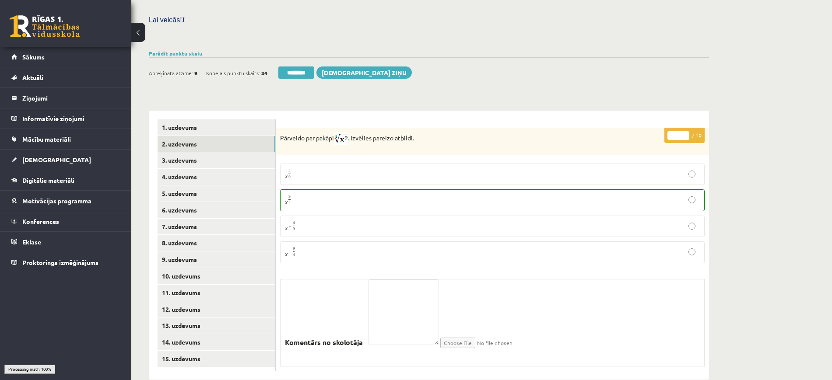
scroll to position [249, 0]
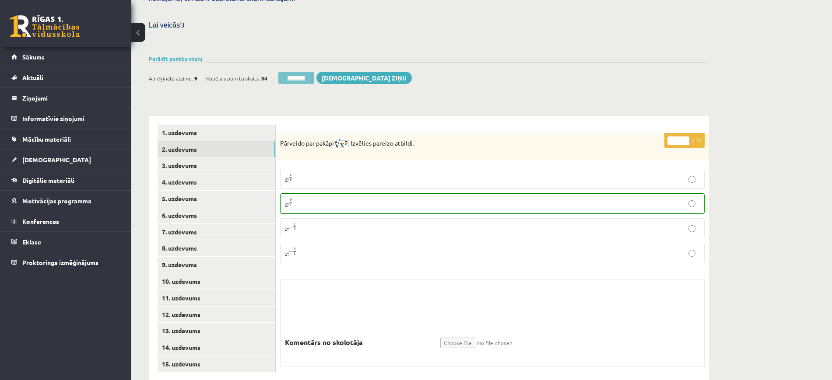
click at [308, 72] on input "********" at bounding box center [296, 78] width 36 height 12
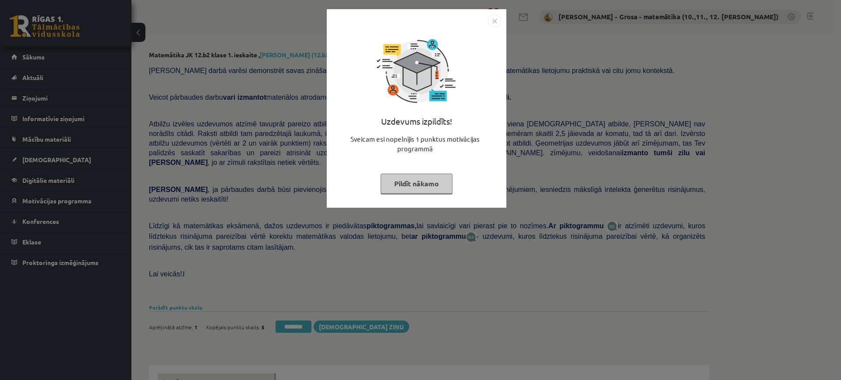
click at [437, 180] on button "Pildīt nākamo" at bounding box center [416, 184] width 72 height 20
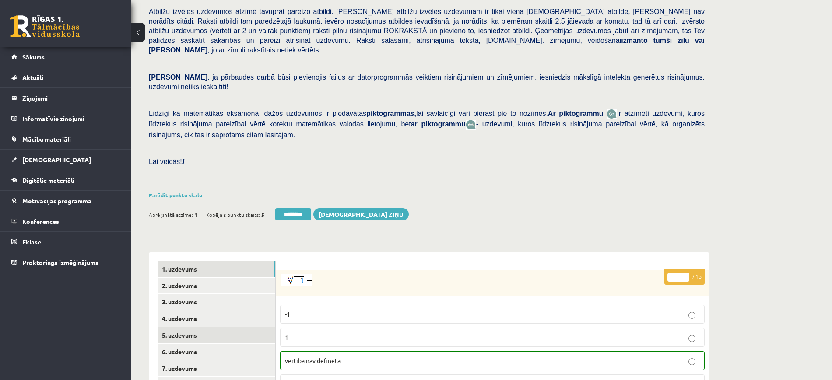
scroll to position [164, 0]
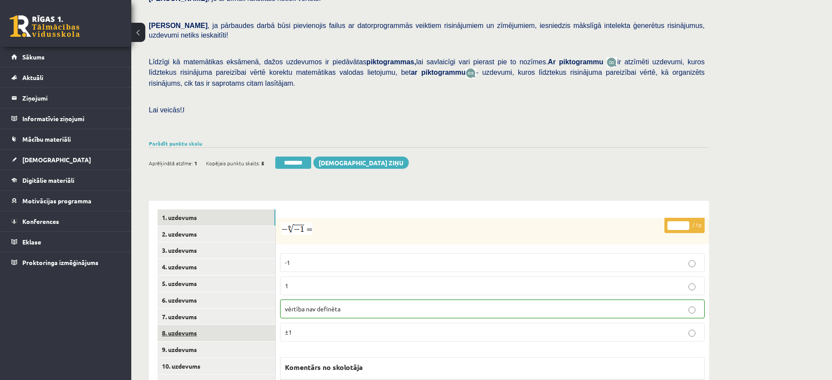
click at [227, 325] on link "8. uzdevums" at bounding box center [217, 333] width 118 height 16
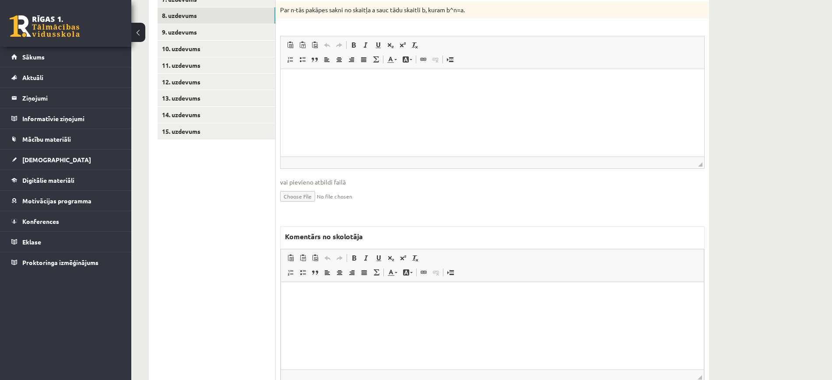
scroll to position [515, 0]
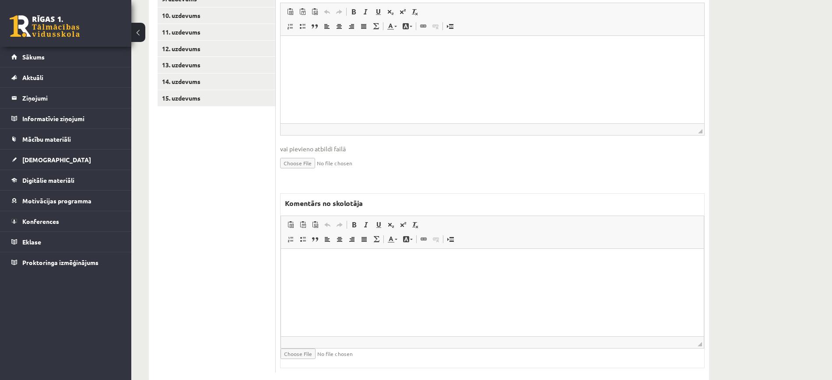
click at [363, 337] on span "◢ Elementa ceļš" at bounding box center [492, 343] width 423 height 12
click at [366, 276] on html at bounding box center [492, 262] width 423 height 27
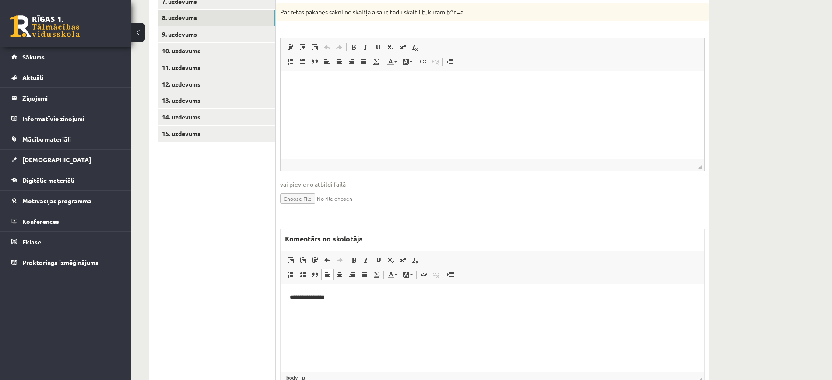
scroll to position [406, 0]
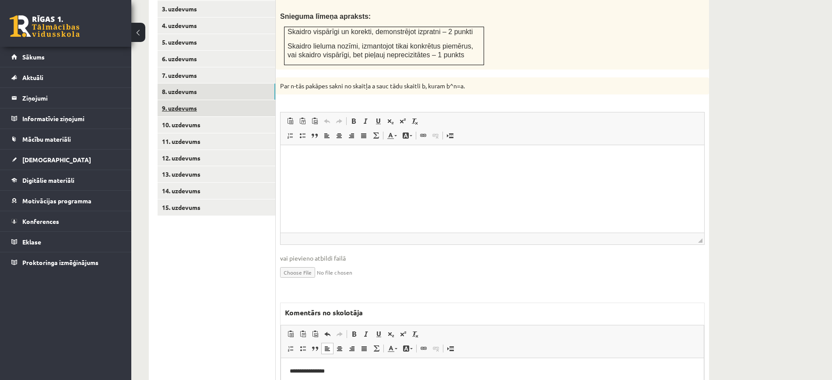
click at [205, 100] on link "9. uzdevums" at bounding box center [217, 108] width 118 height 16
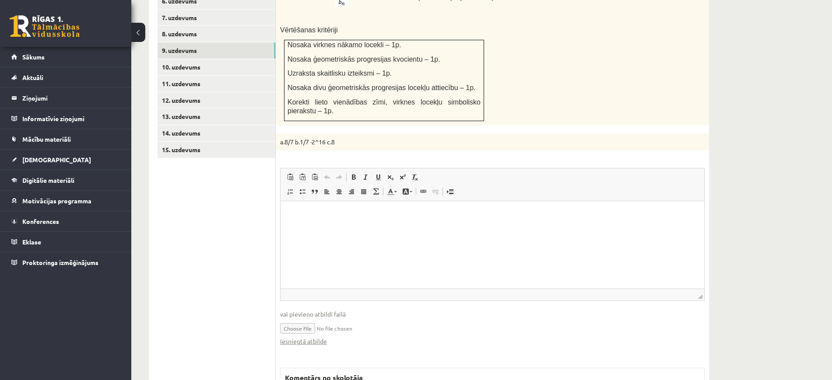
scroll to position [0, 0]
click at [310, 337] on link "Iesniegtā atbilde" at bounding box center [303, 341] width 47 height 9
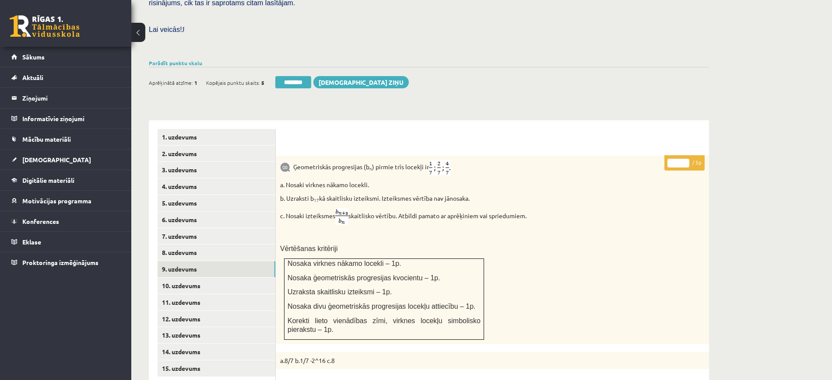
drag, startPoint x: 689, startPoint y: 139, endPoint x: 682, endPoint y: 143, distance: 7.9
click at [686, 159] on input "*" at bounding box center [679, 163] width 22 height 9
drag, startPoint x: 682, startPoint y: 143, endPoint x: 691, endPoint y: 141, distance: 9.6
type input "*"
click at [690, 159] on input "*" at bounding box center [679, 163] width 22 height 9
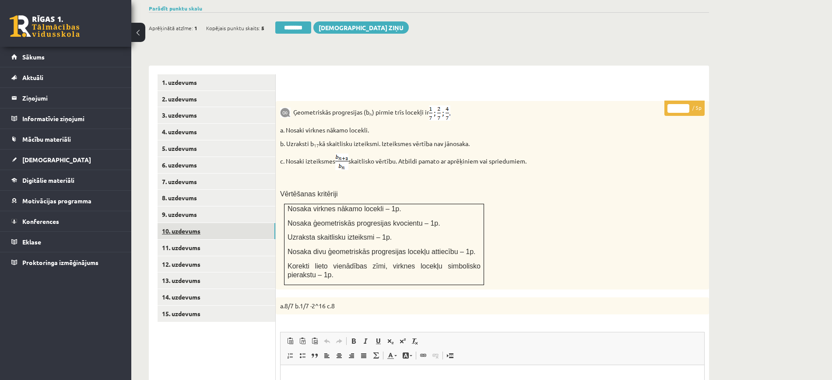
click at [261, 223] on link "10. uzdevums" at bounding box center [217, 231] width 118 height 16
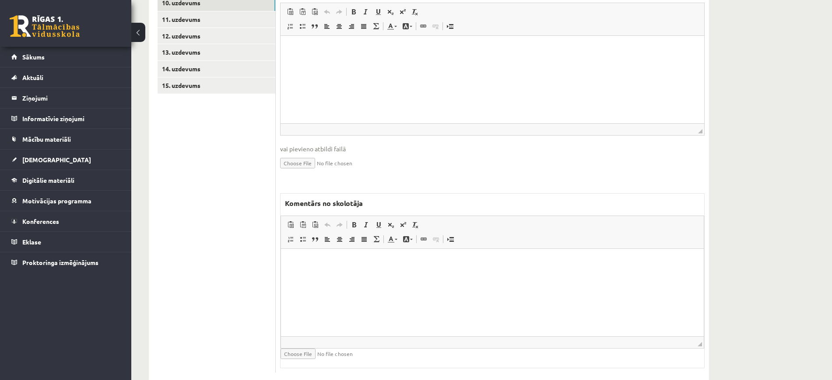
scroll to position [0, 0]
click at [340, 275] on html at bounding box center [492, 262] width 423 height 27
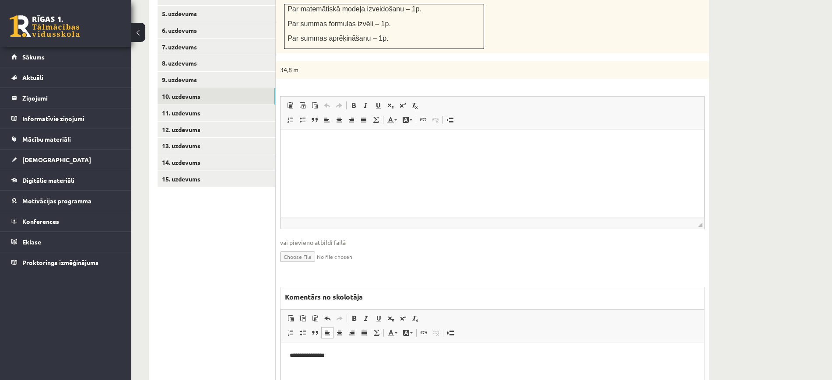
scroll to position [254, 0]
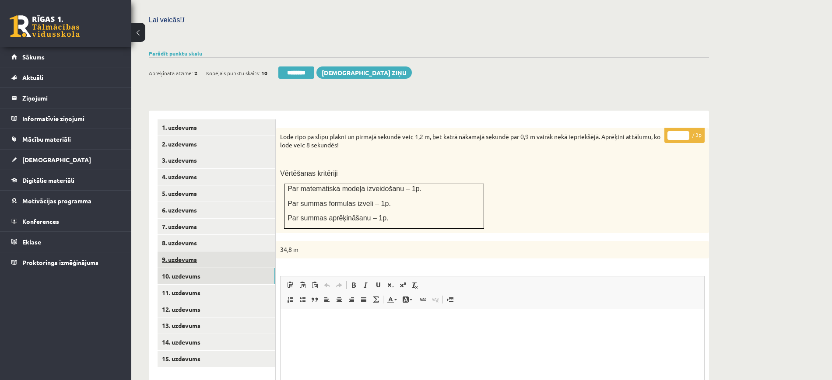
click at [225, 252] on link "9. uzdevums" at bounding box center [217, 260] width 118 height 16
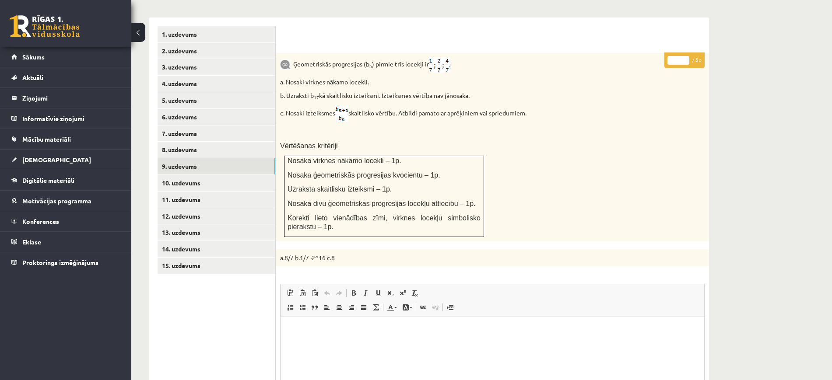
scroll to position [473, 0]
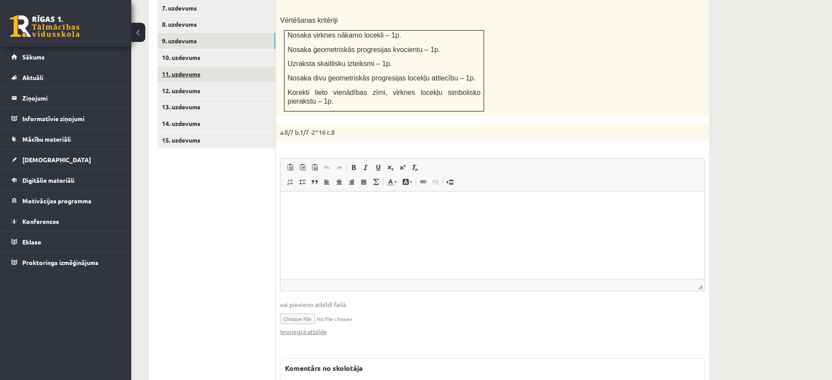
click at [267, 66] on link "11. uzdevums" at bounding box center [217, 74] width 118 height 16
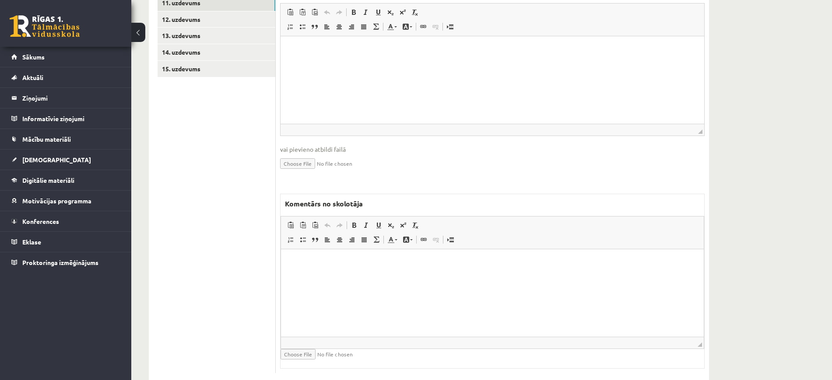
scroll to position [0, 0]
click at [416, 276] on html at bounding box center [492, 262] width 423 height 27
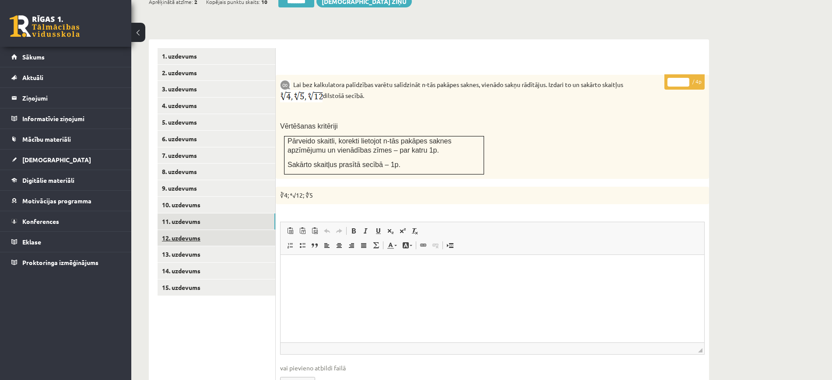
click at [262, 230] on link "12. uzdevums" at bounding box center [217, 238] width 118 height 16
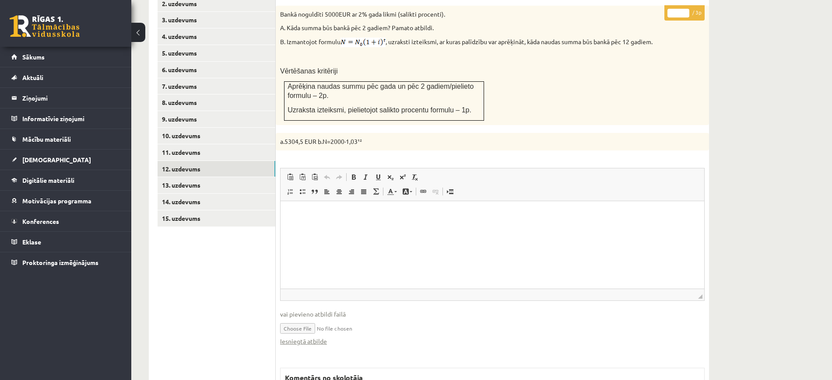
scroll to position [0, 0]
click at [320, 337] on link "Iesniegtā atbilde" at bounding box center [303, 341] width 47 height 9
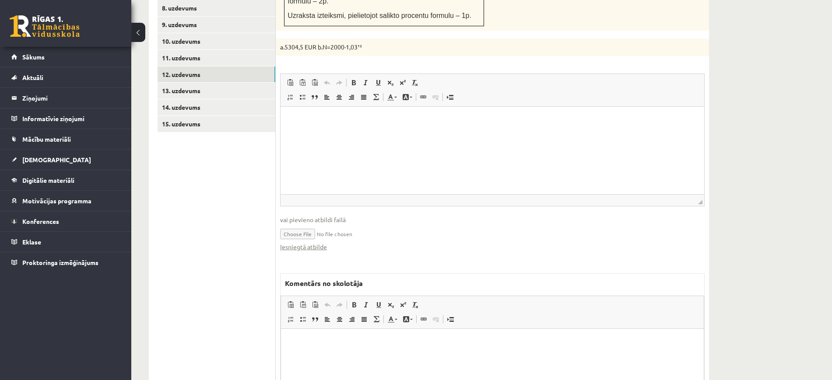
scroll to position [570, 0]
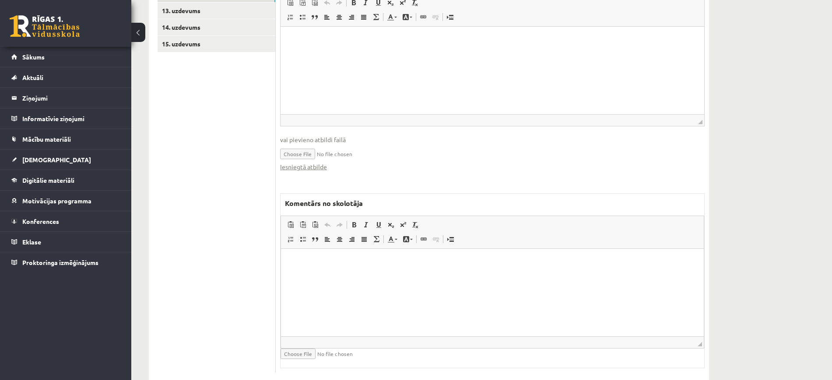
click at [321, 274] on html at bounding box center [492, 262] width 423 height 27
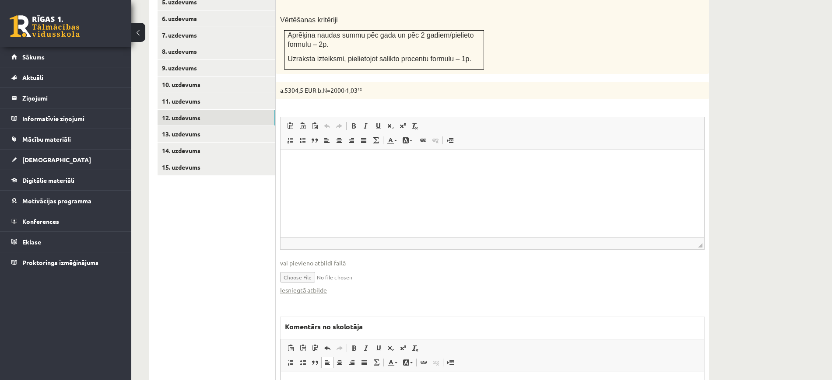
scroll to position [296, 0]
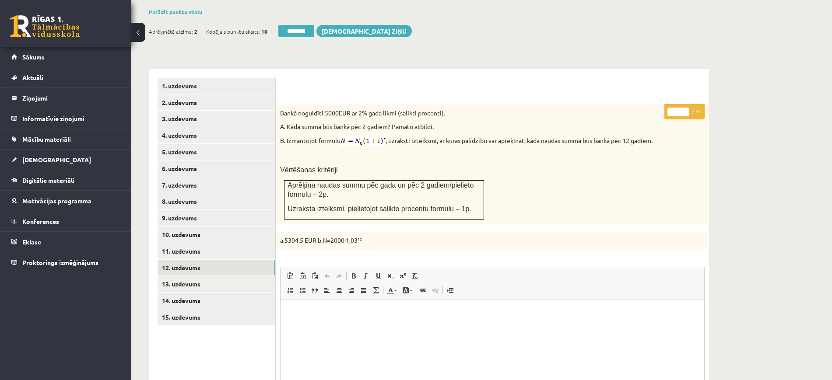
click at [687, 108] on input "*" at bounding box center [679, 112] width 22 height 9
type input "*"
click at [687, 108] on input "*" at bounding box center [679, 112] width 22 height 9
click at [239, 276] on link "13. uzdevums" at bounding box center [217, 284] width 118 height 16
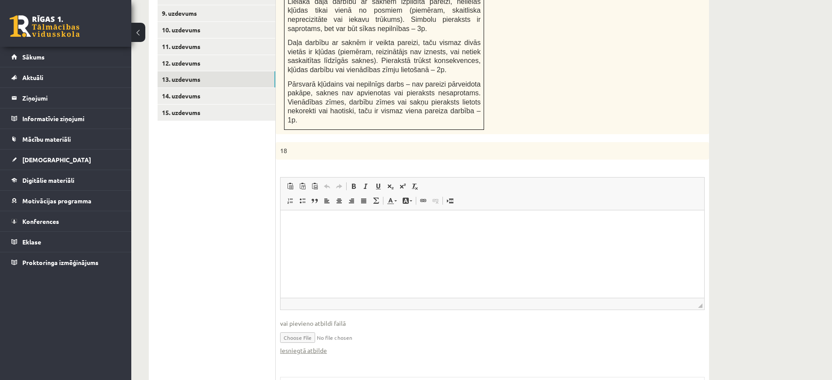
scroll to position [0, 0]
click at [310, 346] on link "Iesniegtā atbilde" at bounding box center [303, 350] width 47 height 9
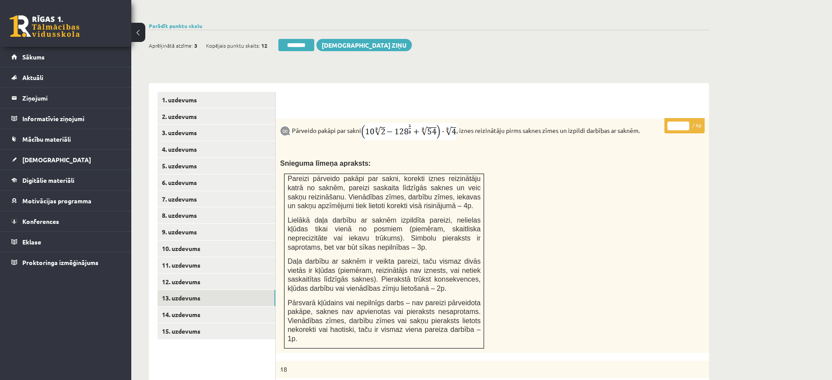
click at [686, 122] on input "*" at bounding box center [679, 126] width 22 height 9
type input "*"
click at [686, 122] on input "*" at bounding box center [679, 126] width 22 height 9
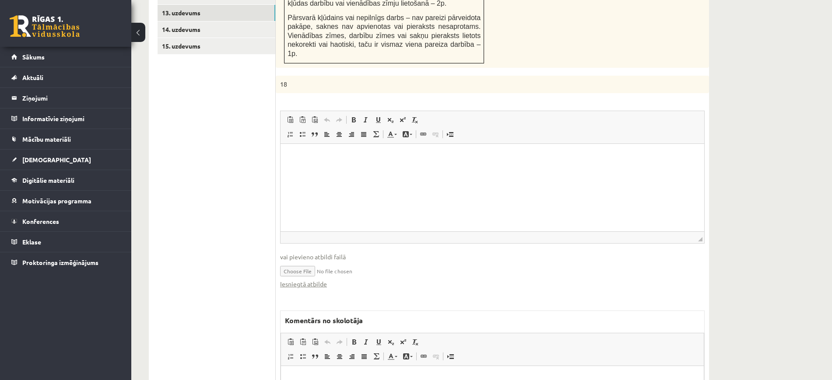
scroll to position [665, 0]
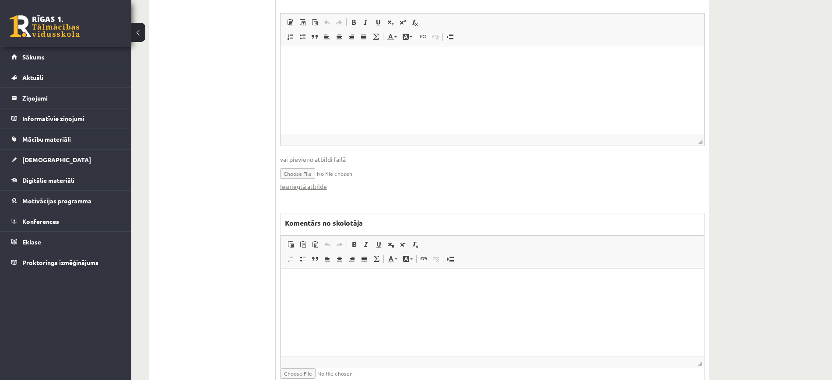
click at [388, 296] on html at bounding box center [492, 282] width 423 height 27
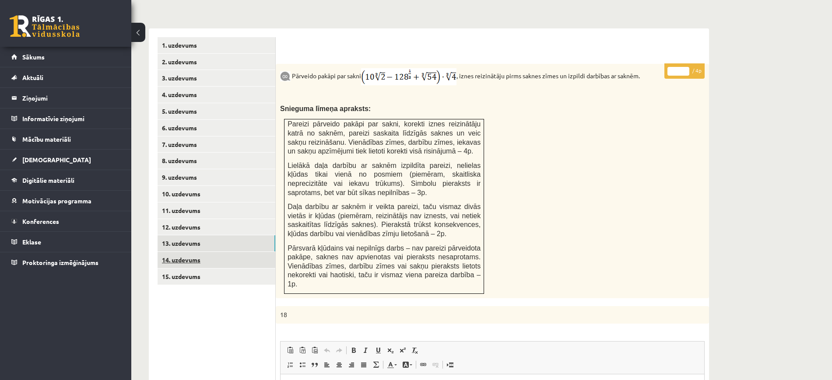
click at [264, 252] on link "14. uzdevums" at bounding box center [217, 260] width 118 height 16
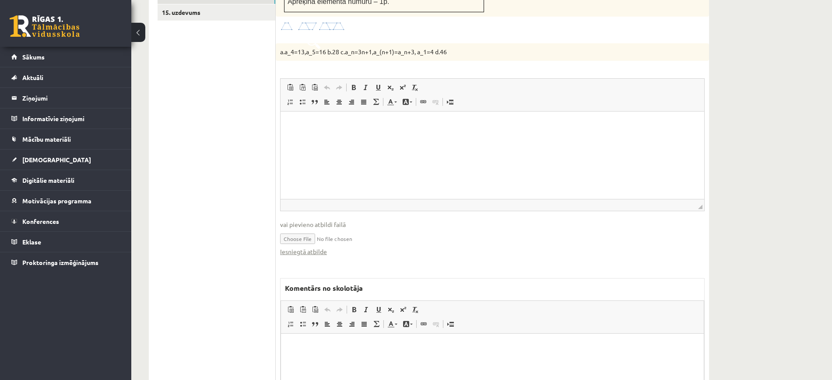
scroll to position [676, 0]
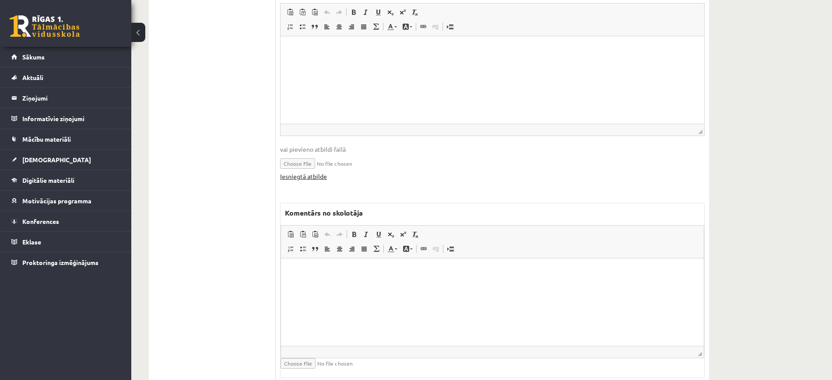
click at [324, 172] on link "Iesniegtā atbilde" at bounding box center [303, 176] width 47 height 9
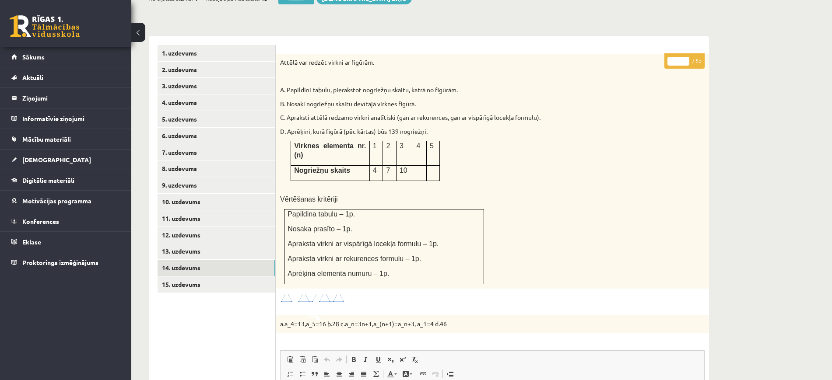
scroll to position [293, 0]
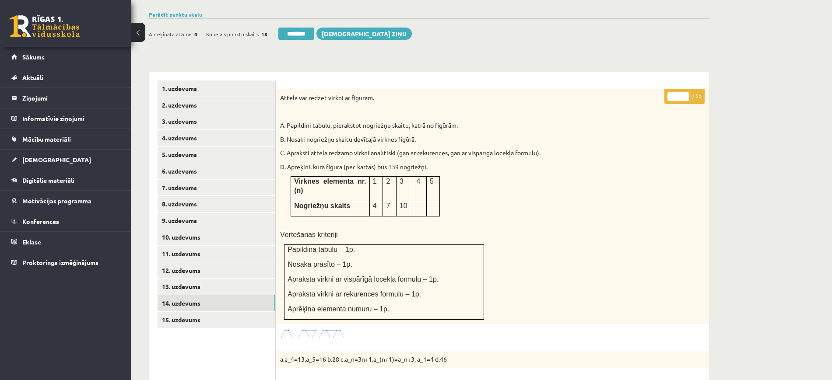
click at [688, 92] on input "*" at bounding box center [679, 96] width 22 height 9
type input "*"
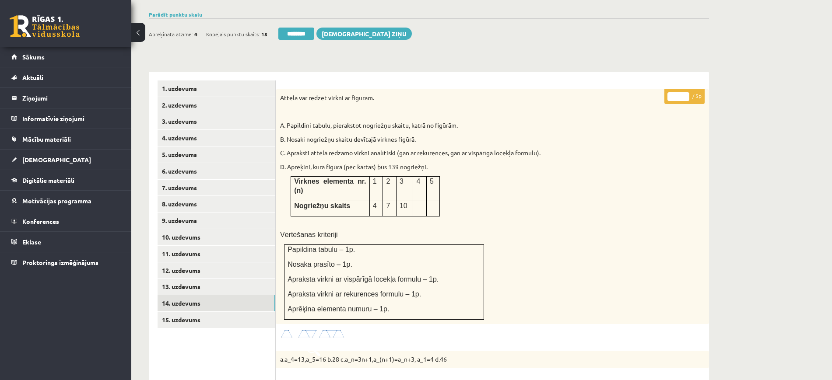
click at [688, 92] on input "*" at bounding box center [679, 96] width 22 height 9
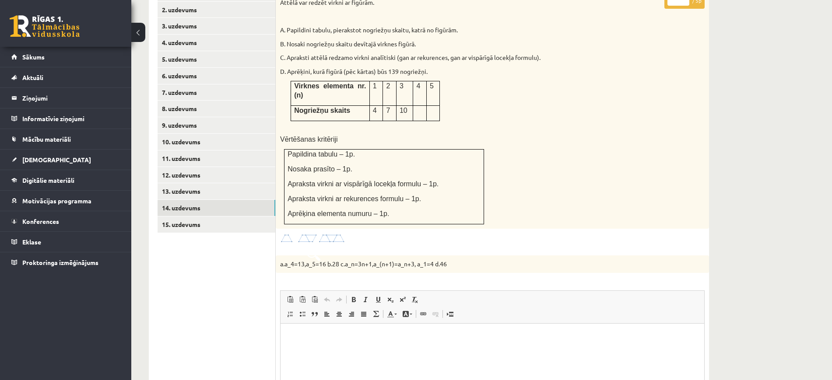
scroll to position [348, 0]
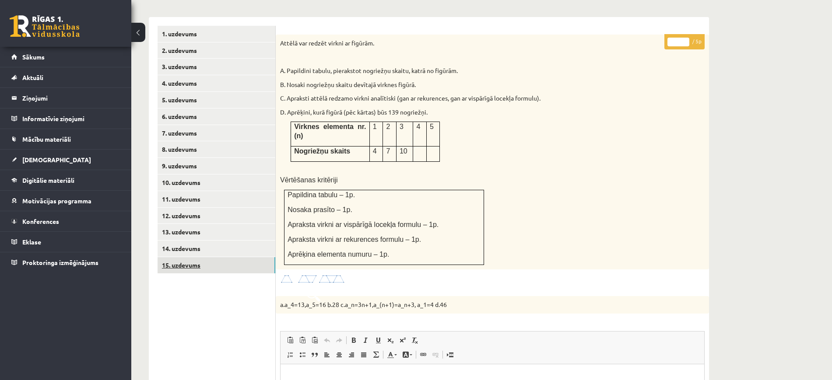
click at [240, 257] on link "15. uzdevums" at bounding box center [217, 265] width 118 height 16
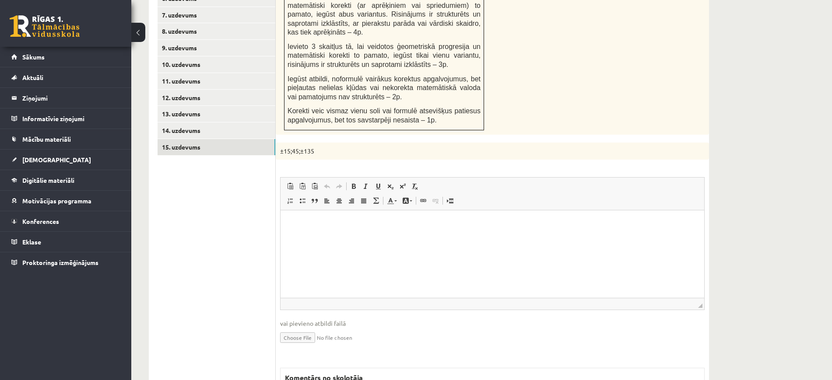
scroll to position [630, 0]
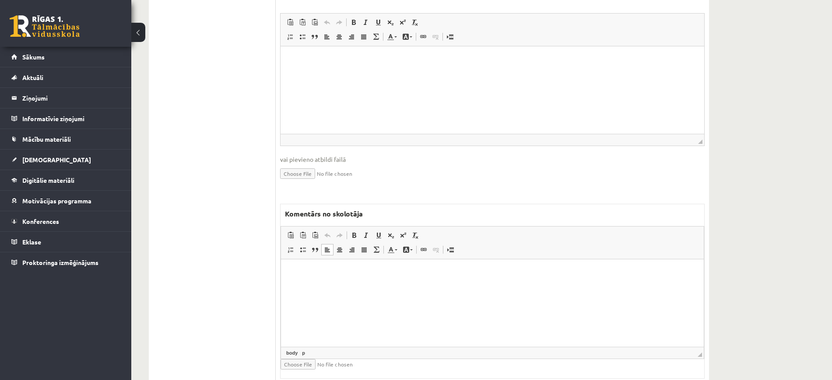
click at [372, 286] on html at bounding box center [492, 273] width 423 height 27
click at [320, 277] on p "**********" at bounding box center [492, 272] width 405 height 9
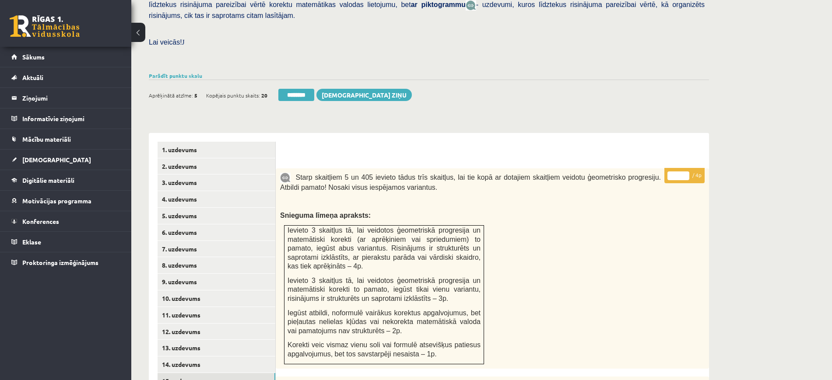
scroll to position [138, 0]
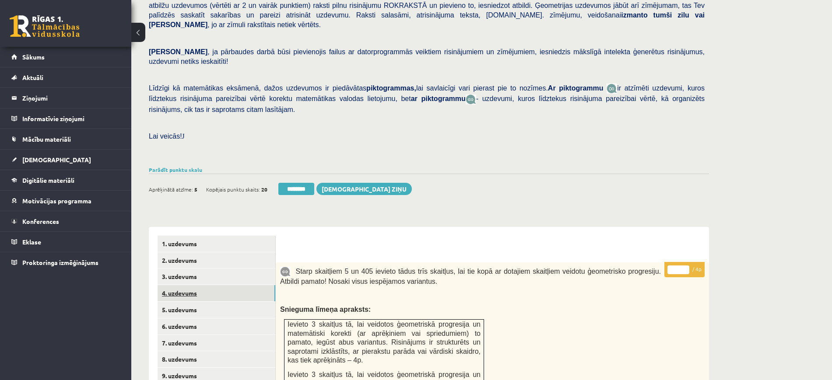
click at [269, 285] on link "4. uzdevums" at bounding box center [217, 293] width 118 height 16
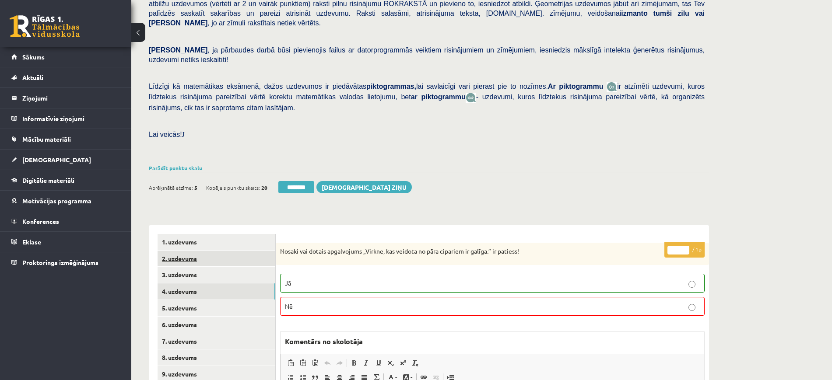
scroll to position [0, 0]
click at [236, 251] on link "2. uzdevums" at bounding box center [217, 259] width 118 height 16
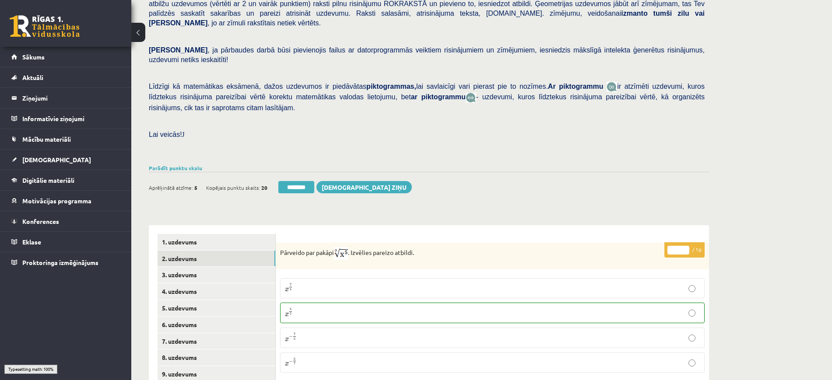
click at [236, 225] on div "1. uzdevums 2. uzdevums 3. uzdevums 4. uzdevums 5. uzdevums 6. uzdevums 7. uzde…" at bounding box center [212, 358] width 127 height 266
click at [234, 234] on link "1. uzdevums" at bounding box center [217, 242] width 118 height 16
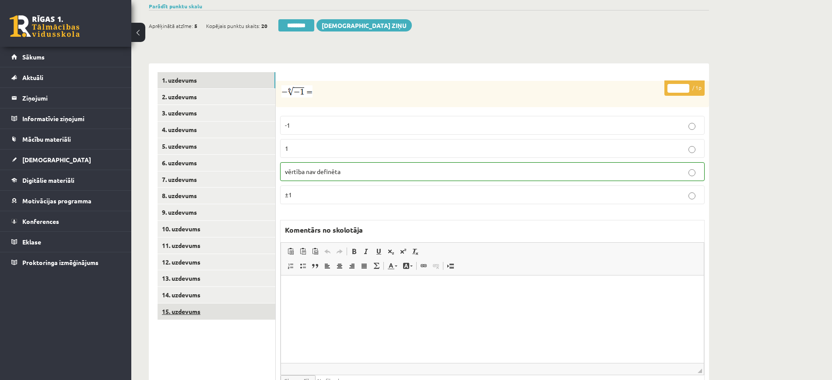
scroll to position [304, 0]
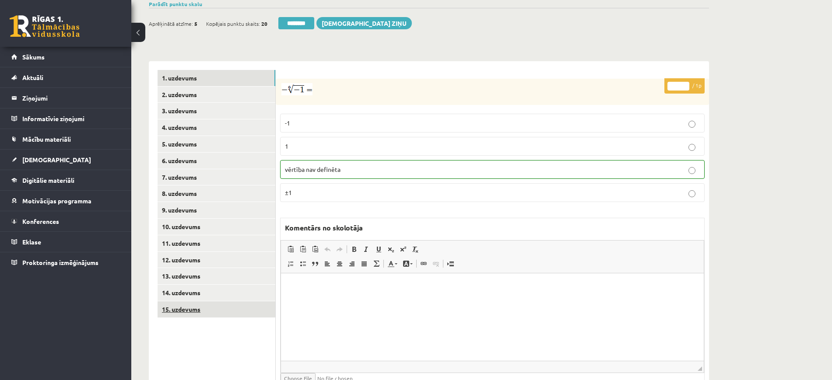
click at [218, 302] on link "15. uzdevums" at bounding box center [217, 310] width 118 height 16
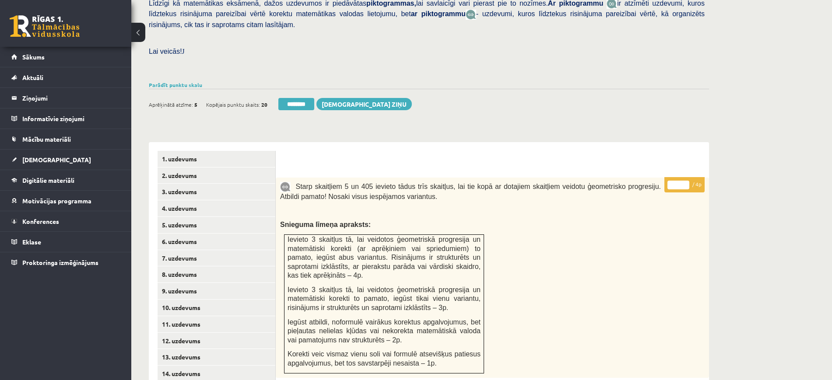
scroll to position [148, 0]
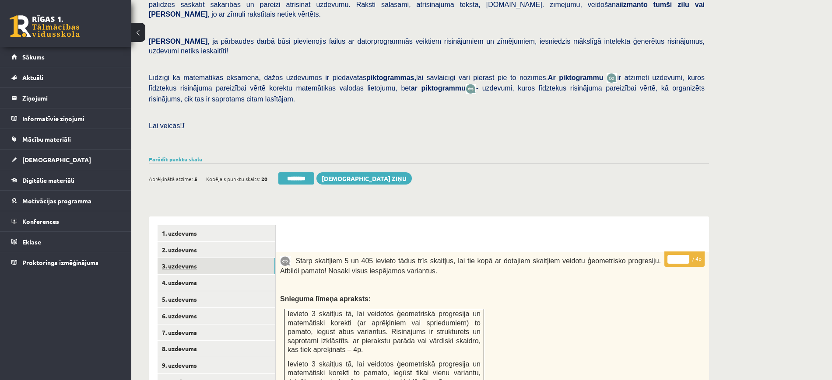
click at [268, 258] on link "3. uzdevums" at bounding box center [217, 266] width 118 height 16
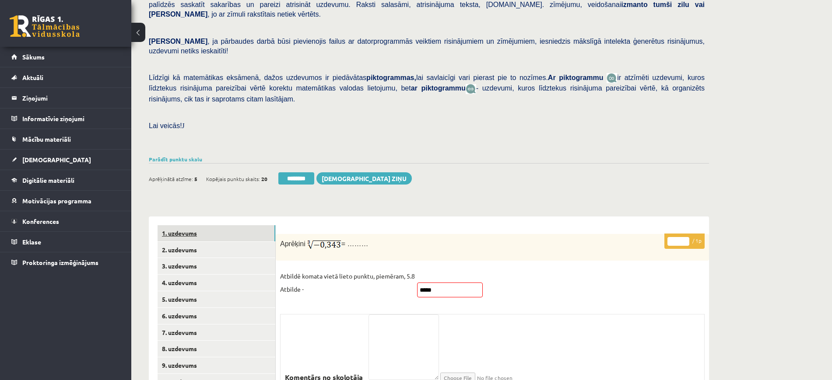
click at [260, 225] on link "1. uzdevums" at bounding box center [217, 233] width 118 height 16
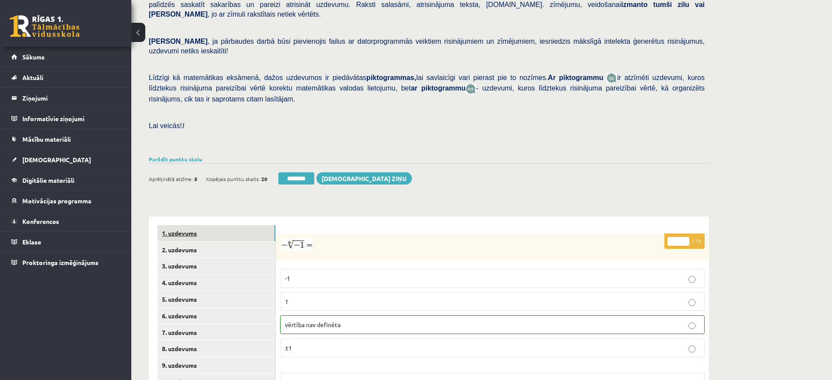
scroll to position [0, 0]
click at [307, 173] on input "********" at bounding box center [296, 179] width 36 height 12
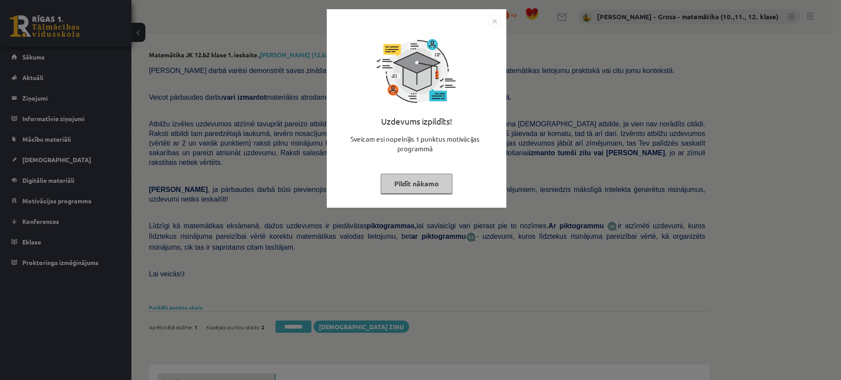
click at [389, 177] on button "Pildīt nākamo" at bounding box center [416, 184] width 72 height 20
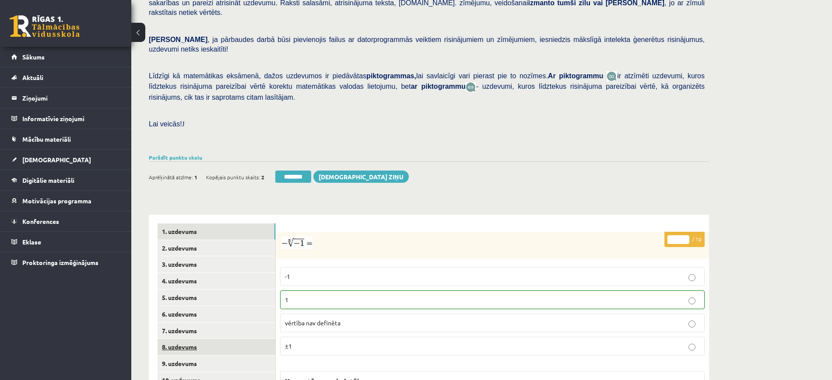
scroll to position [219, 0]
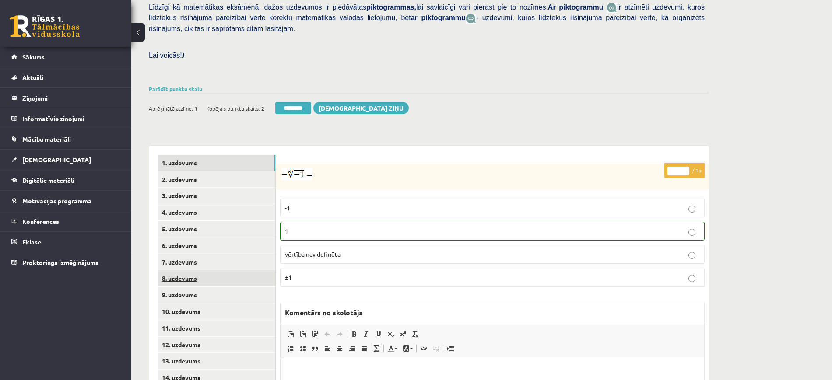
click at [234, 271] on link "8. uzdevums" at bounding box center [217, 279] width 118 height 16
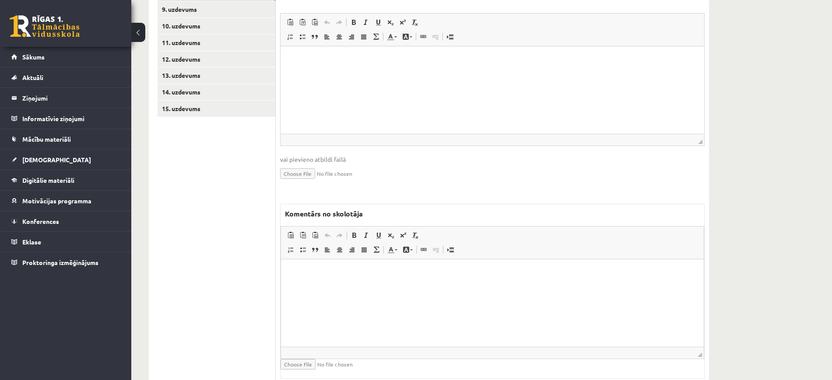
scroll to position [515, 0]
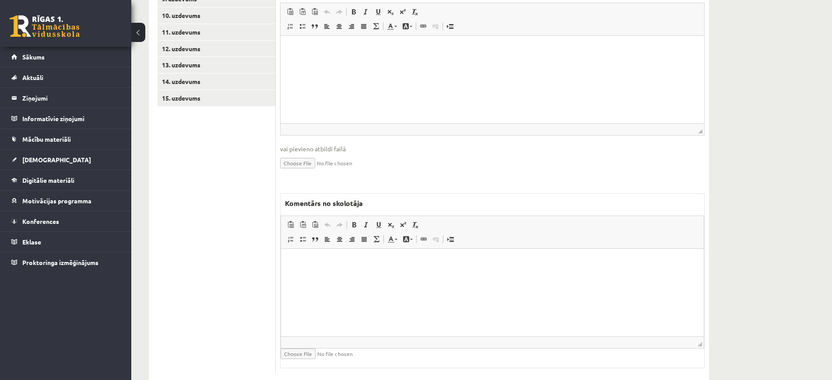
click at [376, 276] on html at bounding box center [492, 262] width 423 height 27
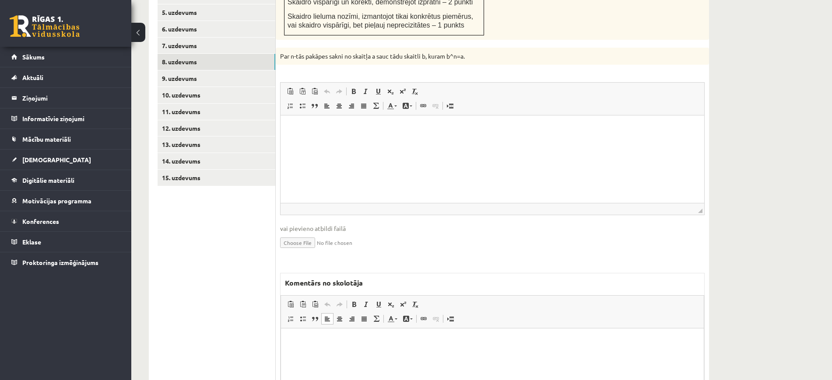
scroll to position [351, 0]
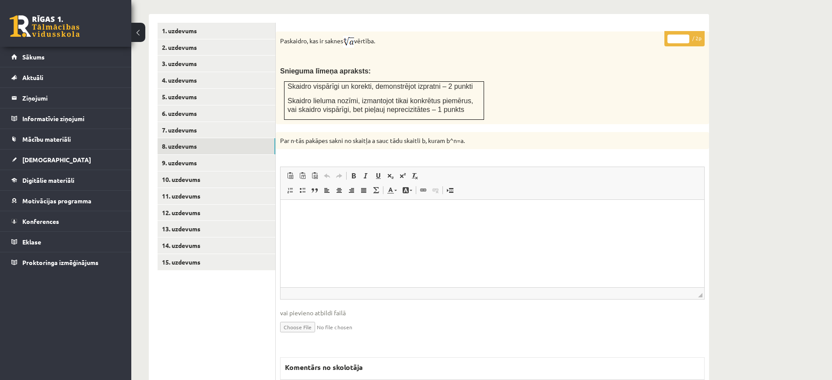
click at [687, 31] on p "* / 2p" at bounding box center [685, 38] width 40 height 15
type input "*"
click at [687, 35] on input "*" at bounding box center [679, 39] width 22 height 9
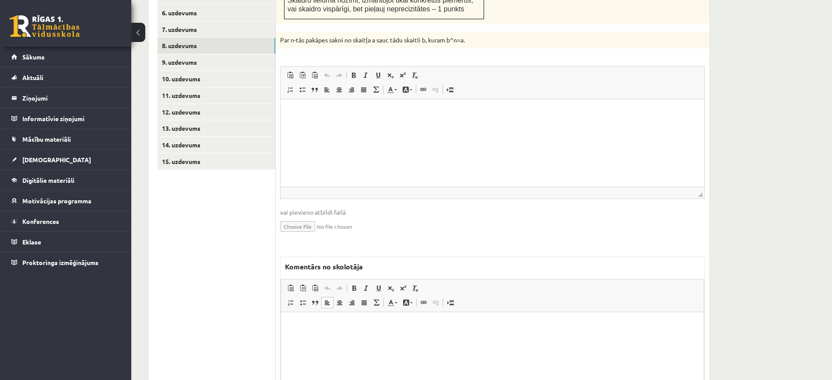
scroll to position [515, 0]
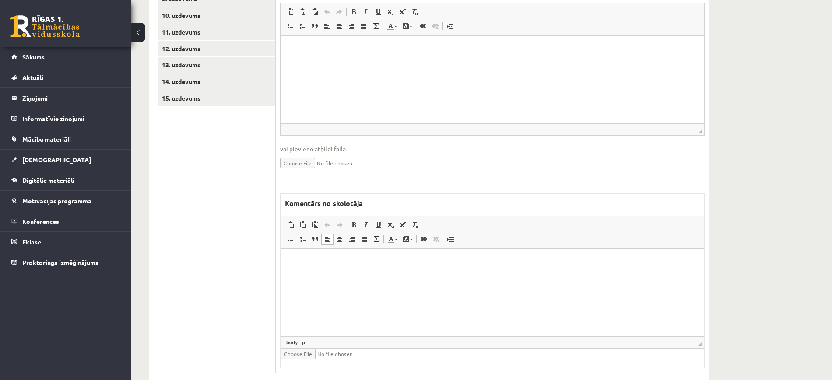
click at [583, 276] on html at bounding box center [492, 262] width 423 height 27
drag, startPoint x: 389, startPoint y: 286, endPoint x: 465, endPoint y: 506, distance: 232.6
click at [281, 276] on html "**********" at bounding box center [492, 262] width 423 height 27
copy p "**********"
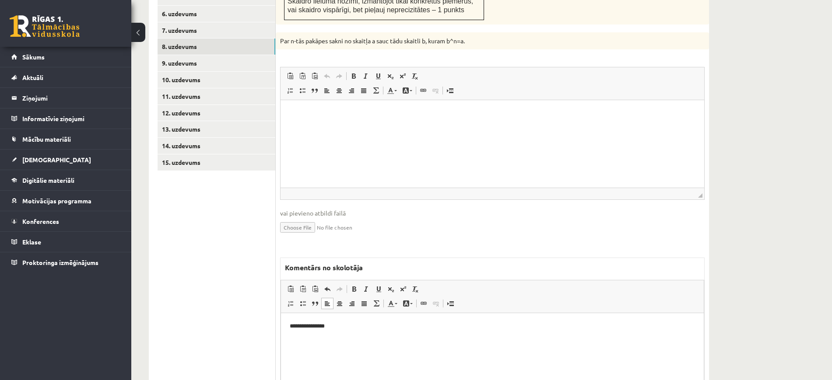
scroll to position [351, 0]
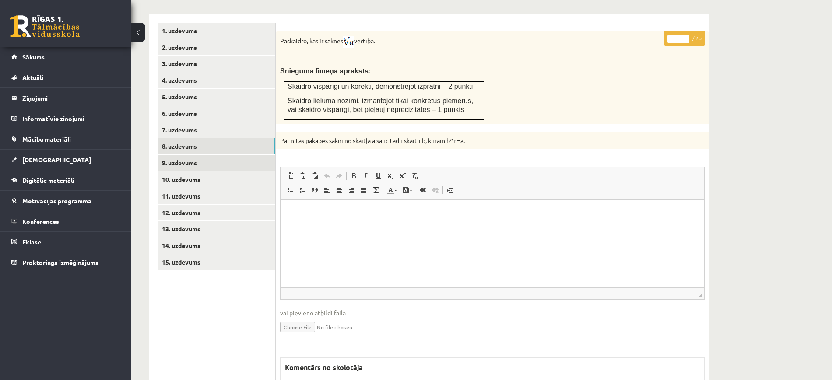
click at [213, 155] on link "9. uzdevums" at bounding box center [217, 163] width 118 height 16
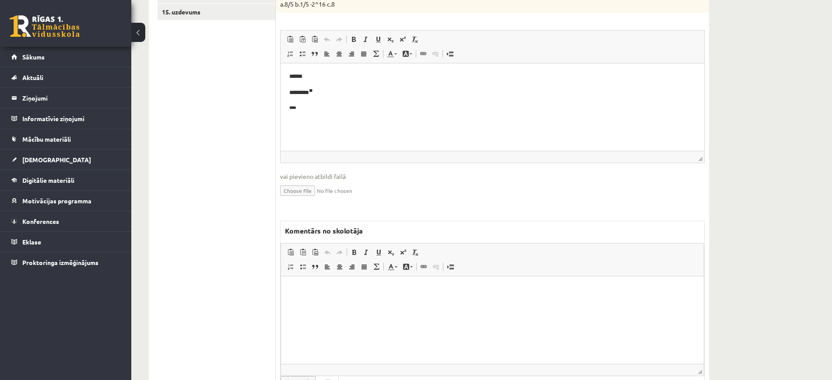
scroll to position [629, 0]
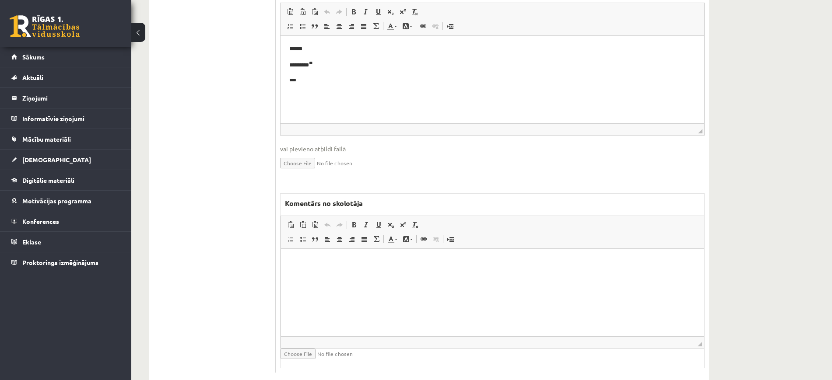
click at [467, 276] on html at bounding box center [492, 262] width 423 height 27
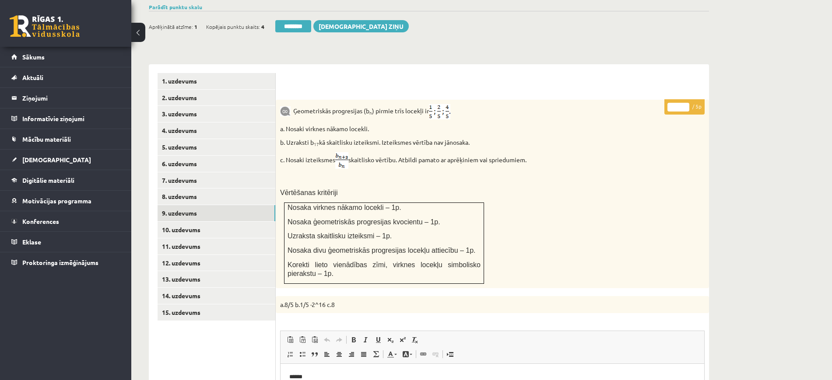
scroll to position [82, 0]
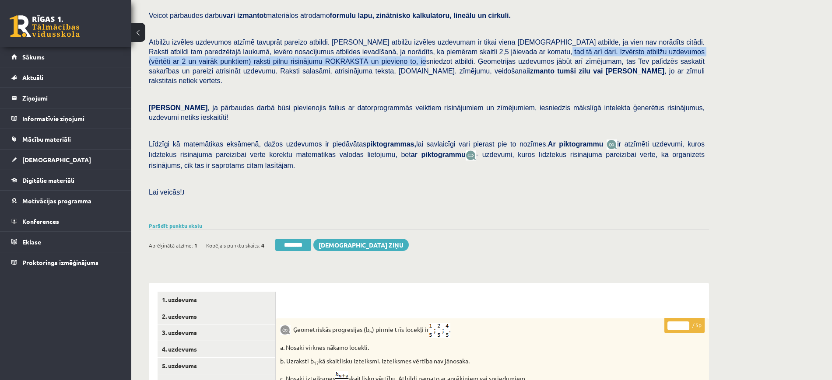
drag, startPoint x: 458, startPoint y: 53, endPoint x: 282, endPoint y: 61, distance: 176.2
click at [282, 61] on span "Atbilžu izvēles uzdevumos atzīmē tavuprāt pareizo atbildi. [PERSON_NAME] atbilž…" at bounding box center [427, 62] width 556 height 46
copy span "Izvērsto atbilžu uzdevumos (vērtēti ar 2 un vairāk punktiem) raksti pilnu risin…"
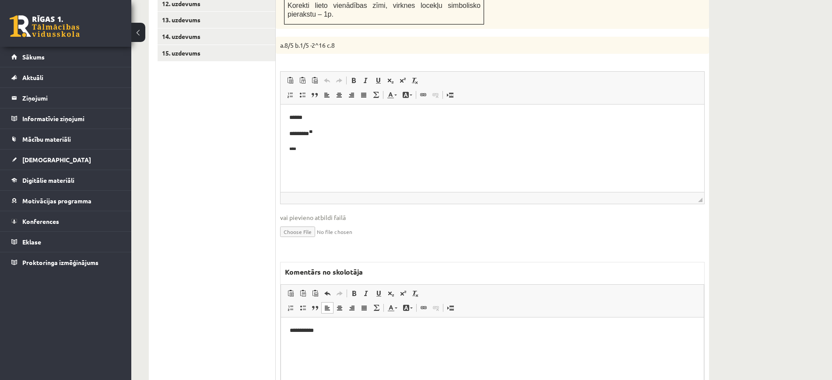
scroll to position [629, 0]
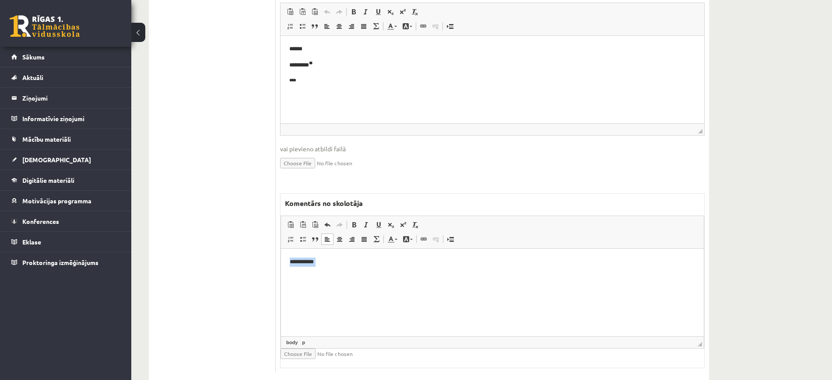
drag, startPoint x: 424, startPoint y: 297, endPoint x: 238, endPoint y: 258, distance: 189.7
click at [281, 258] on html "**********" at bounding box center [492, 270] width 423 height 42
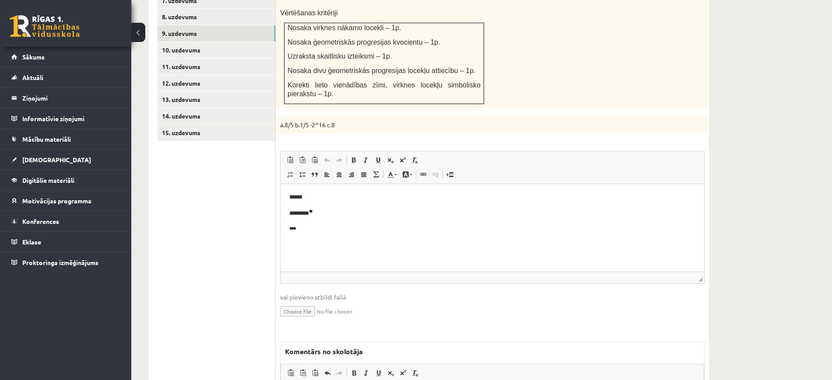
scroll to position [356, 0]
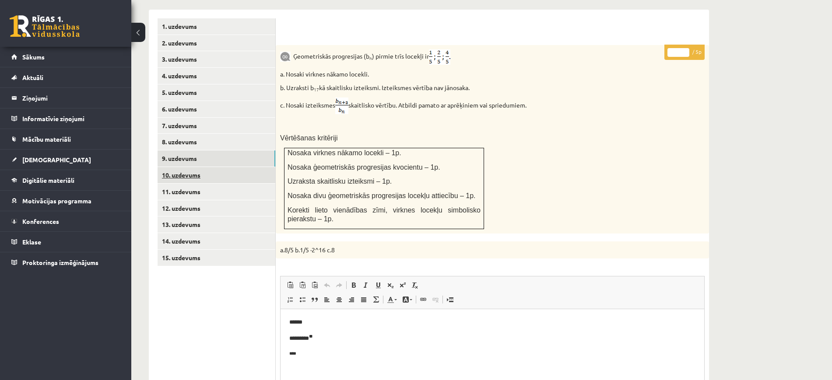
click at [260, 167] on link "10. uzdevums" at bounding box center [217, 175] width 118 height 16
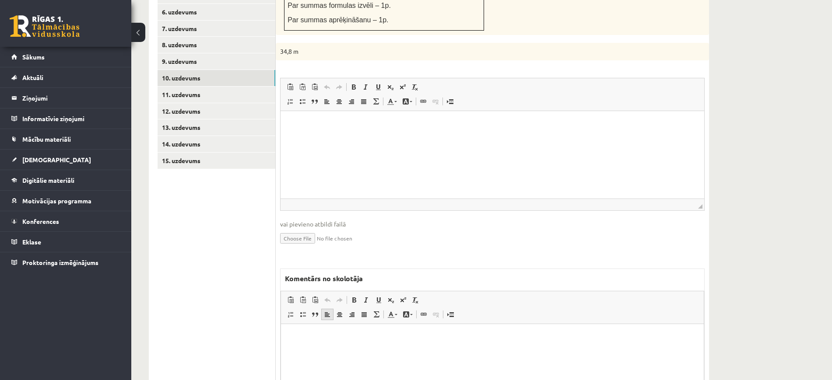
scroll to position [528, 0]
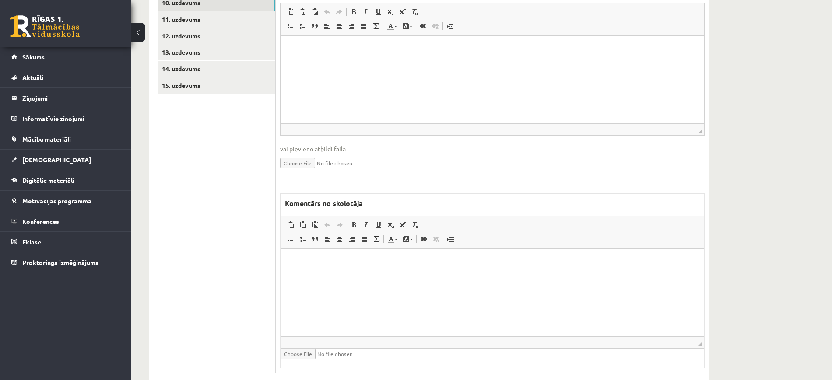
click at [321, 263] on p "Bagātinātā teksta redaktors, wiswyg-editor-47363865548740-1756880809-396" at bounding box center [492, 261] width 405 height 9
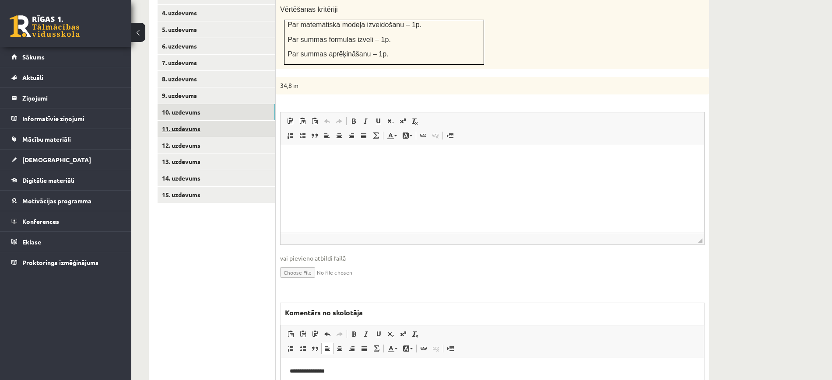
click at [265, 121] on link "11. uzdevums" at bounding box center [217, 129] width 118 height 16
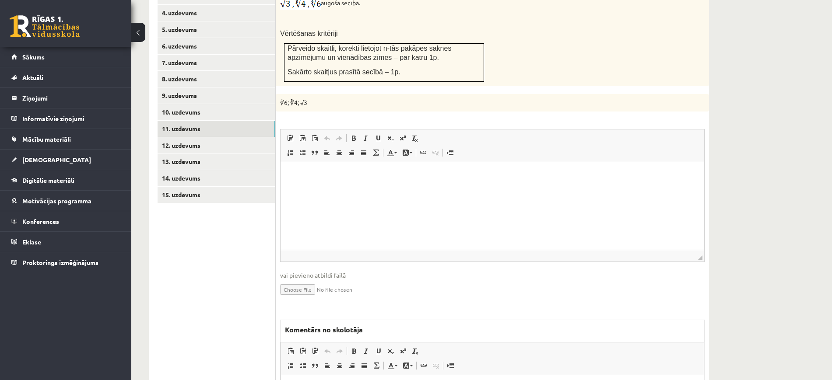
scroll to position [0, 0]
click at [266, 104] on link "10. uzdevums" at bounding box center [217, 112] width 118 height 16
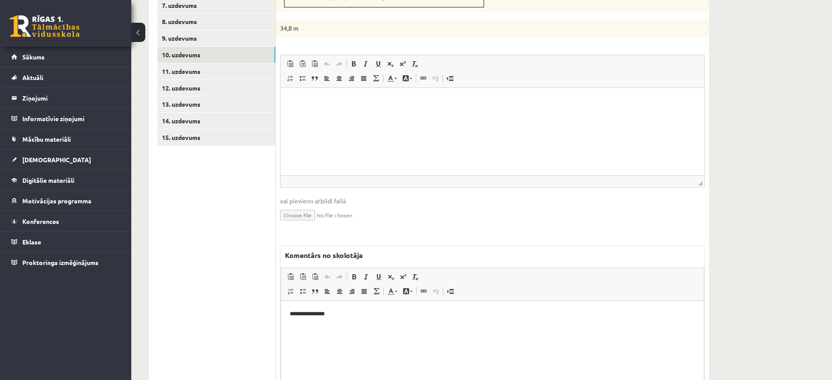
scroll to position [528, 0]
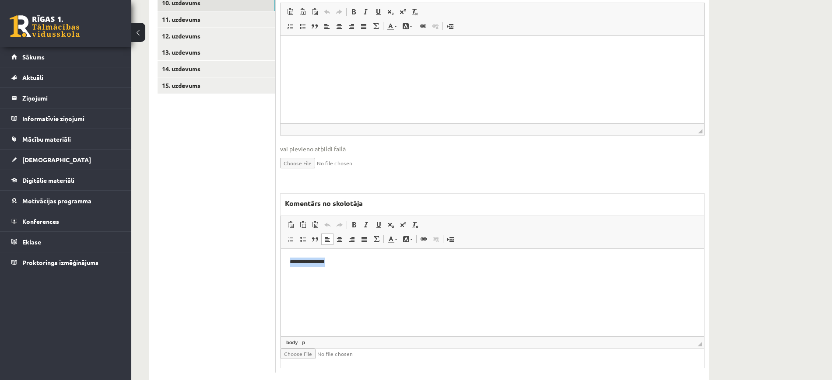
drag, startPoint x: 453, startPoint y: 268, endPoint x: 145, endPoint y: 238, distance: 309.2
click at [281, 249] on html "**********" at bounding box center [492, 262] width 423 height 27
copy p "**********"
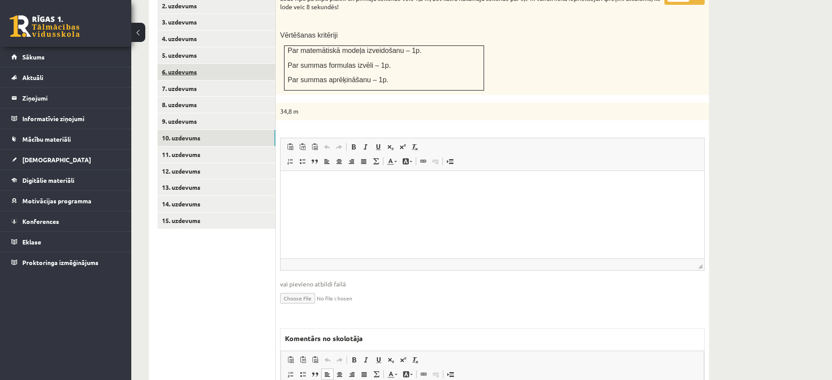
scroll to position [254, 0]
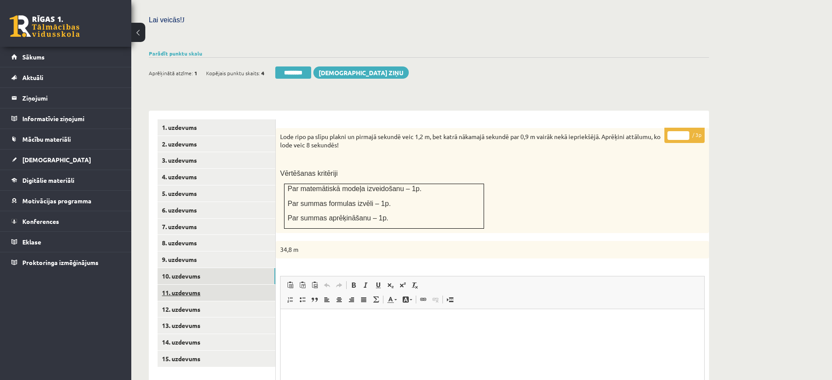
click at [195, 285] on link "11. uzdevums" at bounding box center [217, 293] width 118 height 16
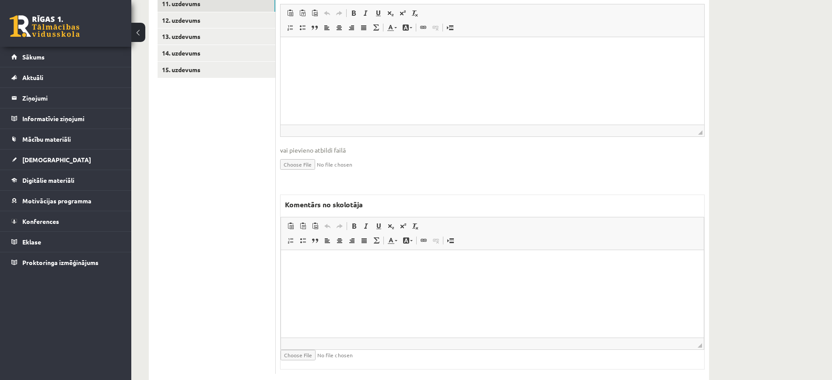
scroll to position [0, 0]
click at [366, 276] on html at bounding box center [492, 262] width 423 height 27
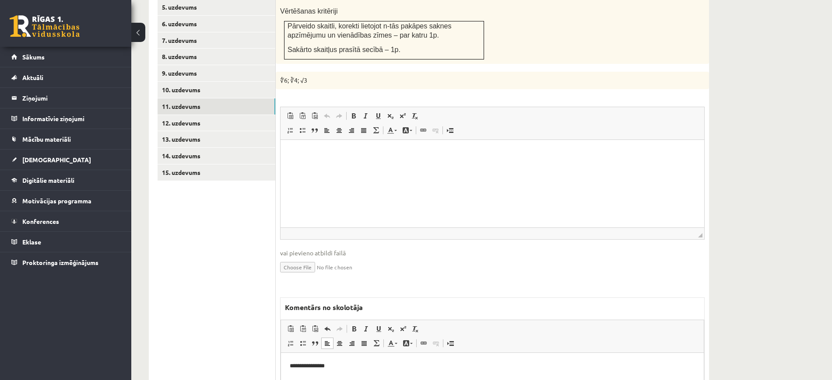
scroll to position [326, 0]
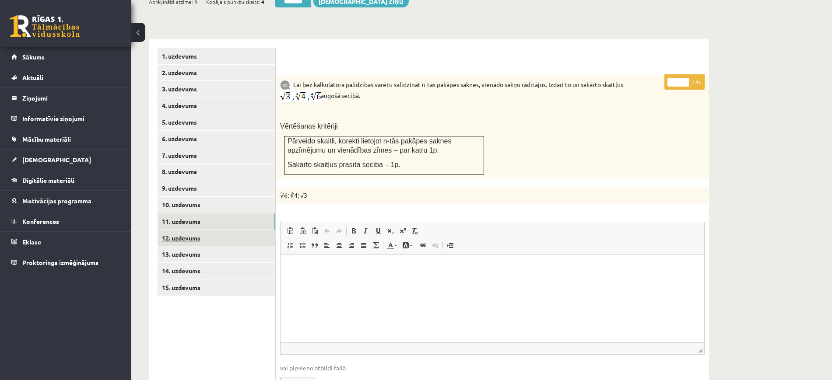
click at [242, 230] on link "12. uzdevums" at bounding box center [217, 238] width 118 height 16
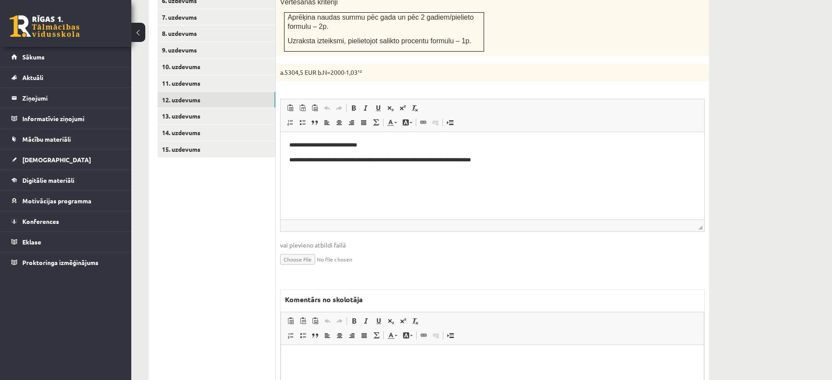
scroll to position [550, 0]
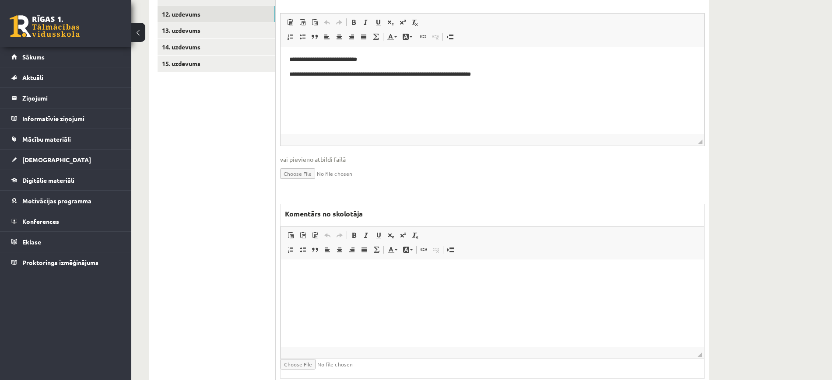
click at [390, 286] on html at bounding box center [492, 272] width 423 height 27
drag, startPoint x: 406, startPoint y: 293, endPoint x: 168, endPoint y: 250, distance: 242.4
click at [281, 259] on html "**********" at bounding box center [492, 272] width 423 height 27
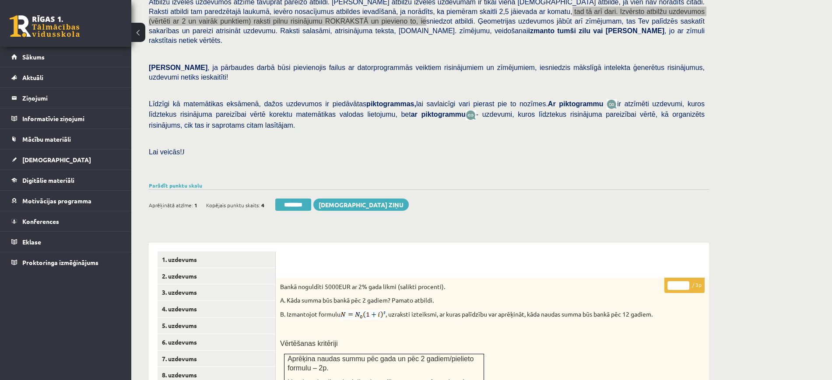
scroll to position [57, 0]
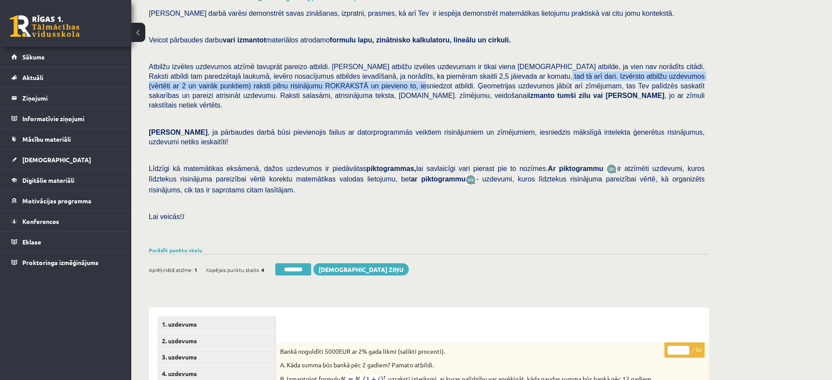
copy p "**********"
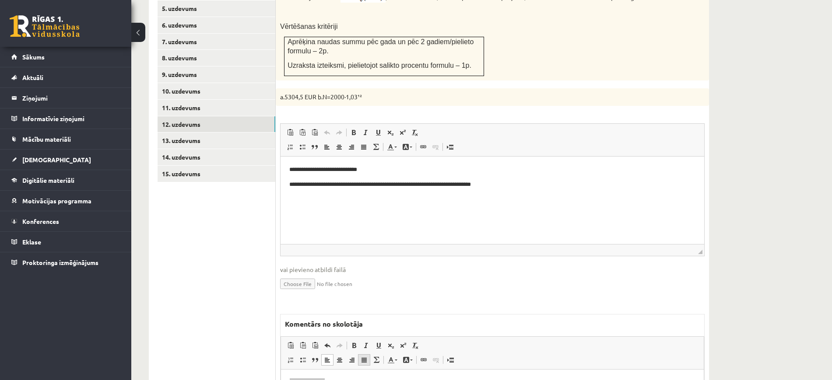
scroll to position [493, 0]
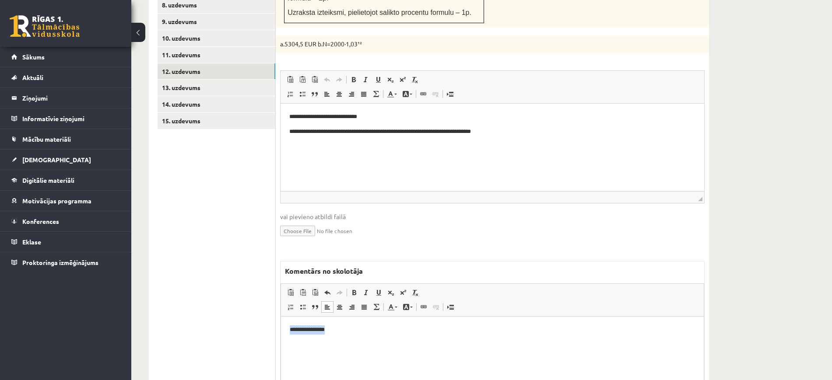
click at [376, 326] on p "**********" at bounding box center [492, 329] width 405 height 9
drag, startPoint x: 375, startPoint y: 337, endPoint x: 183, endPoint y: 306, distance: 194.2
click at [281, 317] on html "**********" at bounding box center [492, 330] width 423 height 27
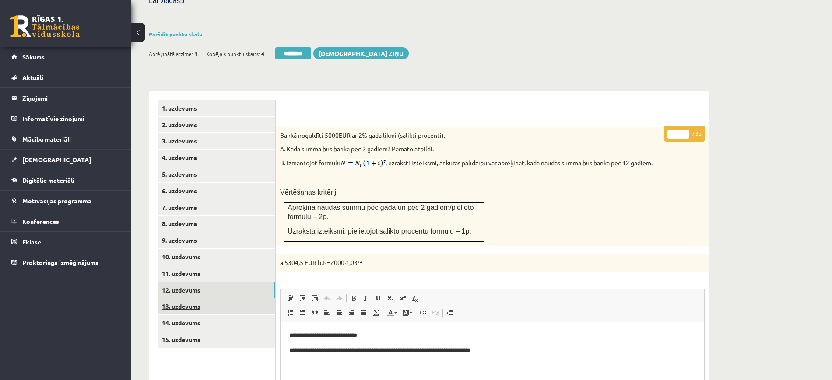
click at [240, 299] on link "13. uzdevums" at bounding box center [217, 307] width 118 height 16
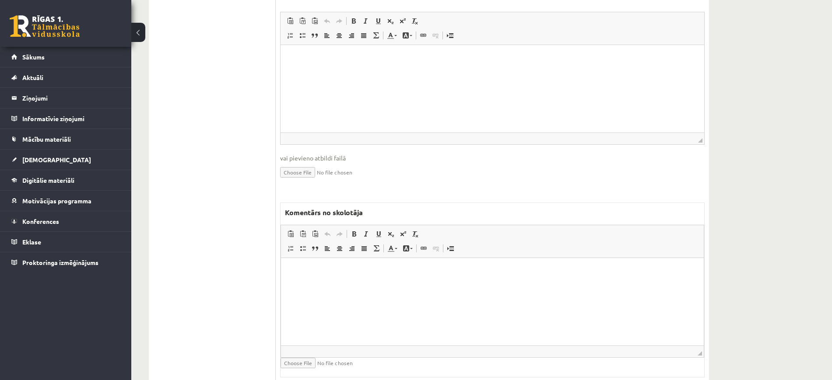
click at [433, 285] on html at bounding box center [492, 271] width 423 height 27
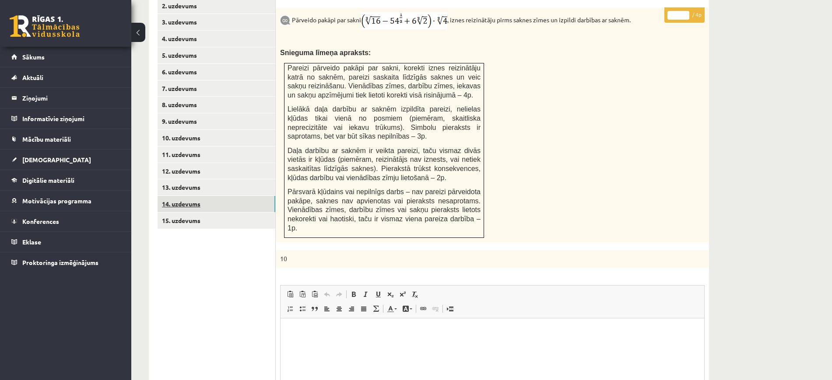
click at [235, 196] on link "14. uzdevums" at bounding box center [217, 204] width 118 height 16
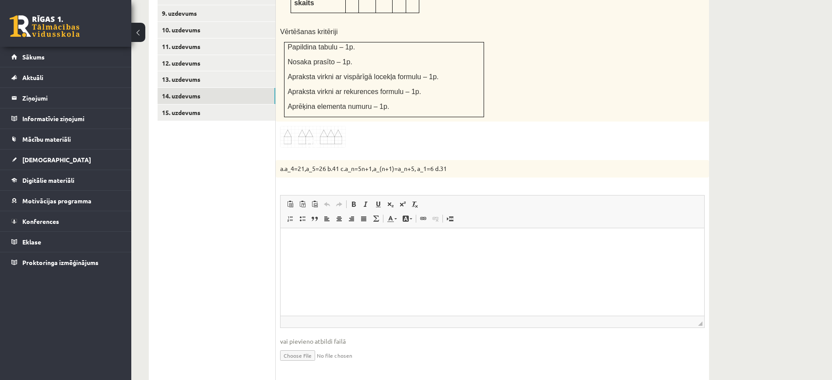
scroll to position [676, 0]
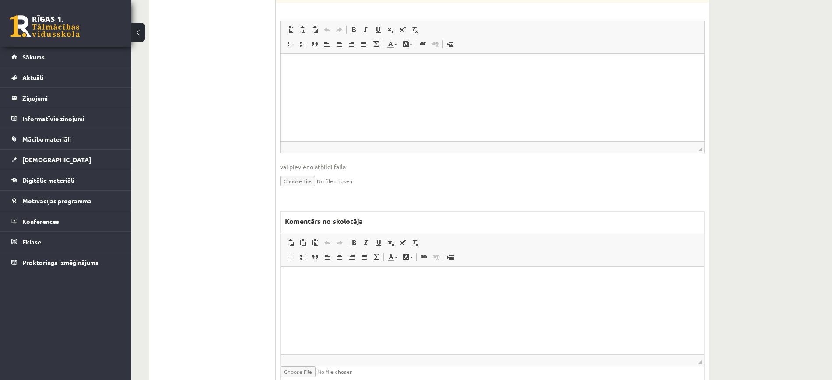
click at [336, 294] on html at bounding box center [492, 280] width 423 height 27
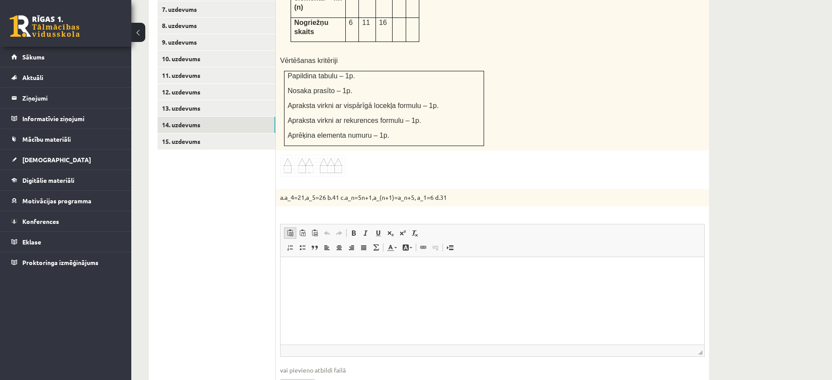
scroll to position [402, 0]
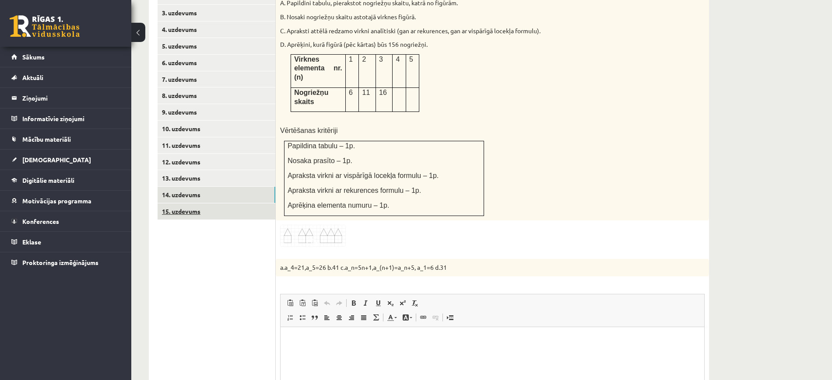
click at [245, 204] on link "15. uzdevums" at bounding box center [217, 212] width 118 height 16
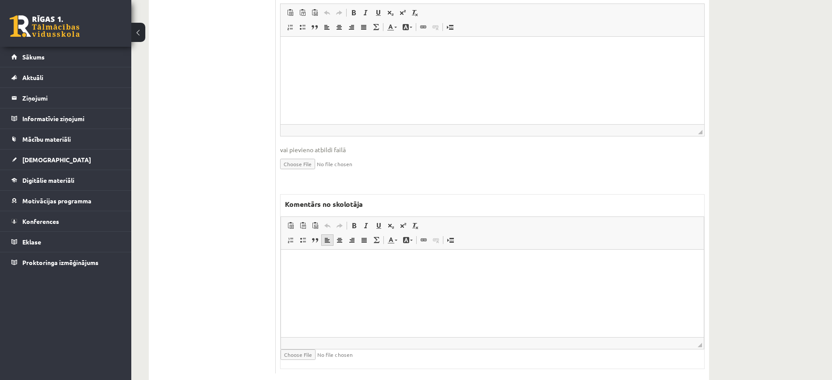
scroll to position [0, 0]
click at [333, 276] on html at bounding box center [492, 262] width 423 height 27
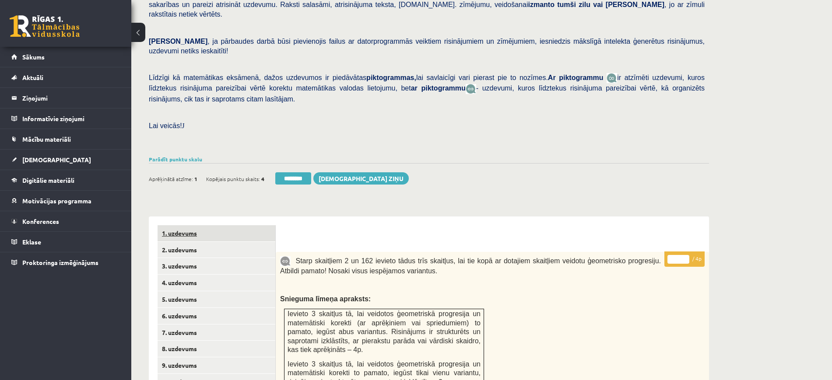
click at [257, 225] on link "1. uzdevums" at bounding box center [217, 233] width 118 height 16
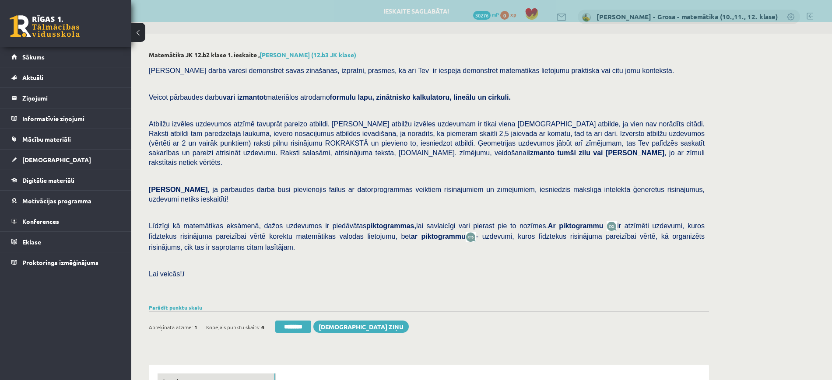
click at [310, 269] on p "Lai veicās! J" at bounding box center [427, 274] width 556 height 10
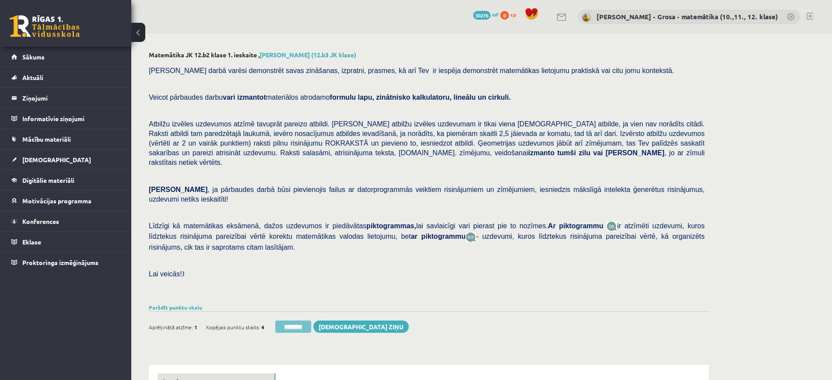
click at [306, 321] on input "********" at bounding box center [293, 327] width 36 height 12
